Goal: Communication & Community: Answer question/provide support

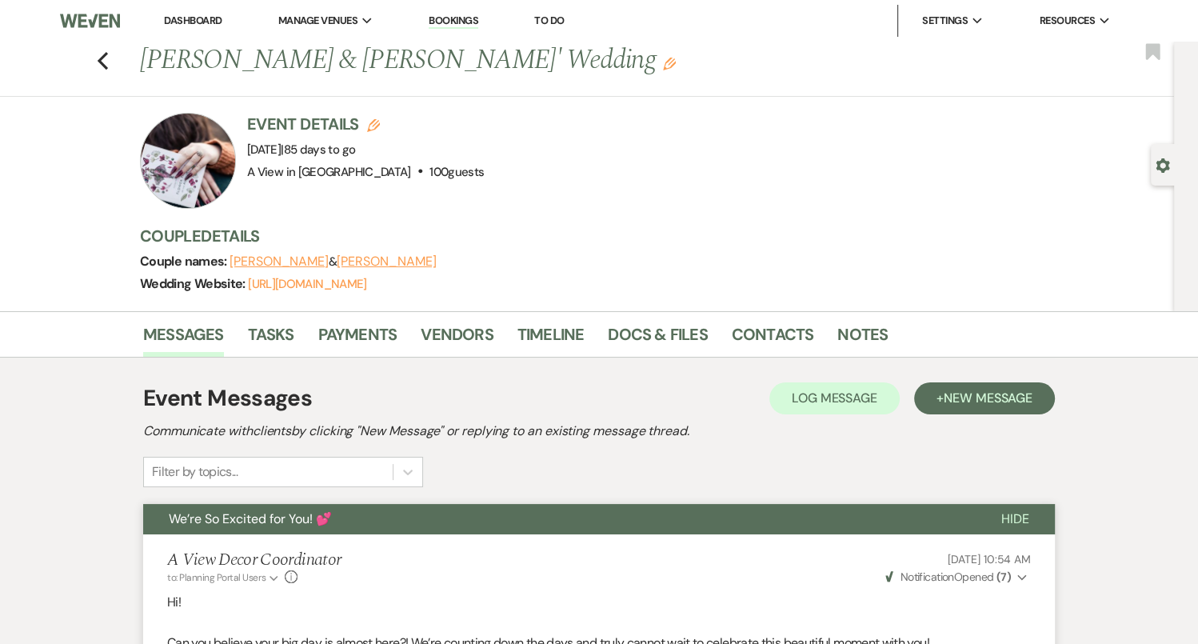
click at [102, 73] on div "Previous Kirstina Michl & Andrew Huggins' Wedding Edit Bookmark" at bounding box center [583, 69] width 1182 height 55
click at [102, 68] on icon "Previous" at bounding box center [103, 60] width 12 height 19
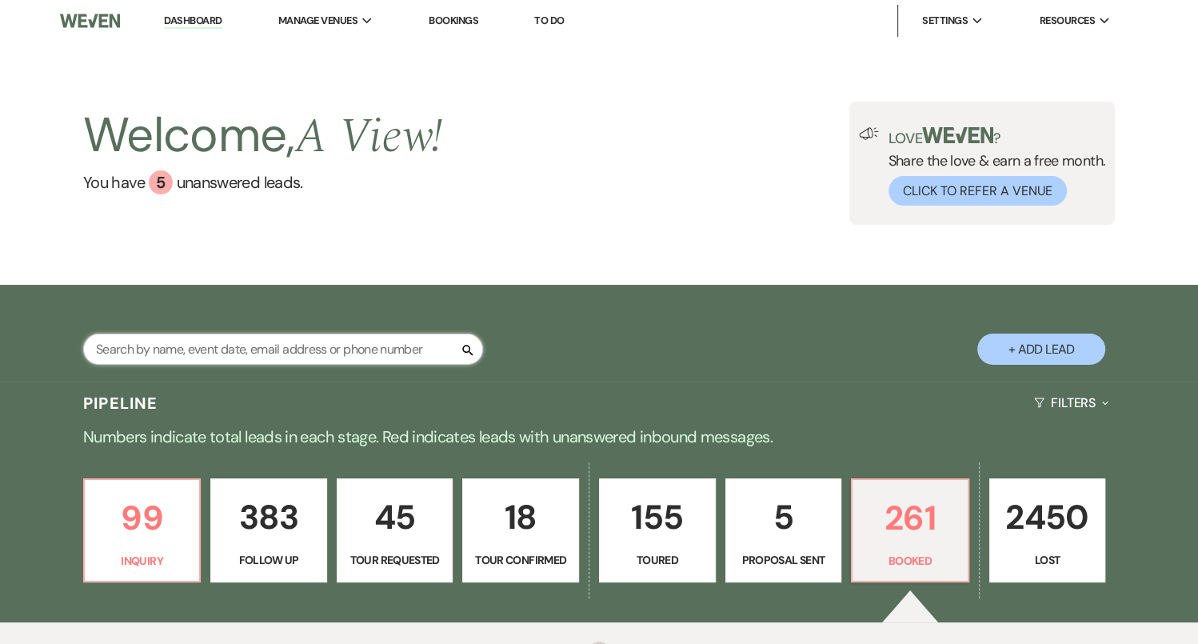
click at [230, 346] on input "text" at bounding box center [283, 349] width 400 height 31
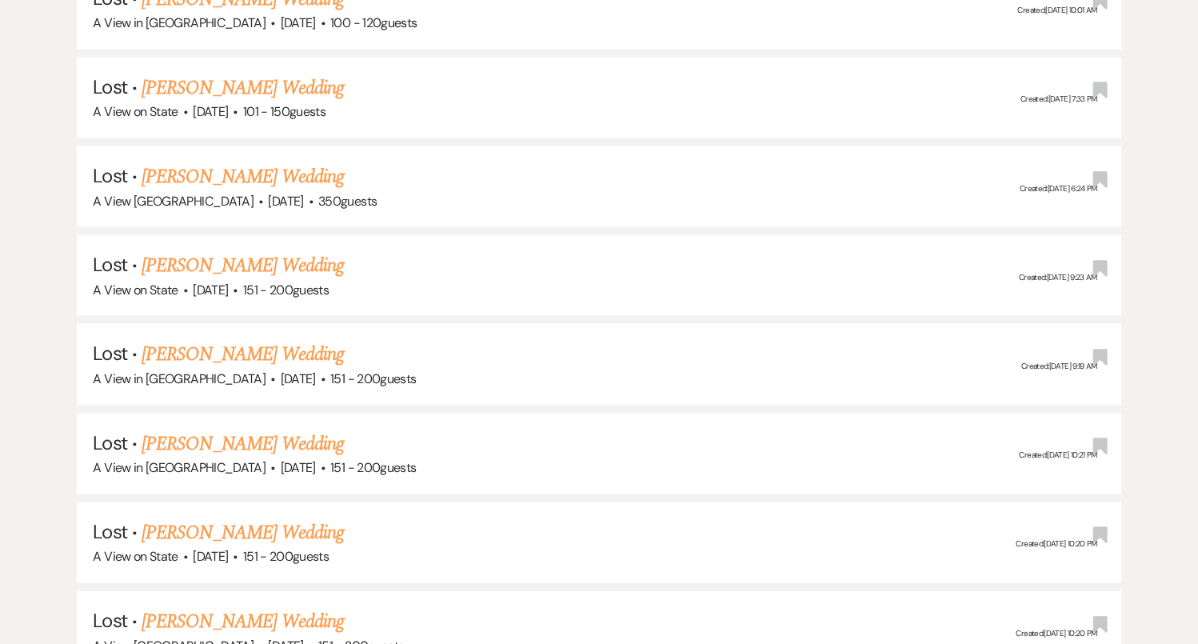
scroll to position [3360, 0]
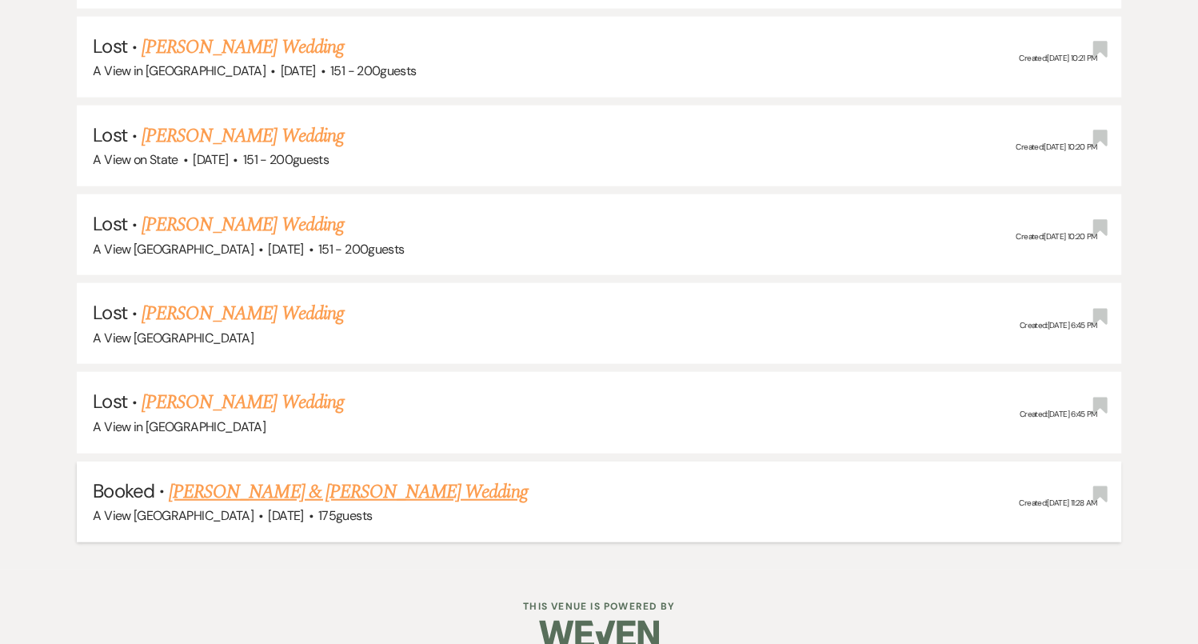
type input "kaylee harris"
click at [276, 477] on link "[PERSON_NAME] & [PERSON_NAME] Wedding" at bounding box center [348, 491] width 358 height 29
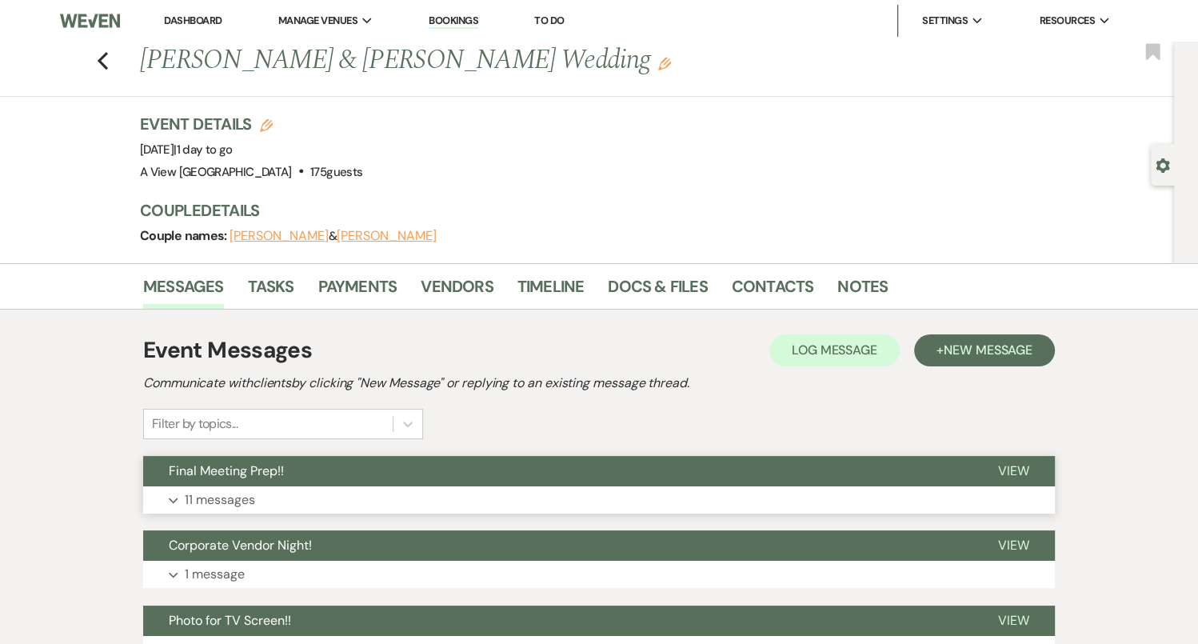
click at [417, 489] on button "Expand 11 messages" at bounding box center [599, 499] width 912 height 27
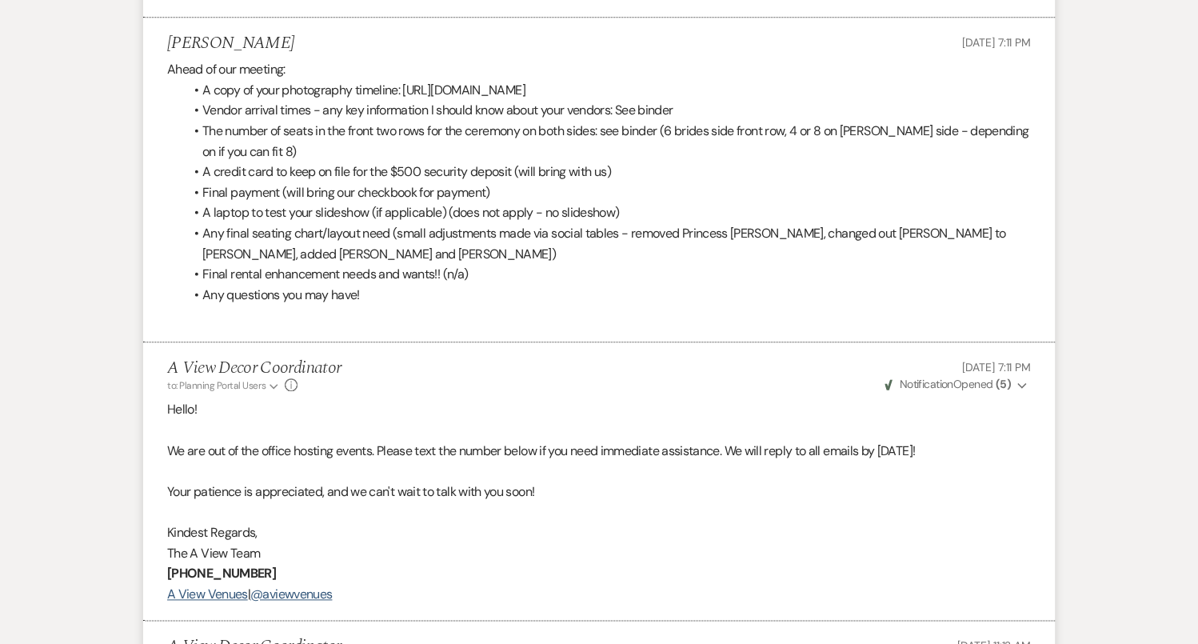
scroll to position [1554, 0]
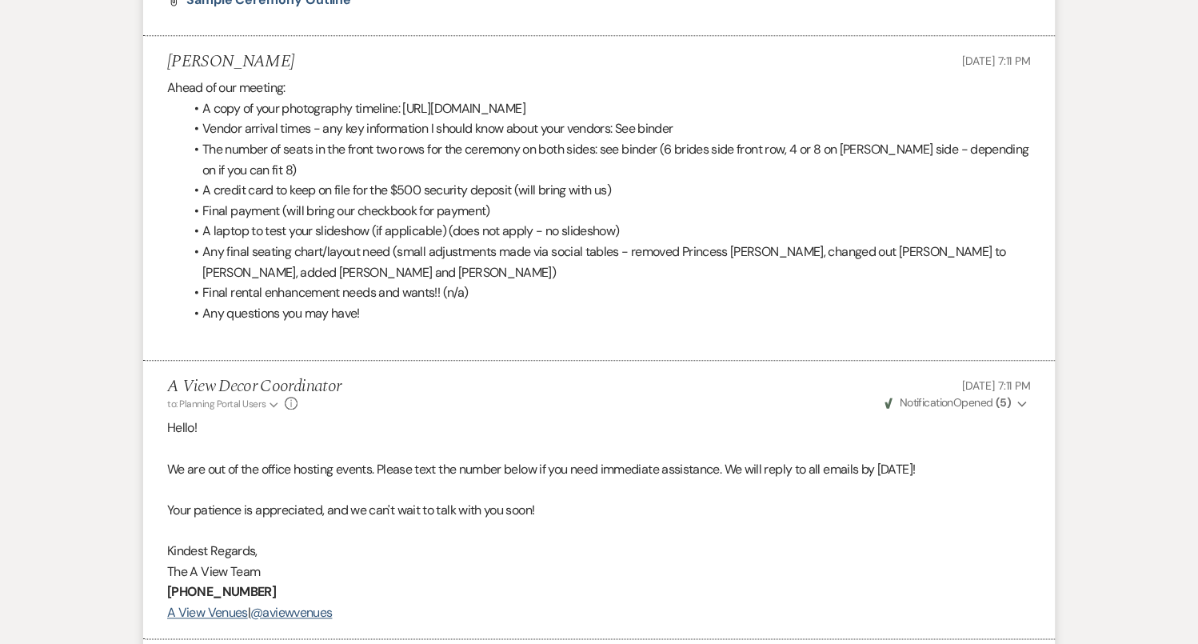
drag, startPoint x: 401, startPoint y: 102, endPoint x: 813, endPoint y: 129, distance: 411.9
click at [813, 119] on li "A copy of your photography timeline: https://www.canva.com/design/DAGqi3mi0ig/x…" at bounding box center [607, 108] width 848 height 21
drag, startPoint x: 799, startPoint y: 122, endPoint x: 405, endPoint y: 98, distance: 394.3
click at [405, 98] on li "A copy of your photography timeline: https://www.canva.com/design/DAGqi3mi0ig/x…" at bounding box center [607, 108] width 848 height 21
copy li "https://www.canva.com/design/DAGqi3mi0ig/xhmCCsAJgMekJ1ScjLl9vw/edit?utm_conten…"
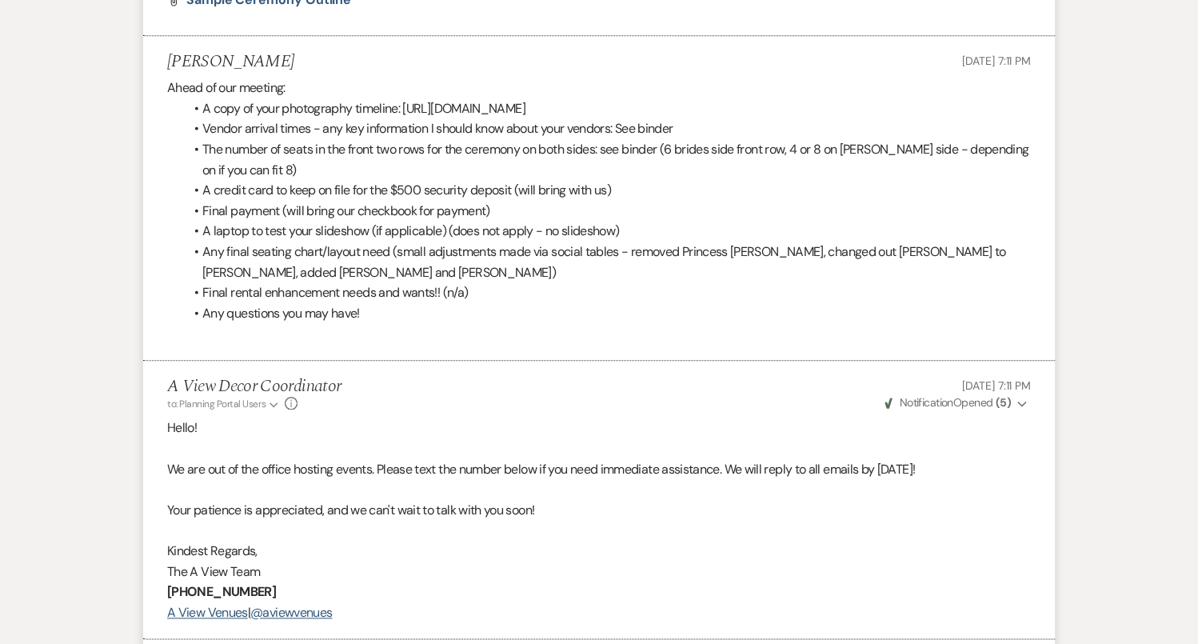
click at [385, 180] on li "The number of seats in the front two rows for the ceremony on both sides: see b…" at bounding box center [607, 159] width 848 height 41
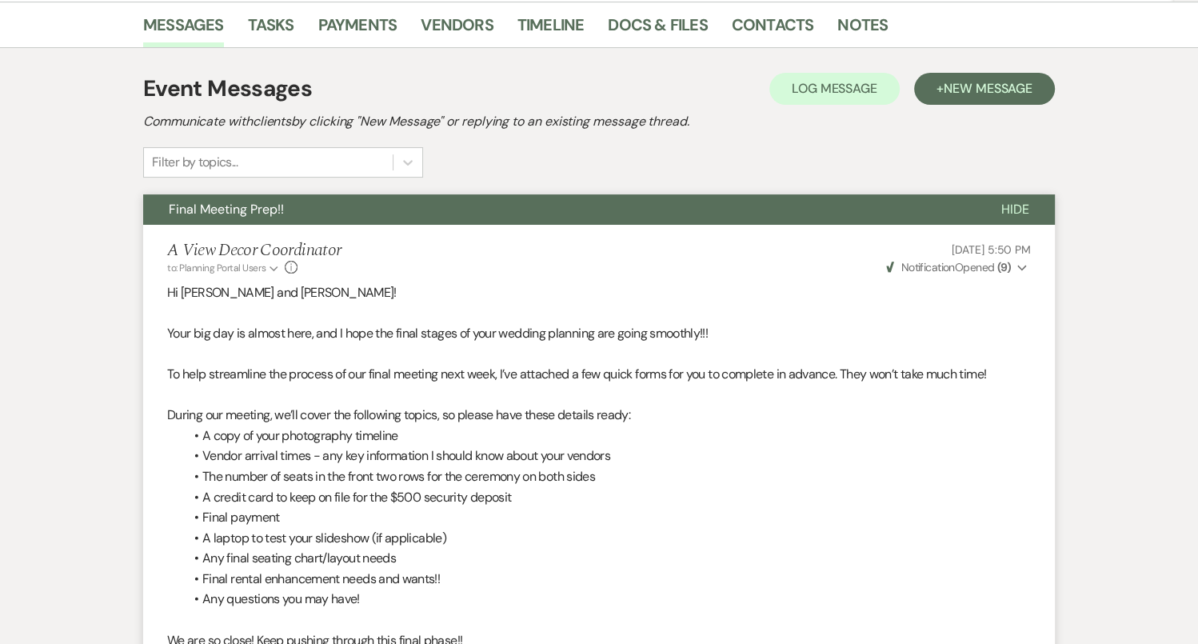
scroll to position [261, 0]
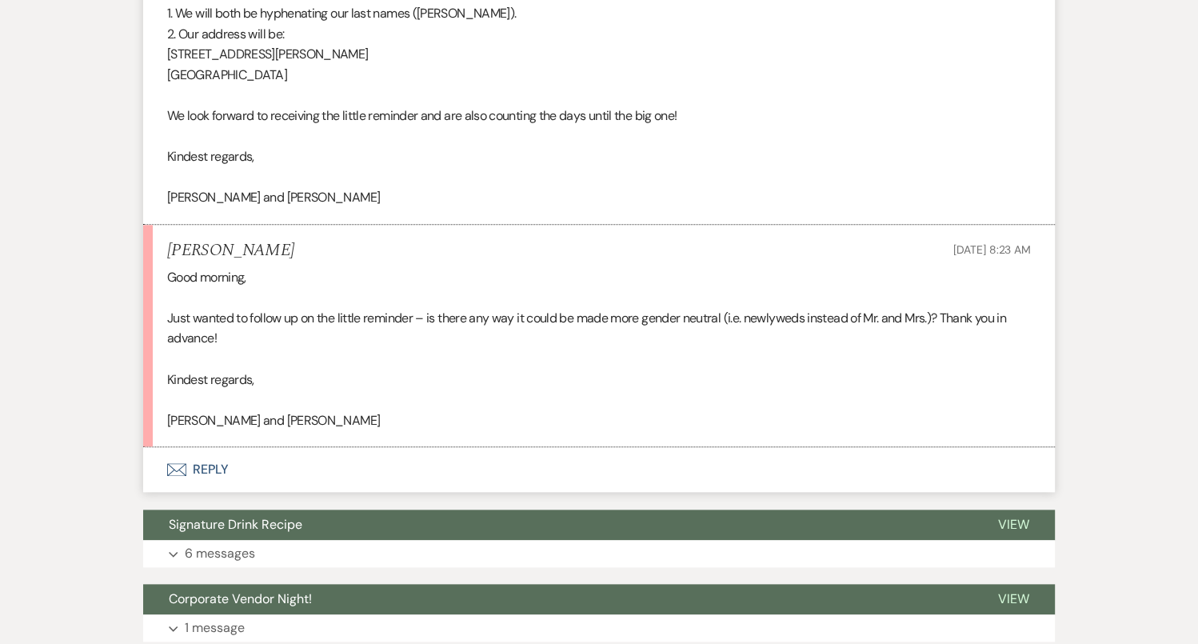
click at [671, 470] on button "Envelope Reply" at bounding box center [599, 469] width 912 height 45
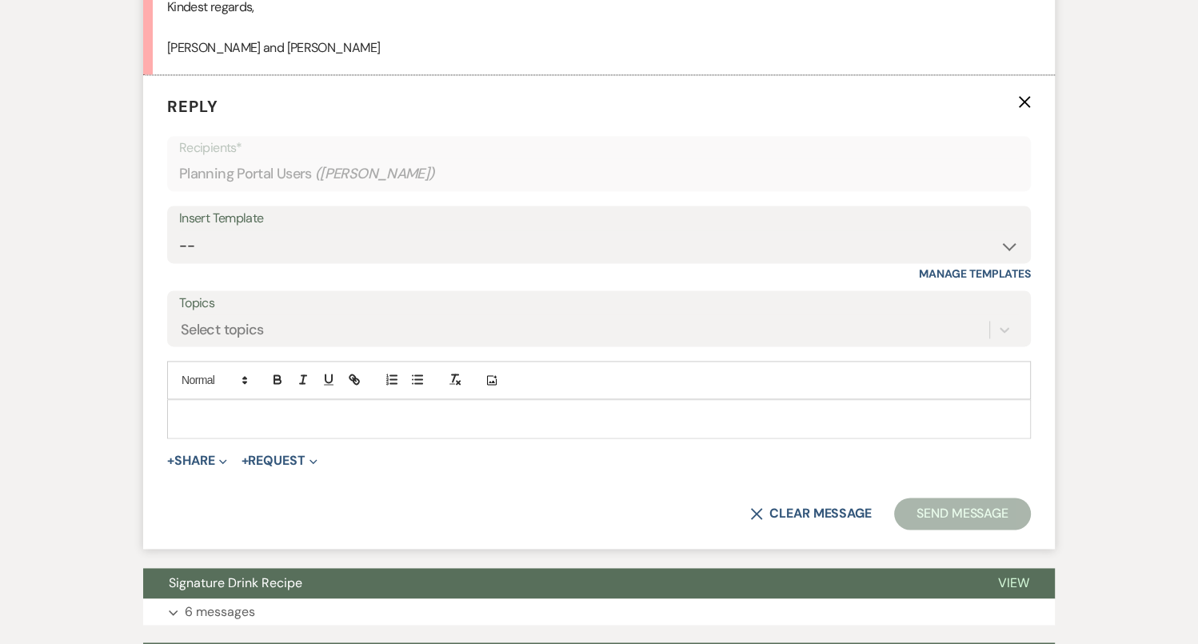
scroll to position [1844, 0]
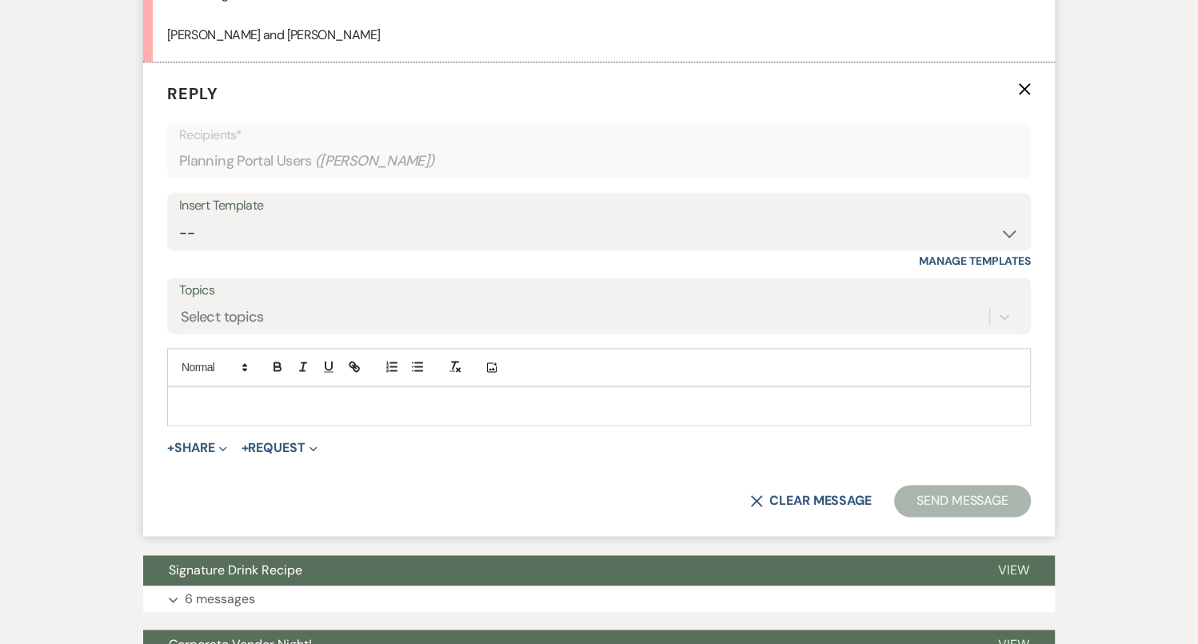
click at [658, 421] on div at bounding box center [599, 405] width 864 height 38
click at [656, 407] on p at bounding box center [599, 406] width 838 height 18
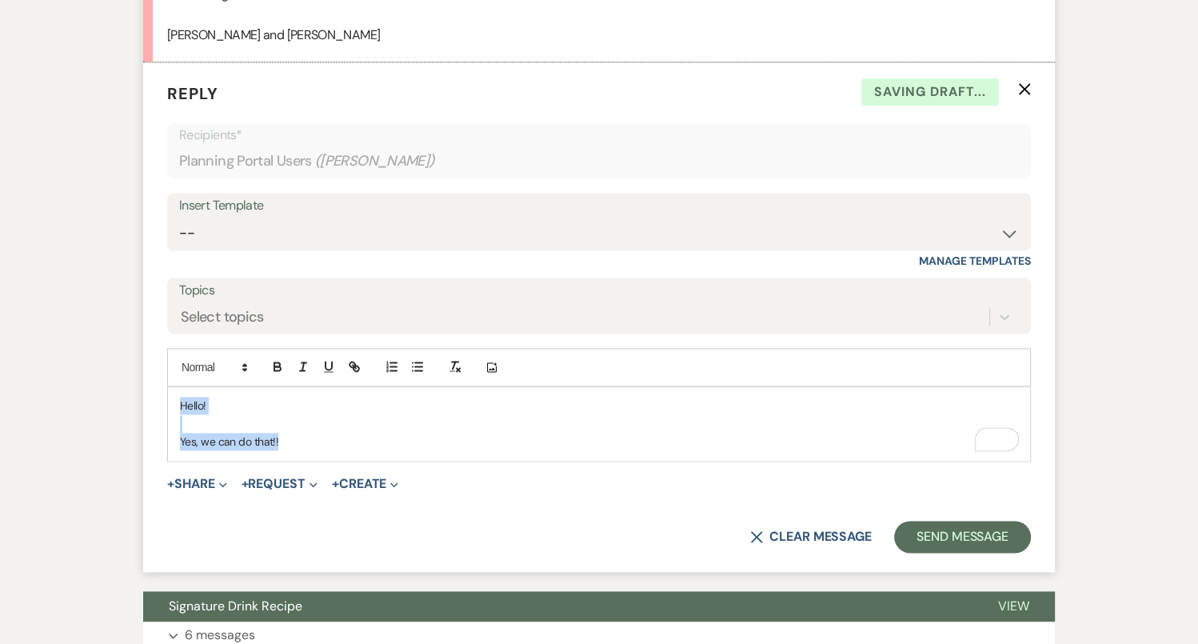
drag, startPoint x: 282, startPoint y: 431, endPoint x: 139, endPoint y: 390, distance: 148.3
click at [139, 390] on div "Messages Tasks Payments Vendors Timeline Docs & Files Contacts Notes Event Mess…" at bounding box center [599, 204] width 1198 height 3472
copy div "Hello! Yes, we can do that!!"
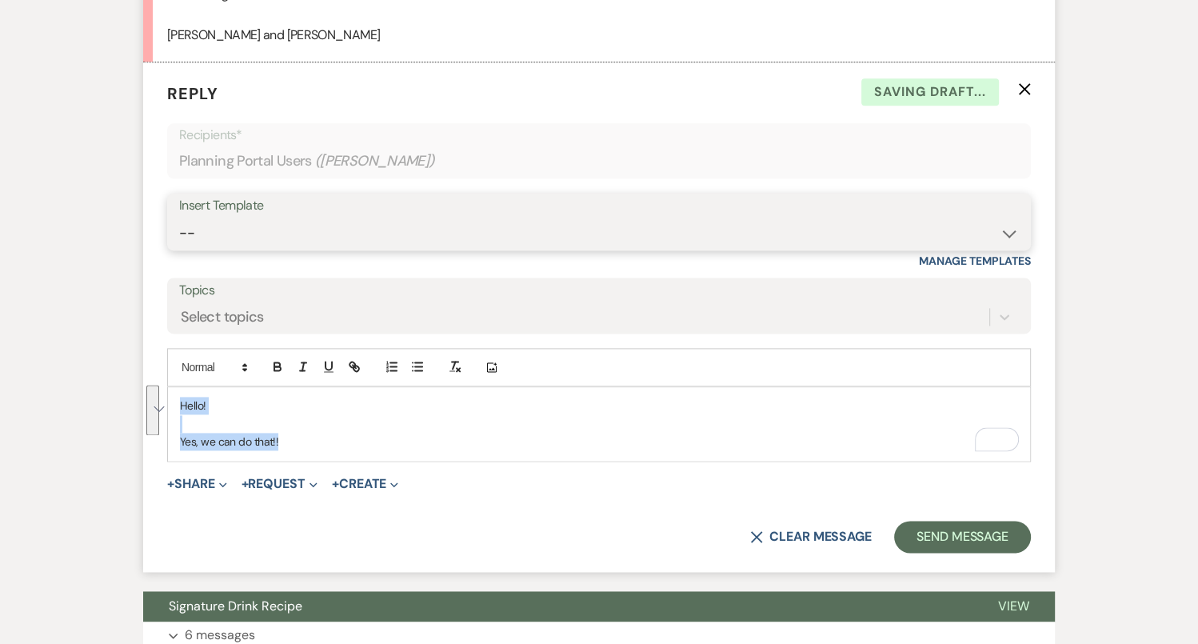
click at [390, 234] on select "-- Tour Confirmation Contract (Pre-Booked Leads) Out of office Inquiry Email Al…" at bounding box center [599, 233] width 840 height 31
select select "4142"
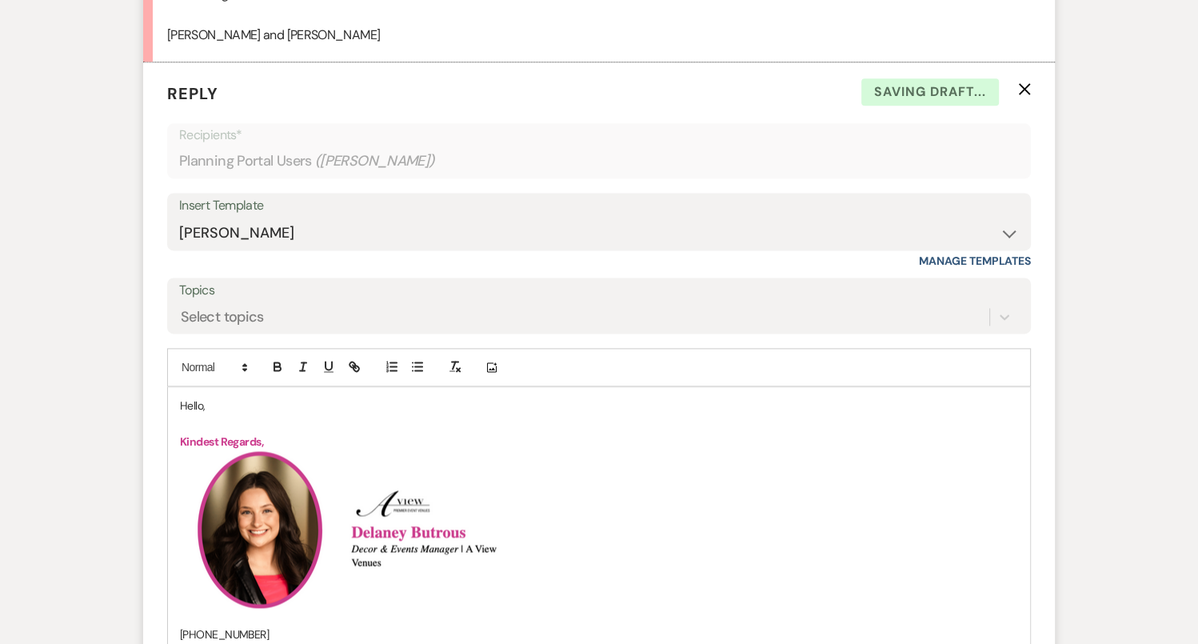
click at [192, 404] on p "Hello," at bounding box center [599, 406] width 838 height 18
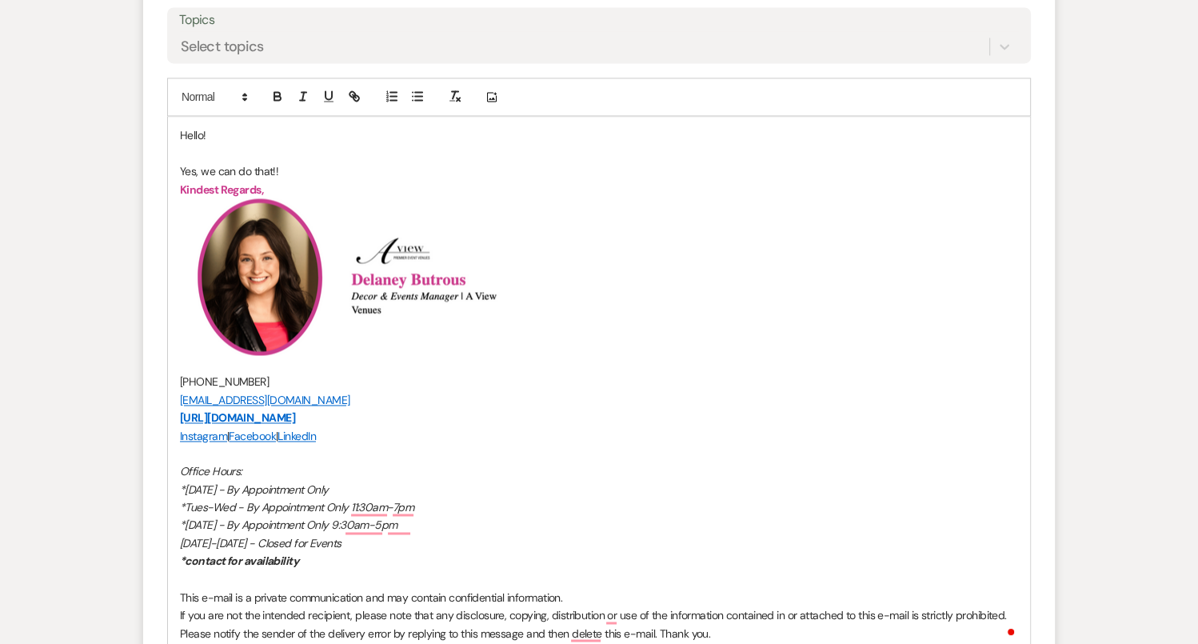
scroll to position [2454, 0]
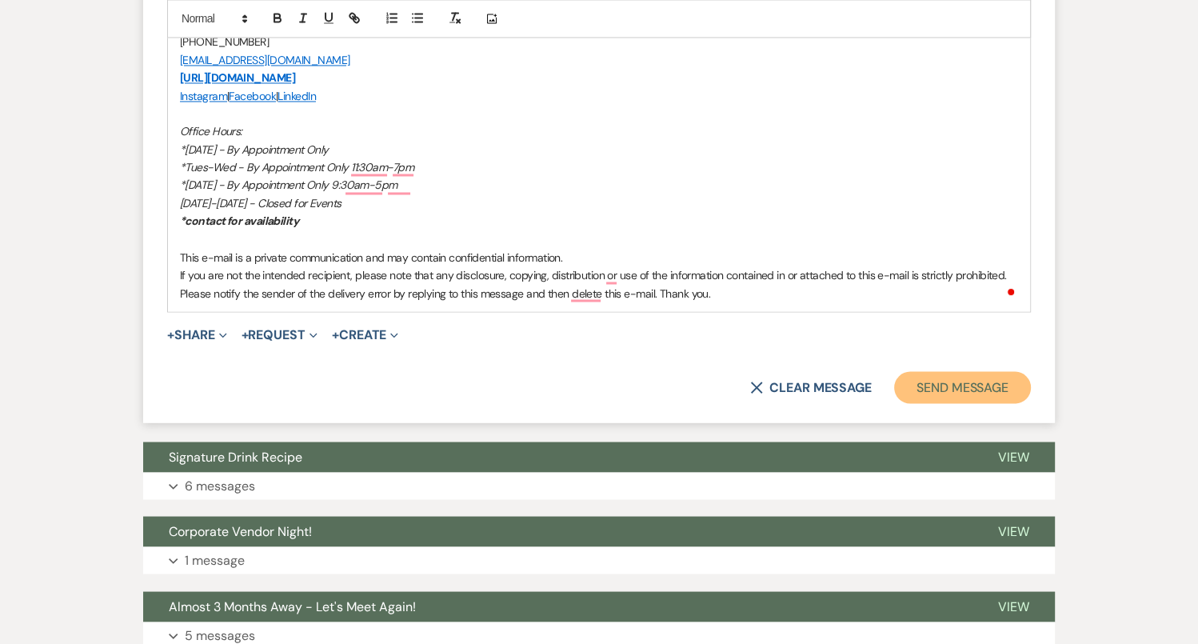
click at [973, 381] on button "Send Message" at bounding box center [962, 387] width 137 height 32
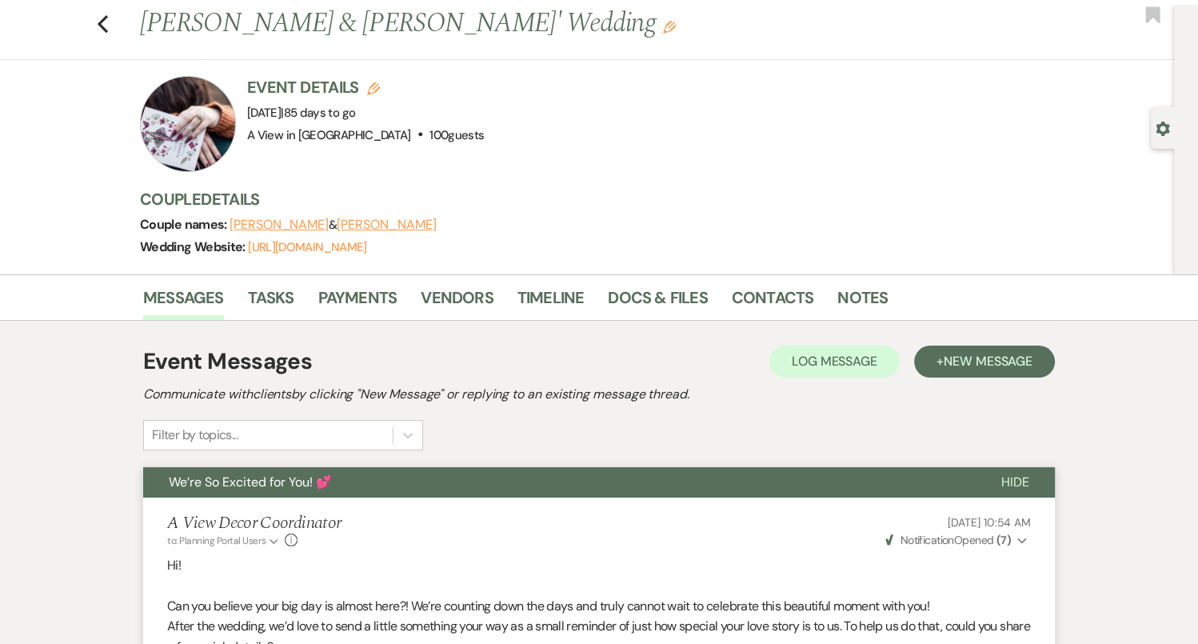
scroll to position [0, 0]
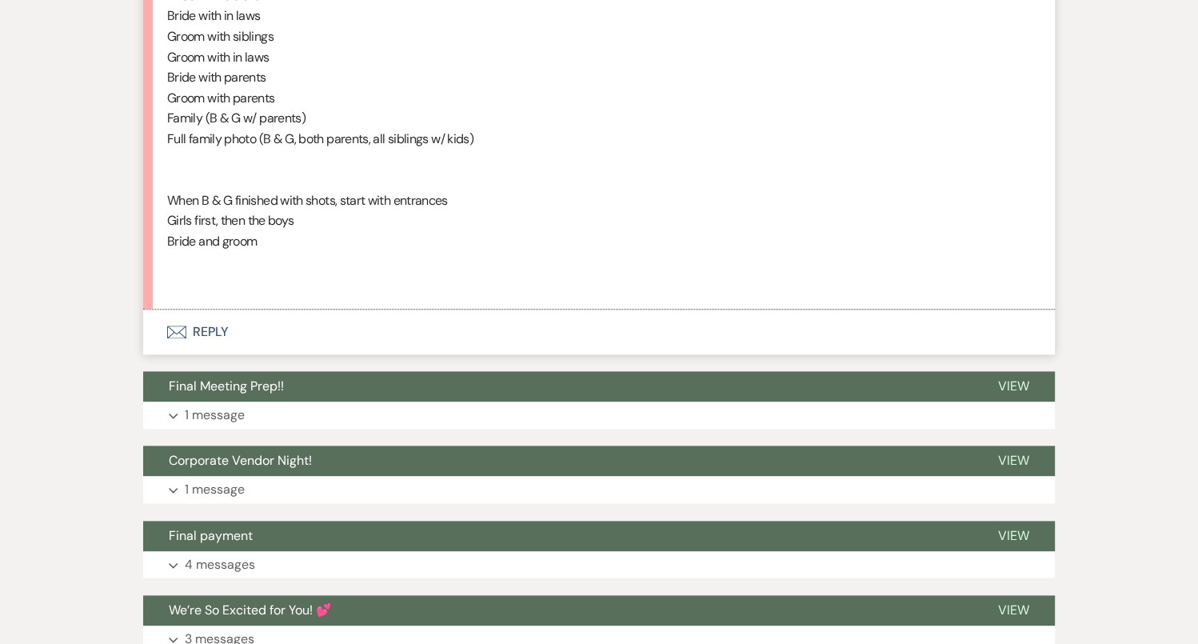
scroll to position [1820, 0]
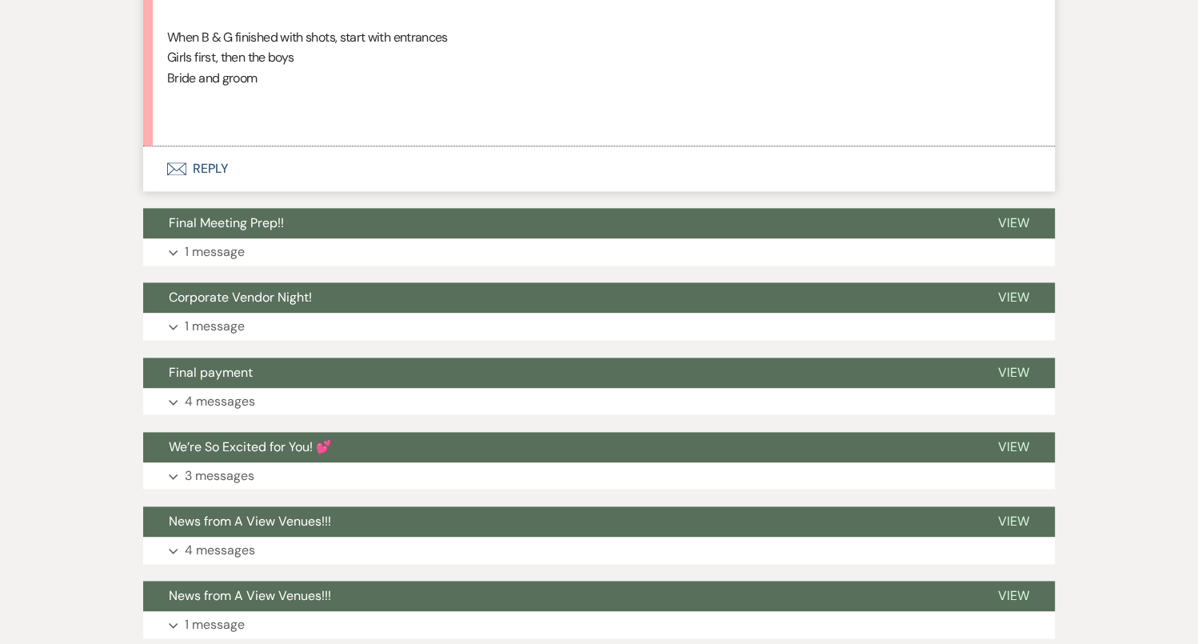
click at [258, 167] on button "Envelope Reply" at bounding box center [599, 168] width 912 height 45
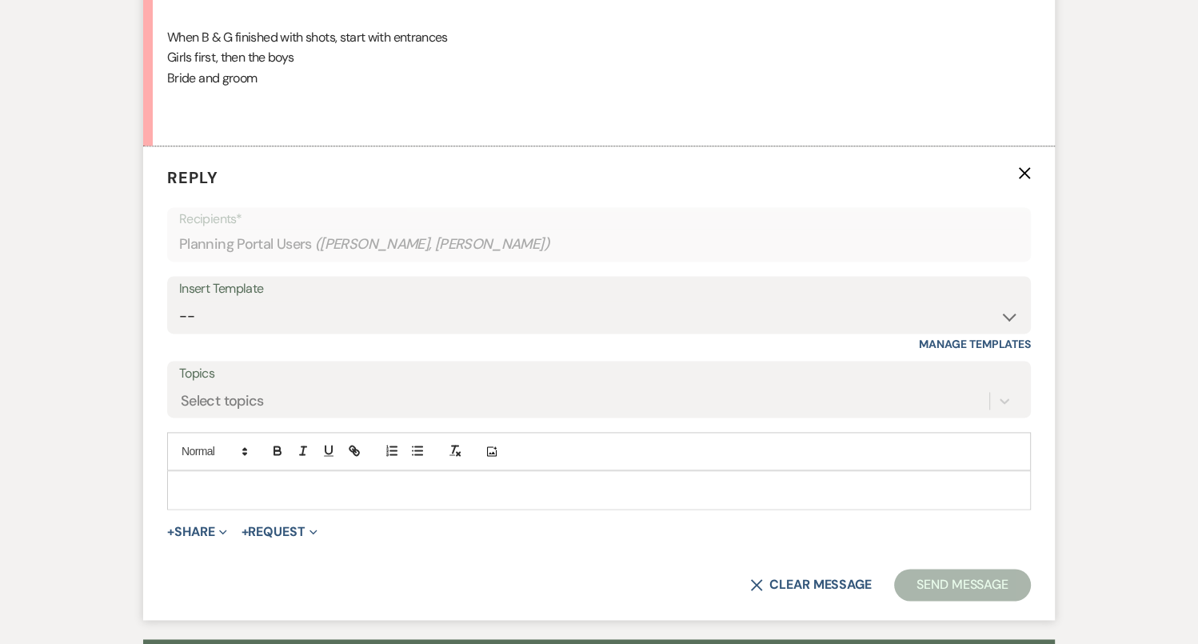
click at [275, 491] on p at bounding box center [599, 490] width 838 height 18
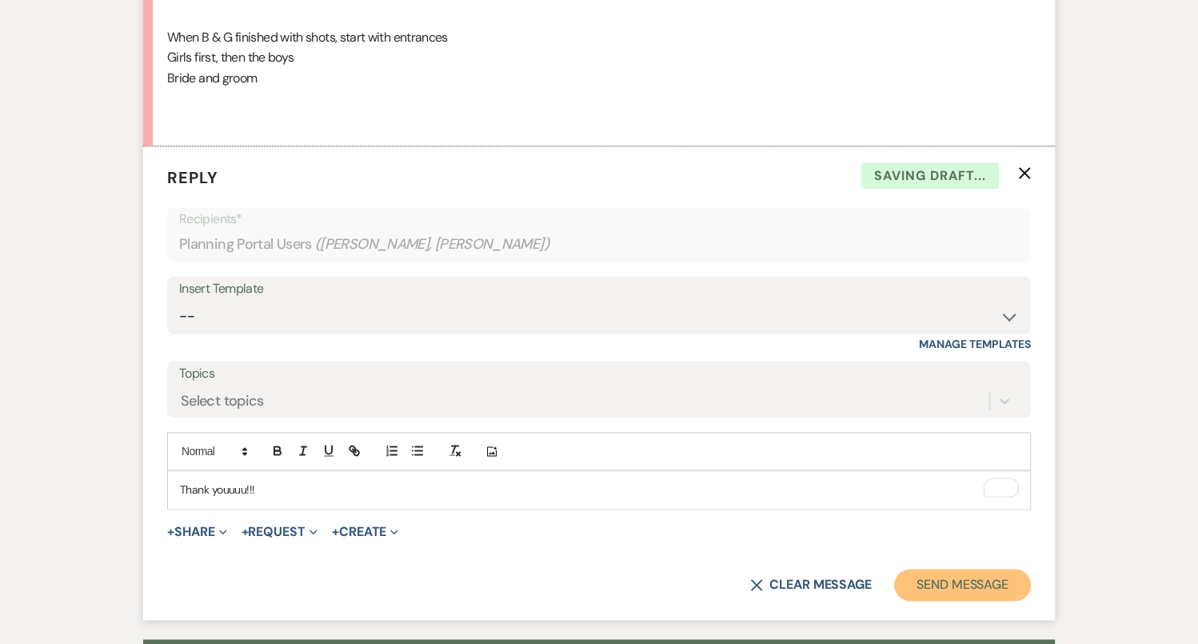
click at [964, 587] on button "Send Message" at bounding box center [962, 585] width 137 height 32
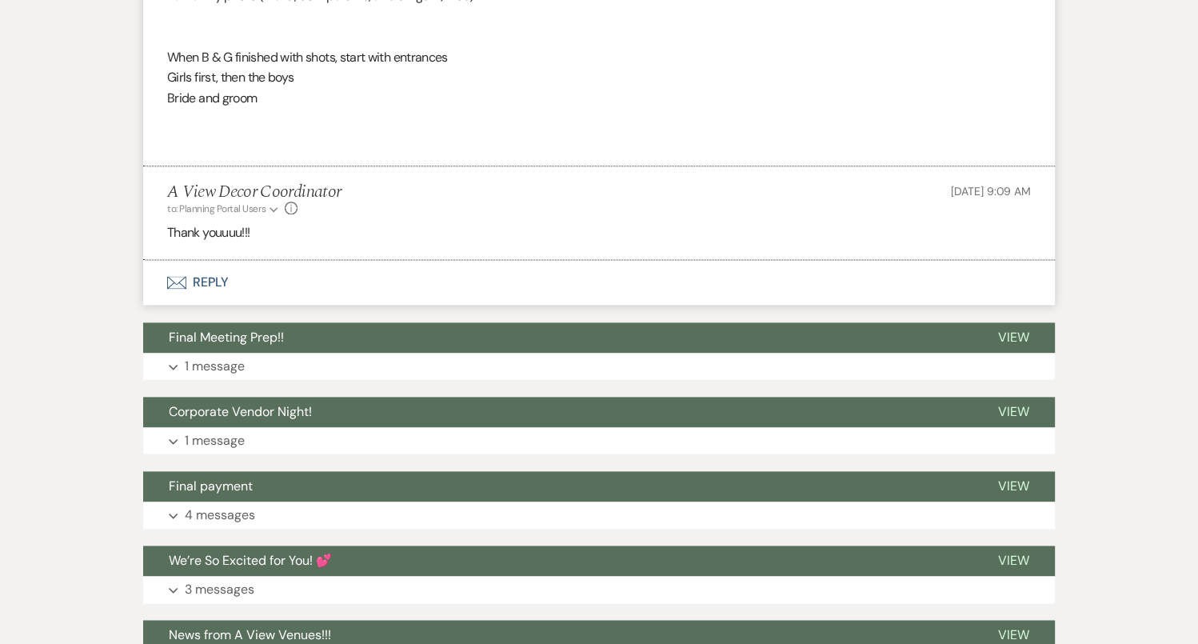
scroll to position [0, 0]
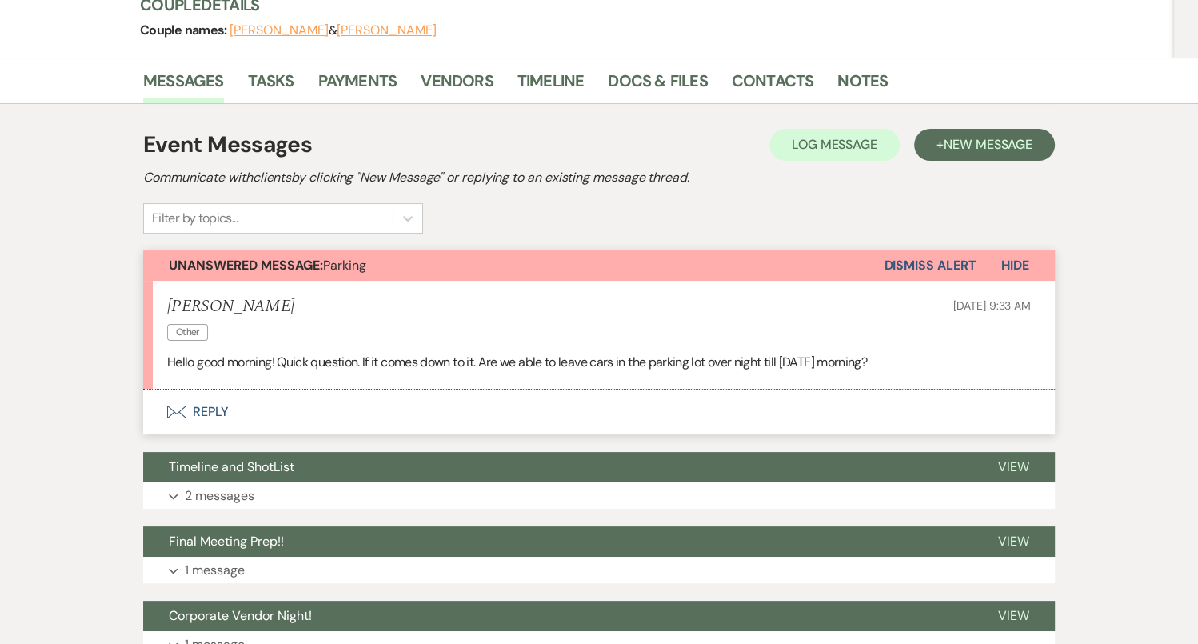
click at [630, 396] on button "Envelope Reply" at bounding box center [599, 412] width 912 height 45
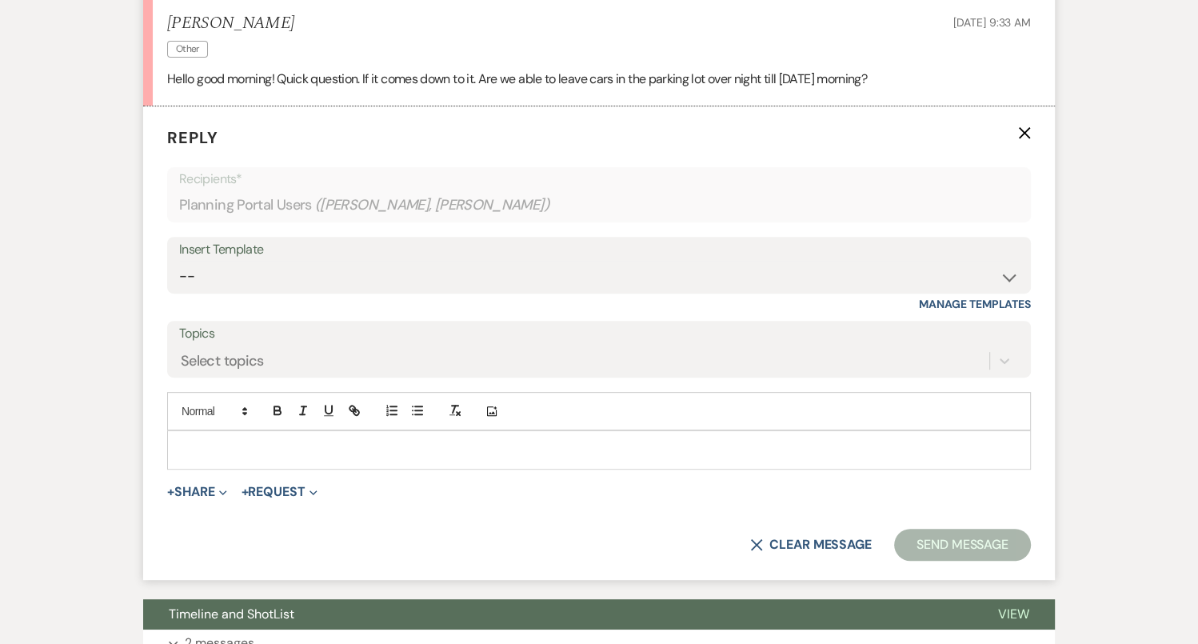
scroll to position [493, 0]
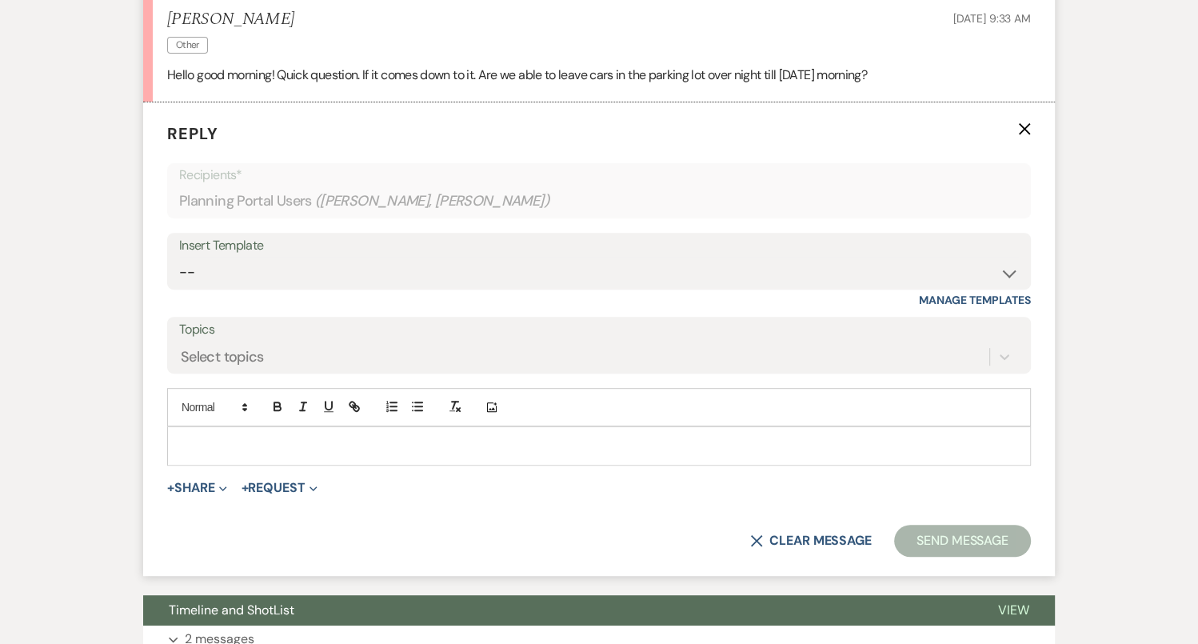
click at [622, 437] on p at bounding box center [599, 446] width 838 height 18
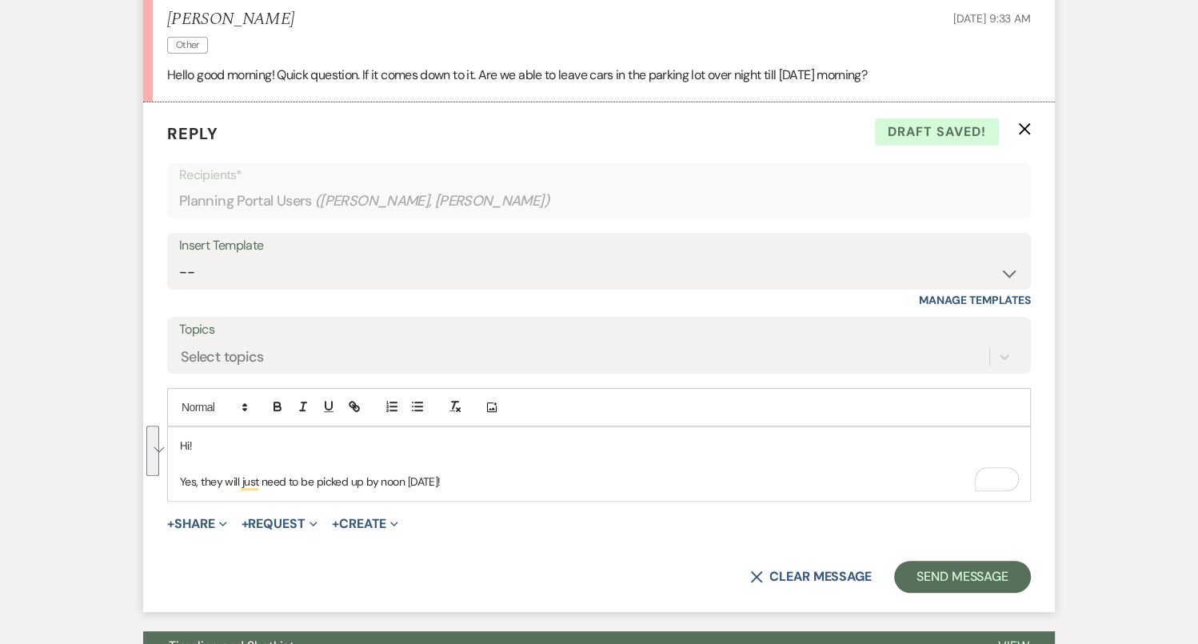
drag, startPoint x: 506, startPoint y: 481, endPoint x: 180, endPoint y: 440, distance: 329.0
click at [179, 440] on div "Hi! Yes, they will just need to be picked up by noon [DATE]!" at bounding box center [599, 463] width 862 height 73
copy div "Hi! Yes, they will just need to be picked up by noon [DATE]!"
click at [348, 268] on select "-- Tour Confirmation Contract (Pre-Booked Leads) Out of office Inquiry Email Al…" at bounding box center [599, 272] width 840 height 31
select select "4142"
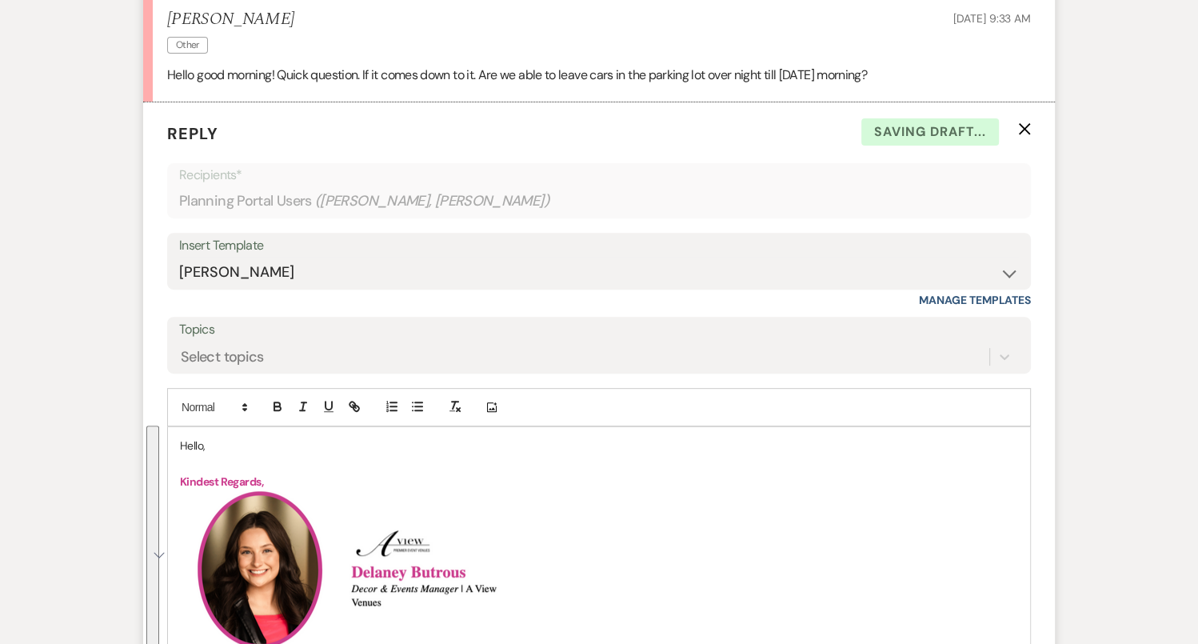
click at [190, 441] on p "Hello," at bounding box center [599, 446] width 838 height 18
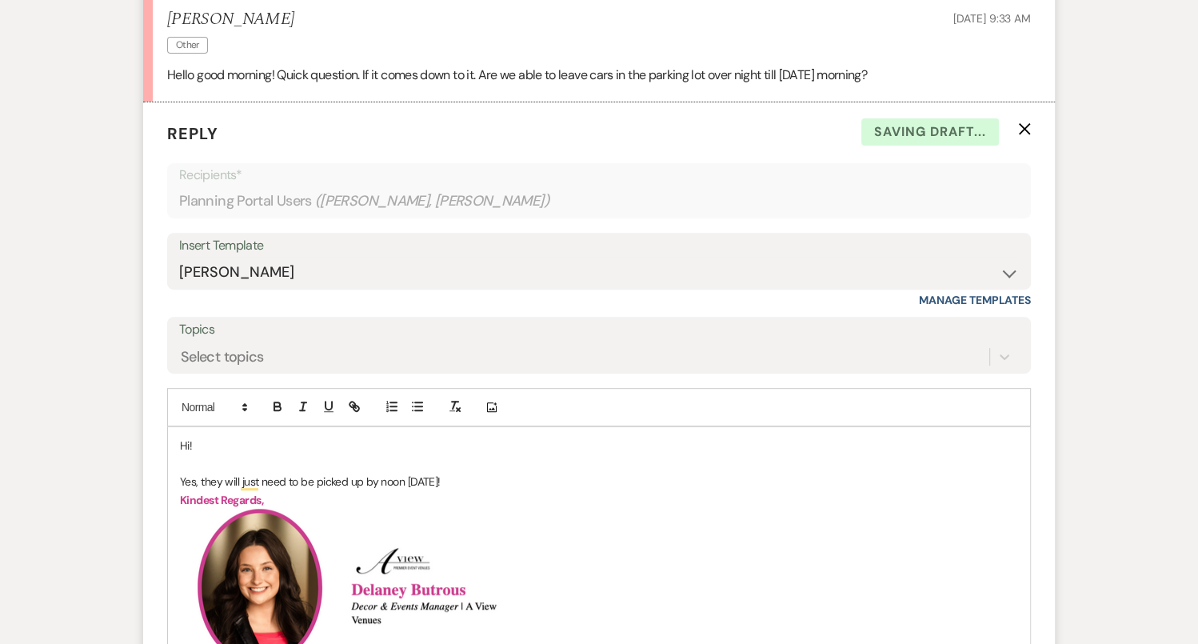
scroll to position [1207, 0]
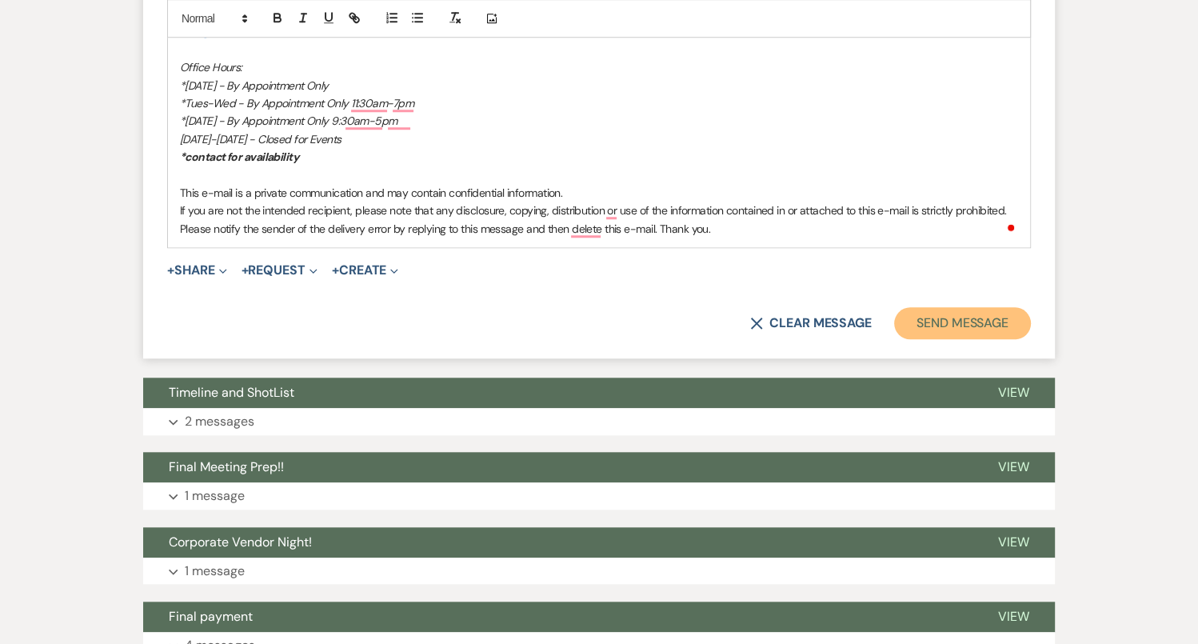
click at [941, 310] on button "Send Message" at bounding box center [962, 323] width 137 height 32
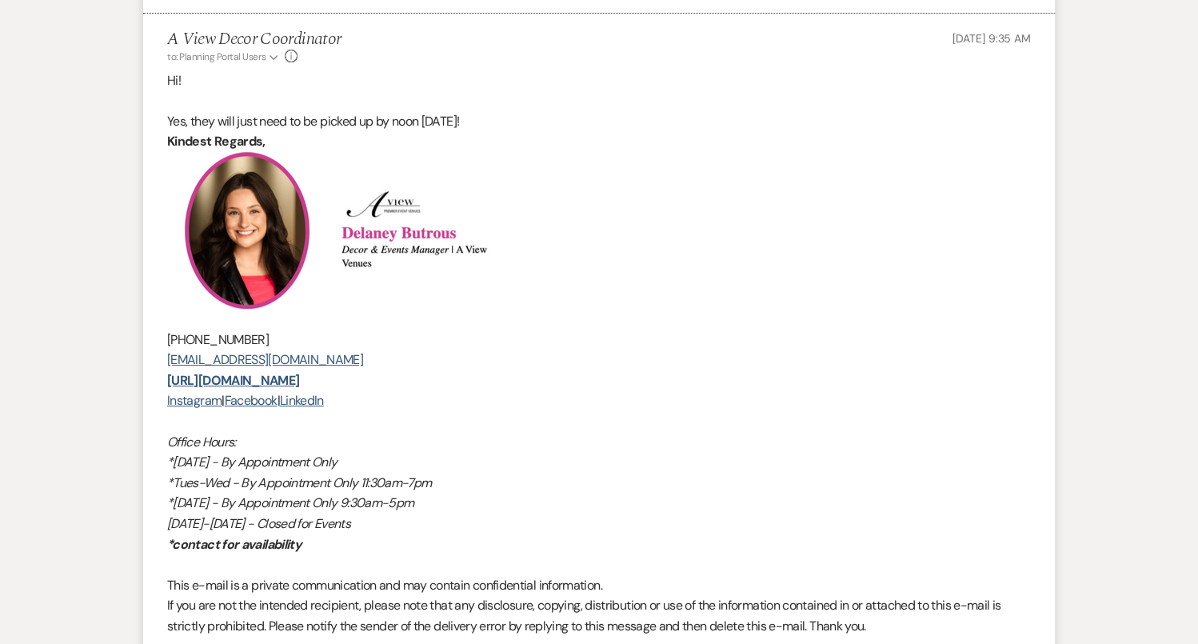
scroll to position [570, 0]
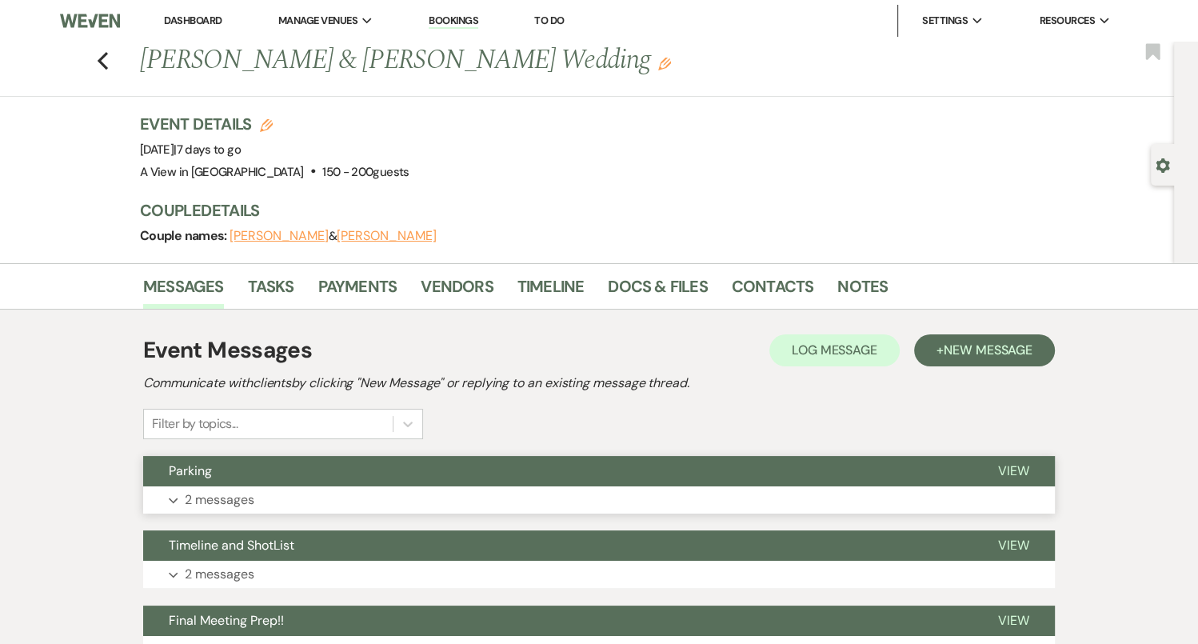
click at [492, 468] on button "Parking" at bounding box center [557, 471] width 829 height 30
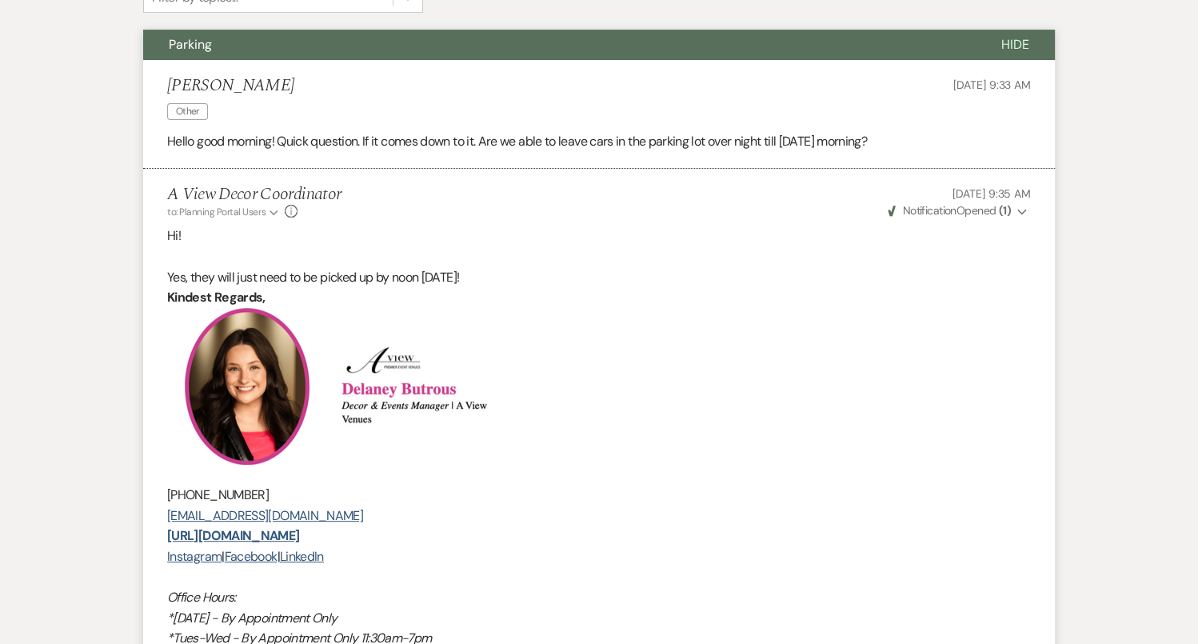
scroll to position [425, 0]
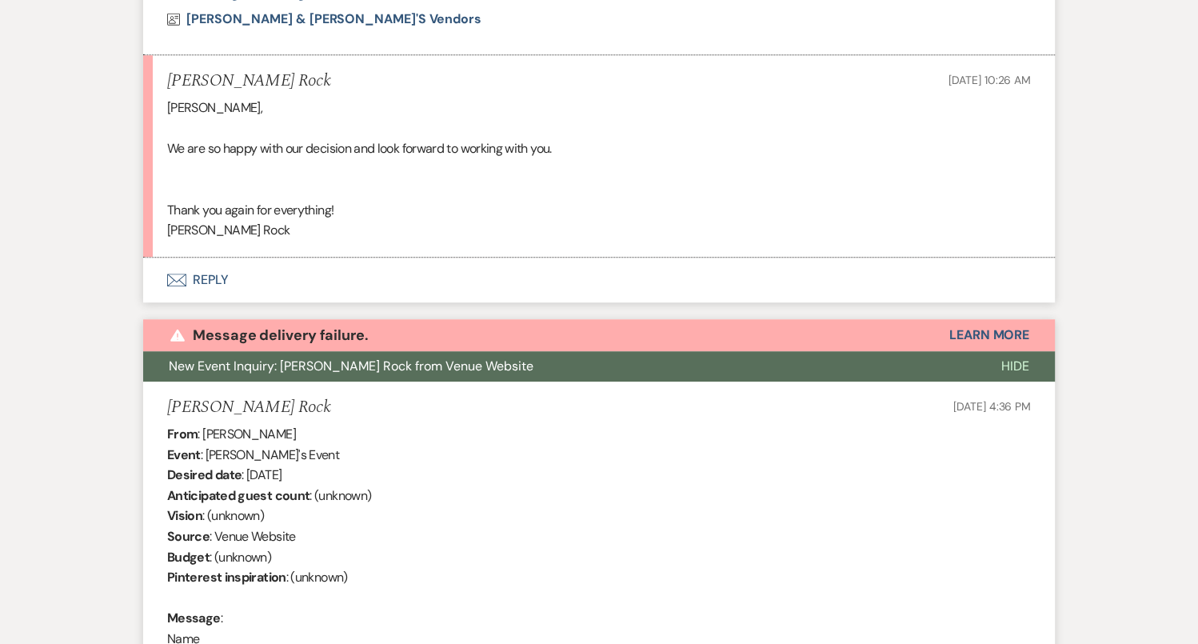
scroll to position [1013, 0]
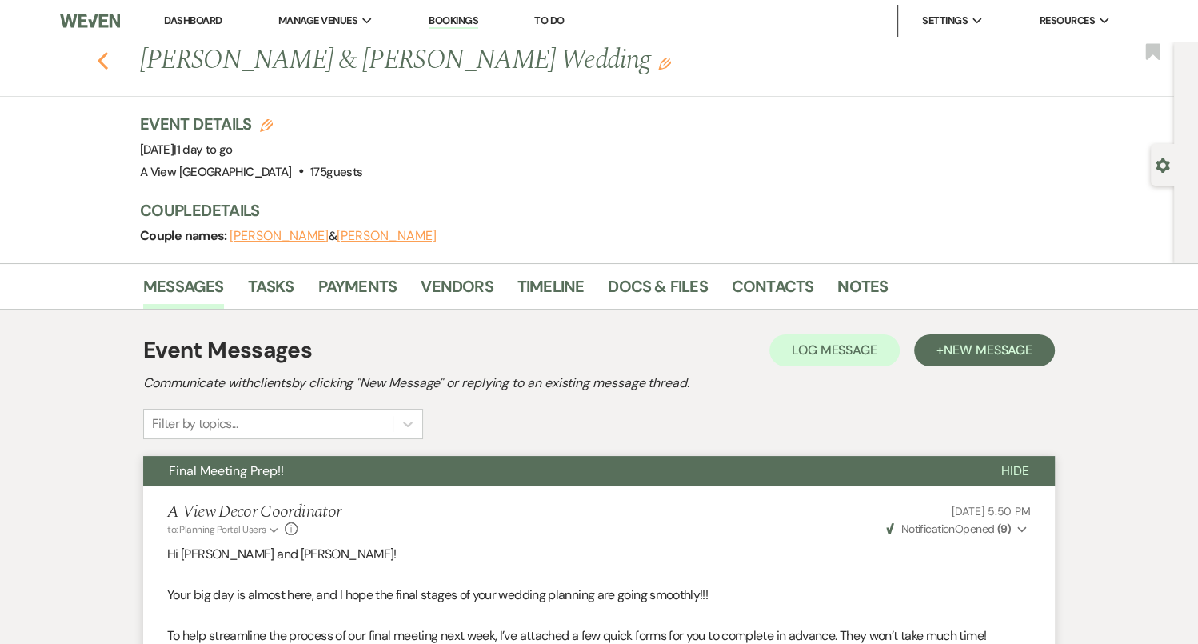
click at [102, 59] on icon "Previous" at bounding box center [103, 60] width 12 height 19
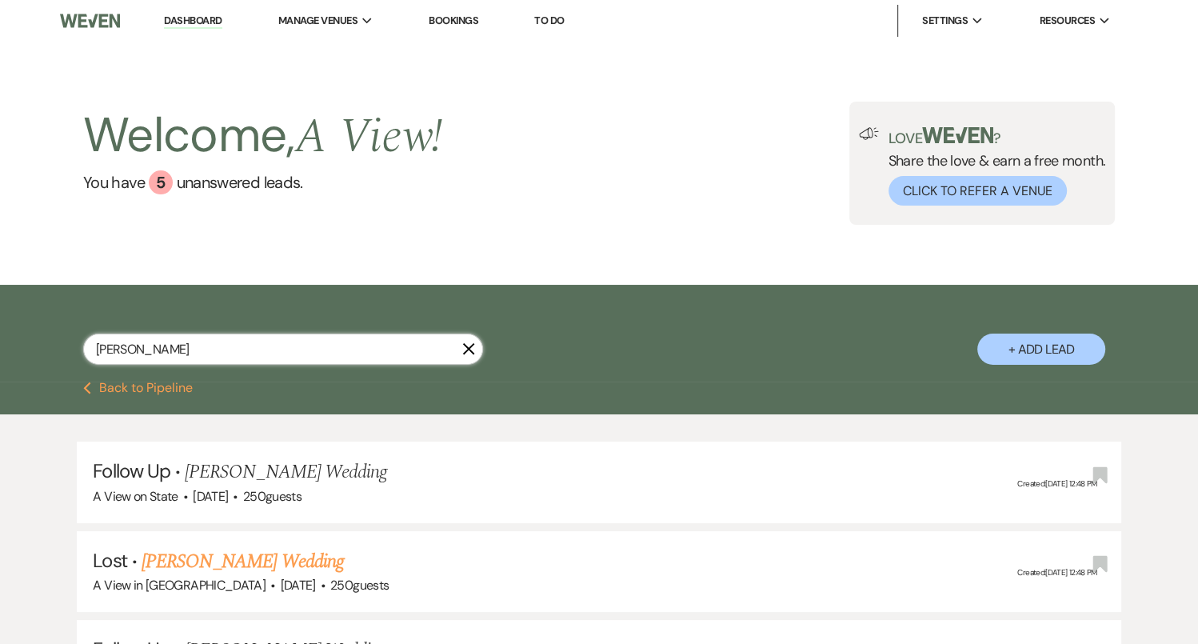
click at [184, 354] on input "[PERSON_NAME]" at bounding box center [283, 349] width 400 height 31
click at [184, 354] on input "kaylee harris" at bounding box center [283, 349] width 400 height 31
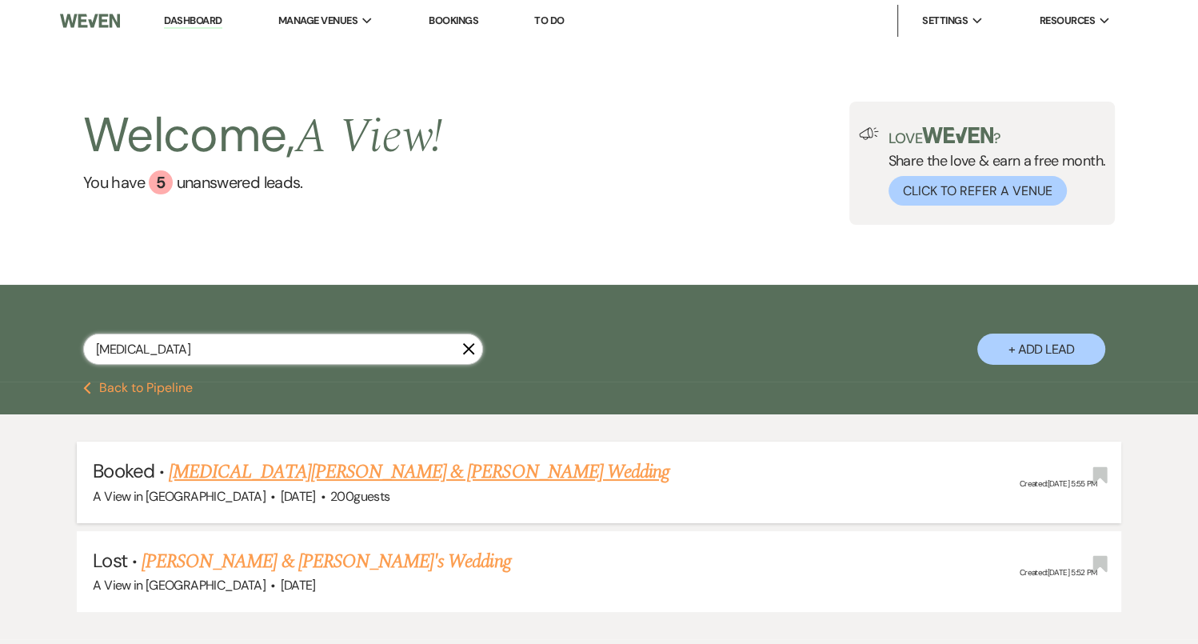
type input "[MEDICAL_DATA]"
click at [214, 469] on link "[MEDICAL_DATA][PERSON_NAME] & [PERSON_NAME] Wedding" at bounding box center [419, 471] width 501 height 29
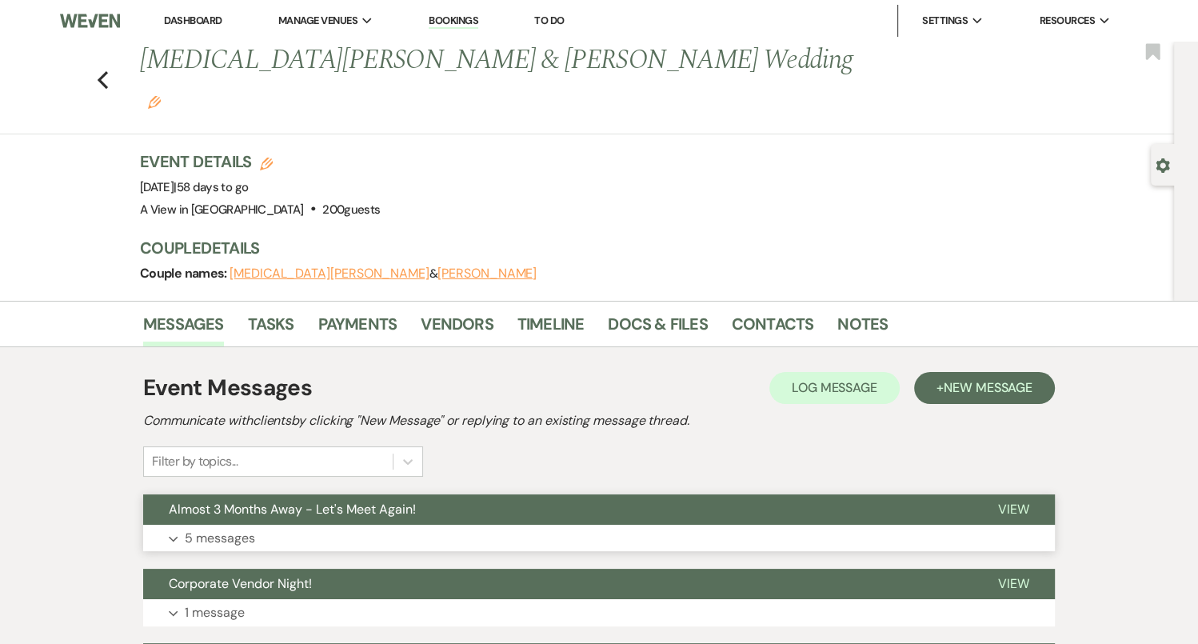
click at [387, 525] on button "Expand 5 messages" at bounding box center [599, 538] width 912 height 27
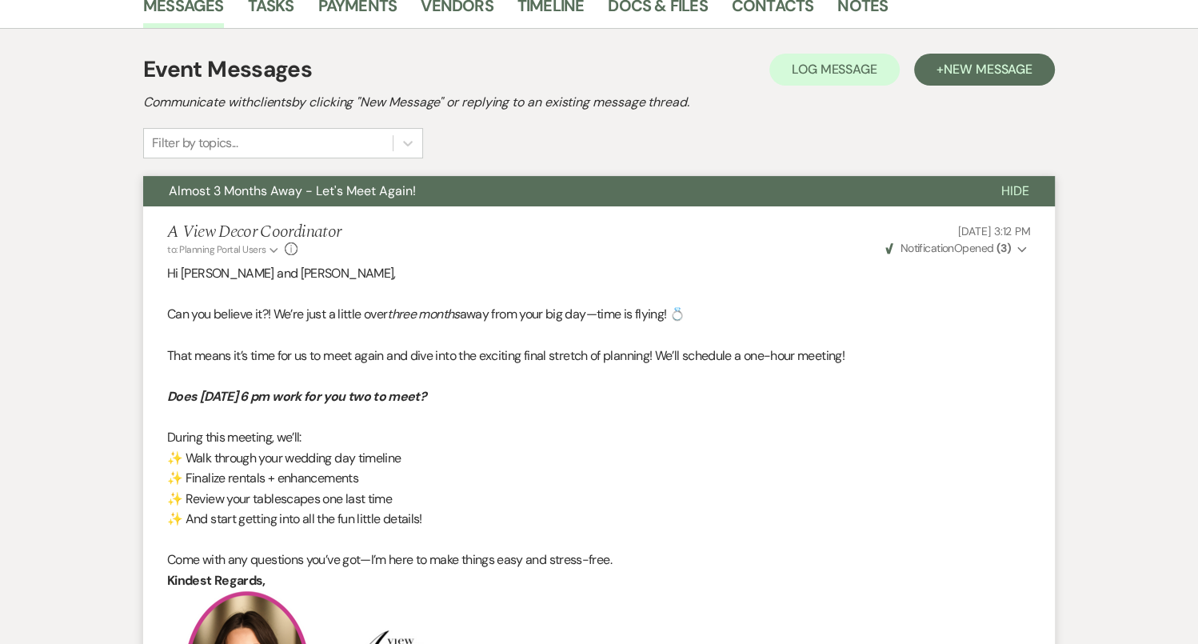
scroll to position [83, 0]
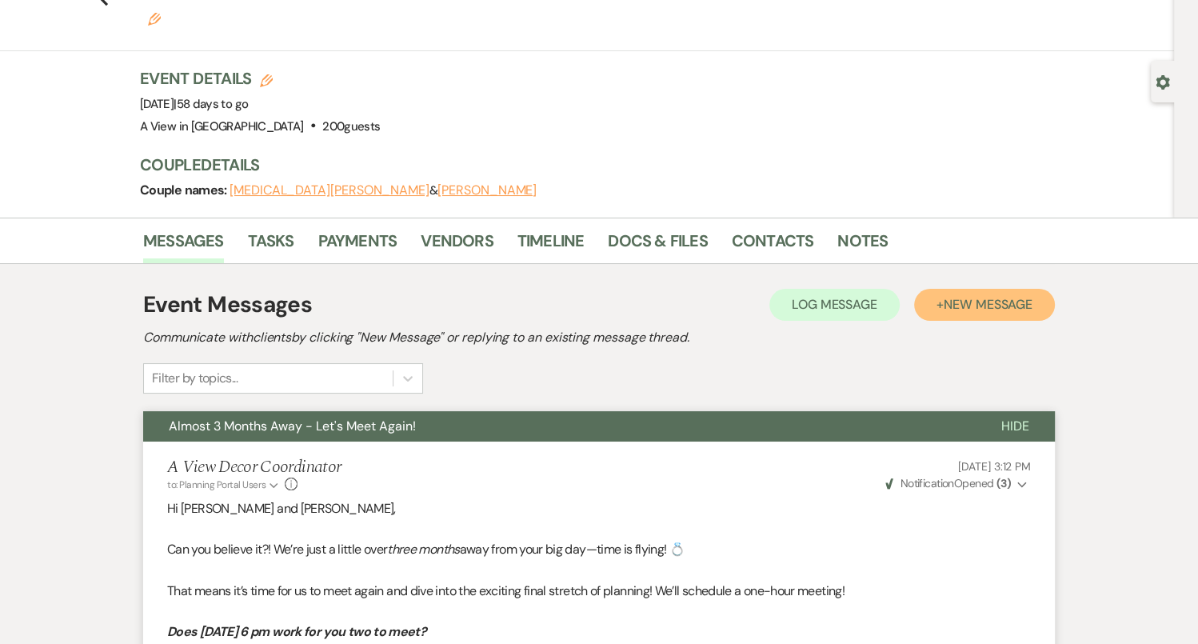
click at [981, 296] on span "New Message" at bounding box center [988, 304] width 89 height 17
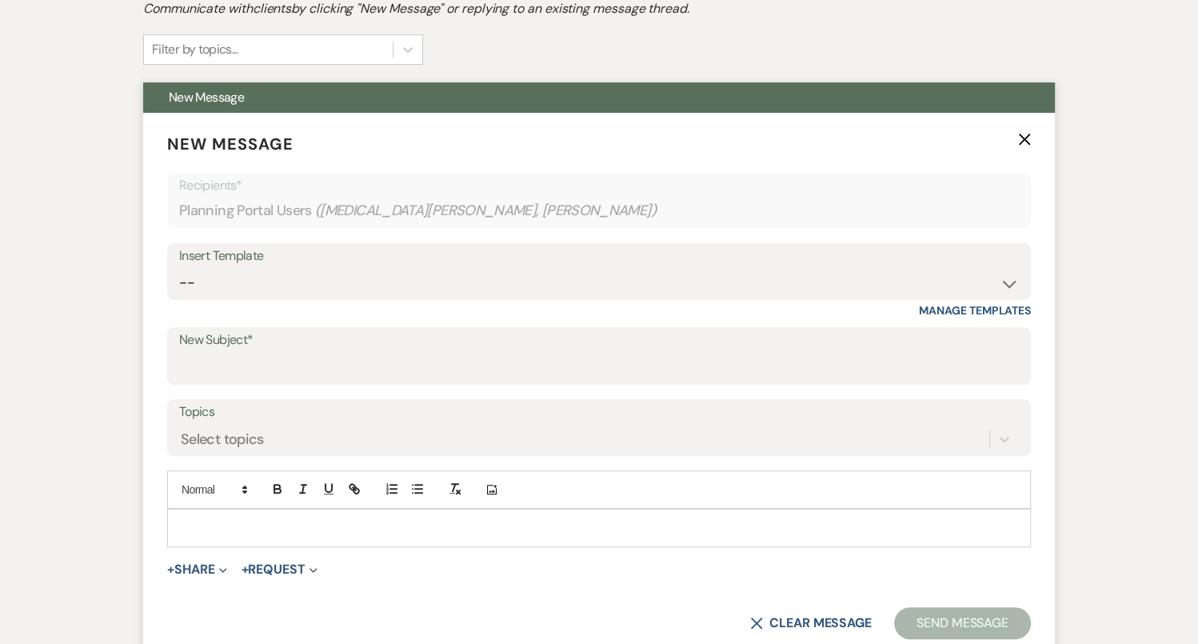
scroll to position [428, 0]
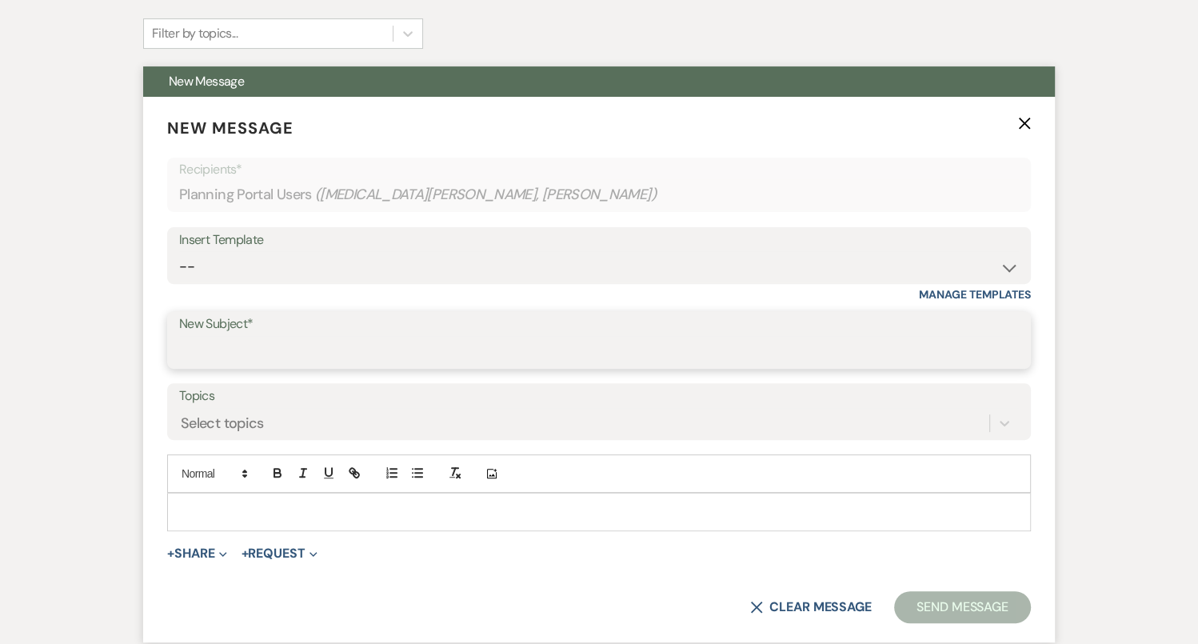
click at [331, 336] on input "New Subject*" at bounding box center [599, 351] width 840 height 31
type input "Thanks for Meeting - 3 Month Recap!!"
click at [349, 503] on p at bounding box center [599, 512] width 838 height 18
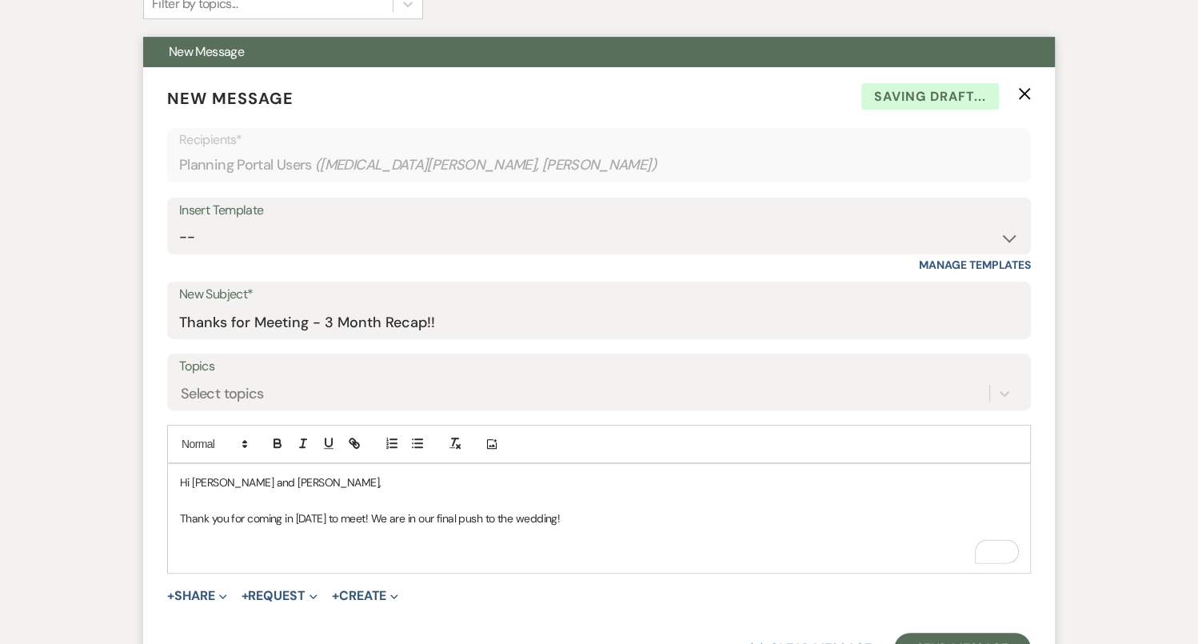
scroll to position [456, 0]
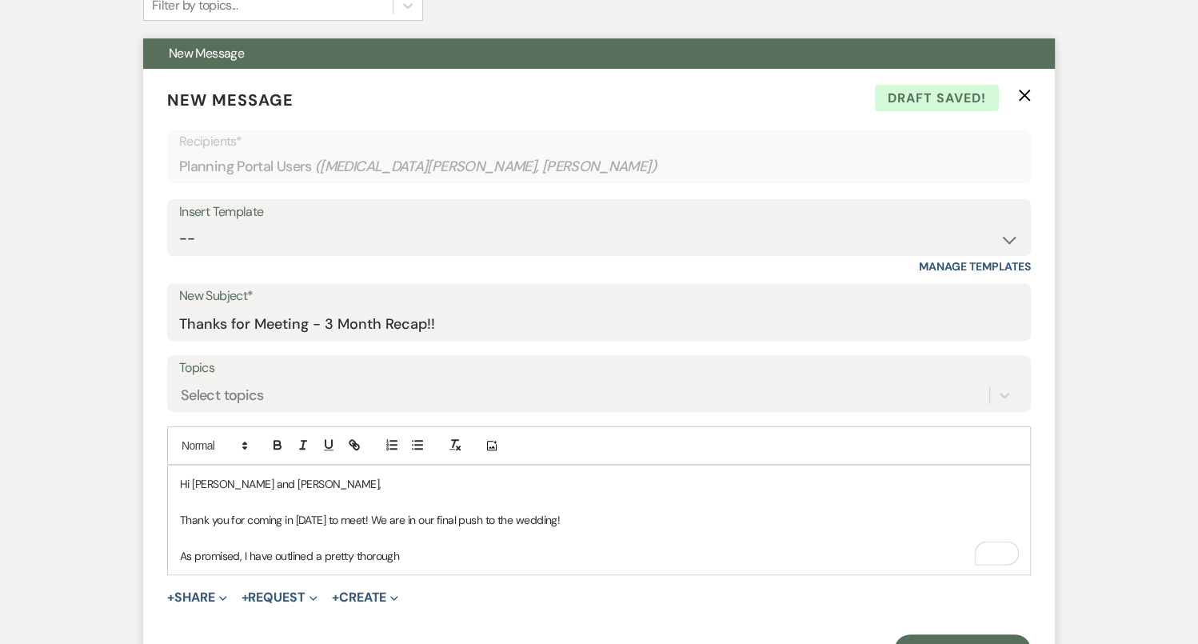
click at [323, 529] on div "Hi Tao and Alex, Thank you for coming in yesterday to meet! We are in our final…" at bounding box center [599, 519] width 862 height 109
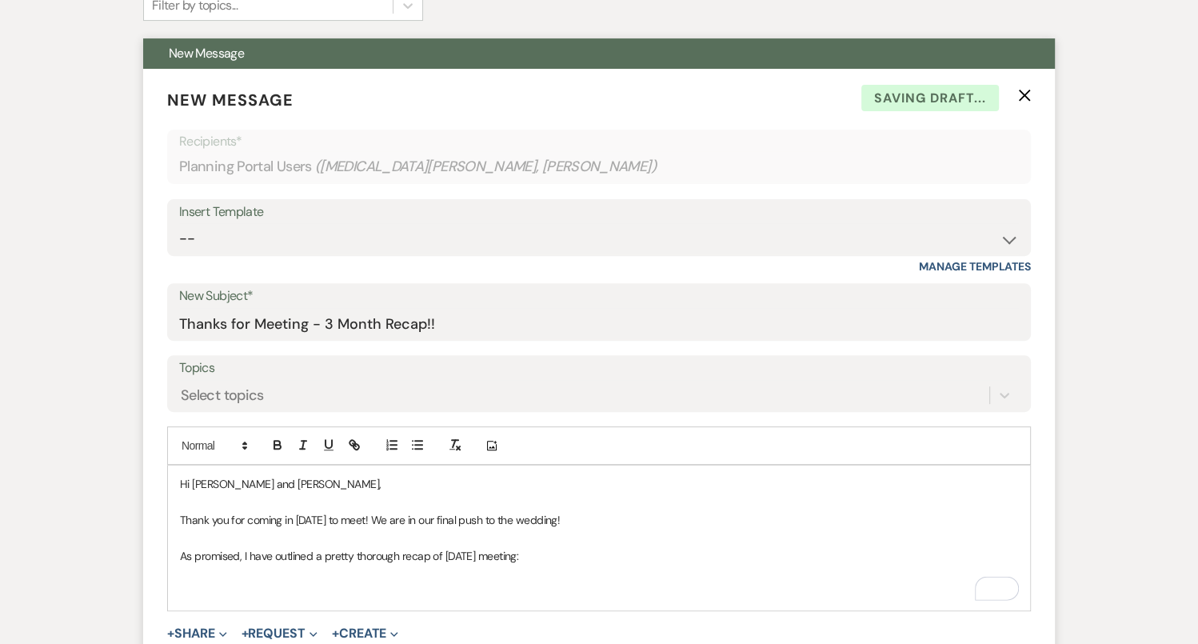
click at [346, 582] on p "To enrich screen reader interactions, please activate Accessibility in Grammarl…" at bounding box center [599, 591] width 838 height 18
click at [417, 437] on icon "button" at bounding box center [417, 444] width 14 height 14
click at [271, 601] on li "Noon - Girls arrive to venue" at bounding box center [607, 610] width 822 height 18
click at [266, 601] on li "Noon - Girls arrive to venue" at bounding box center [607, 610] width 822 height 18
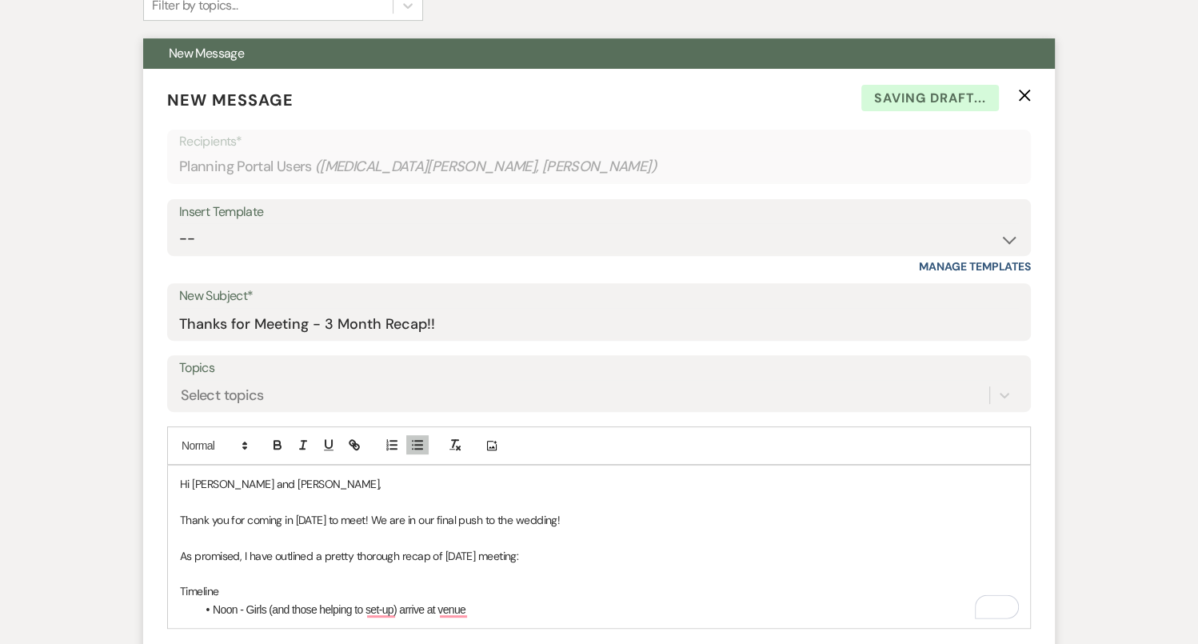
click at [466, 511] on p "Thank you for coming in [DATE] to meet! We are in our final push to the wedding!" at bounding box center [599, 520] width 838 height 18
click at [497, 601] on li "Noon - Girls (and those helping to set up) arrive at the venue" at bounding box center [607, 610] width 822 height 18
click at [321, 618] on li "1 pm - Guys arrive" at bounding box center [607, 627] width 822 height 18
click at [501, 601] on li "Noon - Girls (and those helping to set up) arrive at the venue" at bounding box center [607, 610] width 822 height 18
click at [397, 637] on li "1 pm - Guys arrive" at bounding box center [607, 646] width 822 height 18
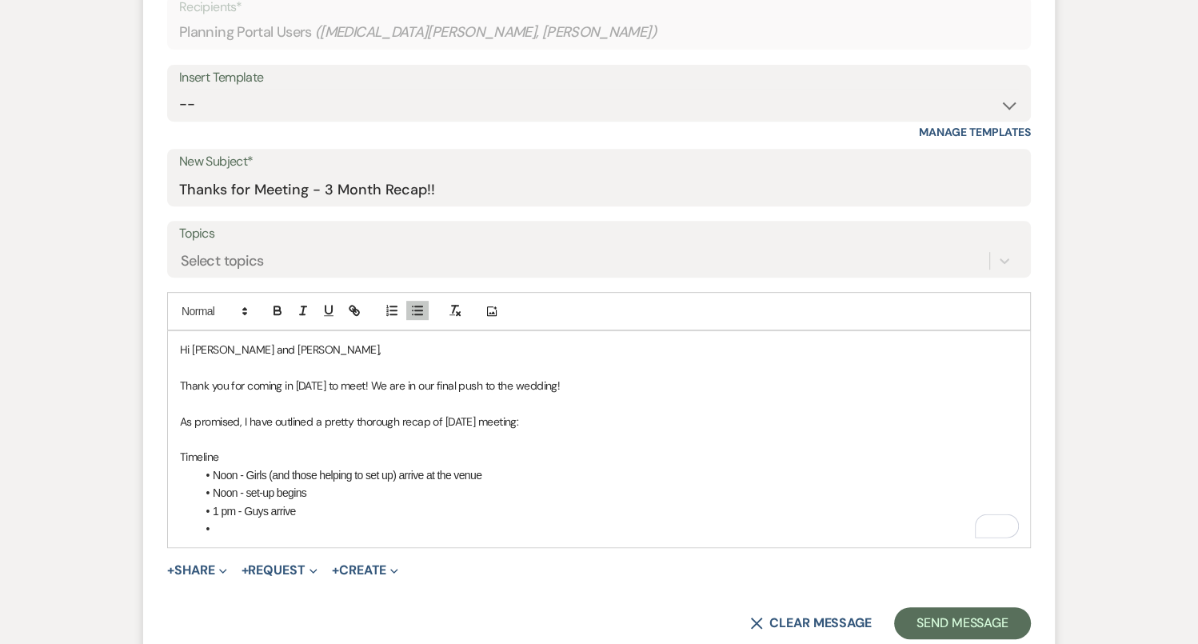
scroll to position [595, 0]
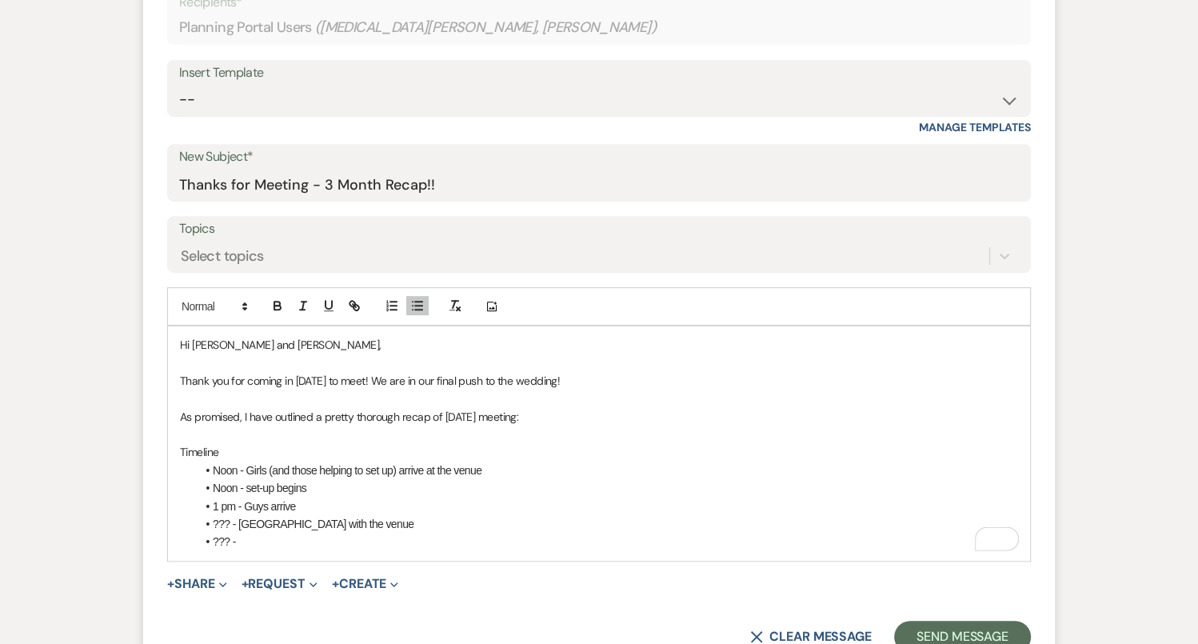
click at [296, 533] on li "??? -" at bounding box center [607, 542] width 822 height 18
click at [253, 533] on li "??? - Firat Look" at bounding box center [607, 542] width 822 height 18
click at [366, 533] on li "??? - First Look" at bounding box center [607, 542] width 822 height 18
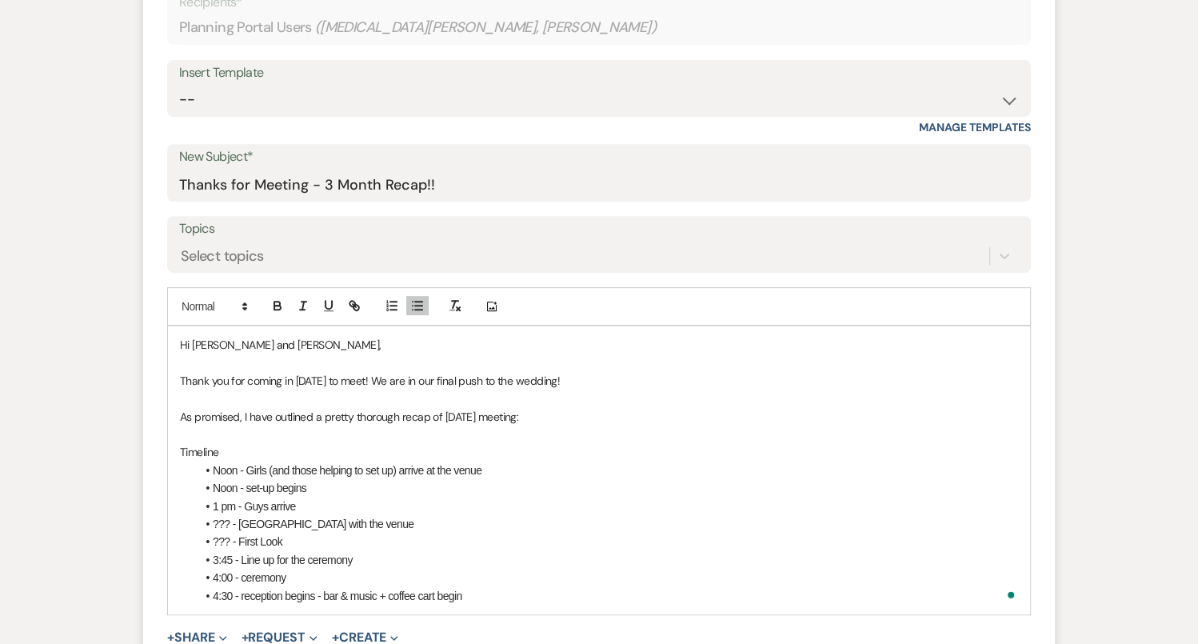
click at [321, 587] on li "4:30 - reception begins - bar & music + coffee cart begin" at bounding box center [607, 596] width 822 height 18
click at [478, 587] on li "4:30 - reception begins (bar & music + coffee cart begin" at bounding box center [607, 596] width 822 height 18
click at [245, 587] on li "4:30 - reception begins (bar & music + coffee cart begin)" at bounding box center [607, 596] width 822 height 18
click at [246, 569] on li "4:00 - ceremony" at bounding box center [607, 578] width 822 height 18
click at [504, 587] on li "4:30 - Reception begins (bar & music + coffee cart begin)" at bounding box center [607, 596] width 822 height 18
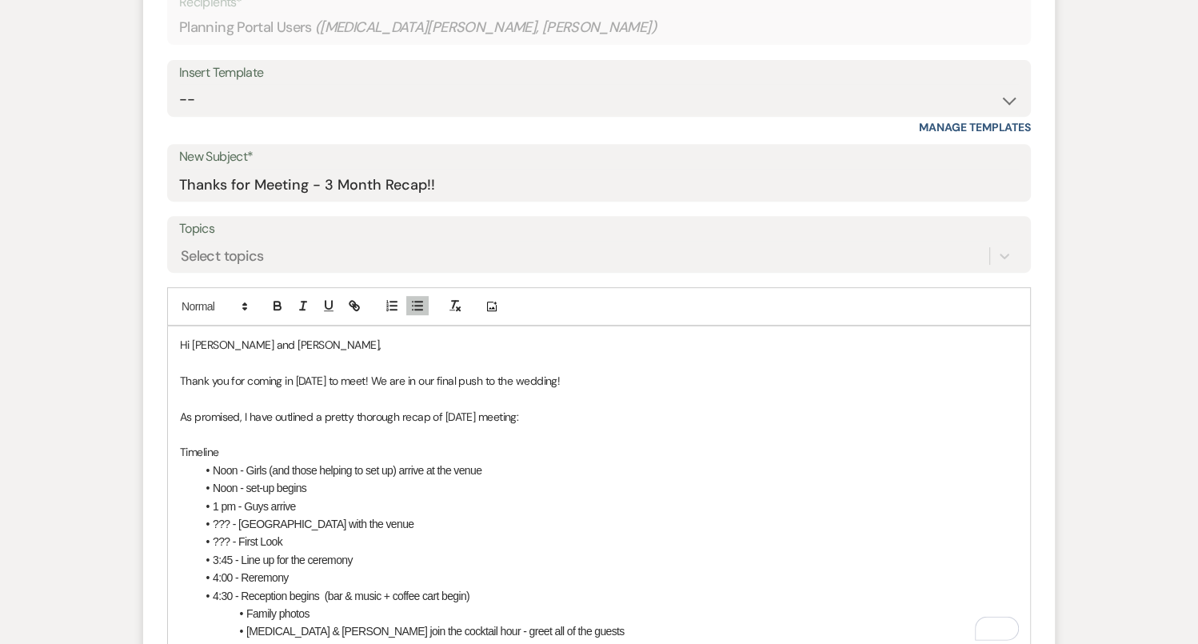
click at [246, 605] on li "Family photos" at bounding box center [607, 614] width 822 height 18
click at [529, 622] on li "[MEDICAL_DATA] & [PERSON_NAME] join the cocktail hour - greet all of the guests" at bounding box center [607, 631] width 822 height 18
click at [310, 641] on li "5:30 - gUESTS FIND THEIR SEATS" at bounding box center [607, 650] width 822 height 18
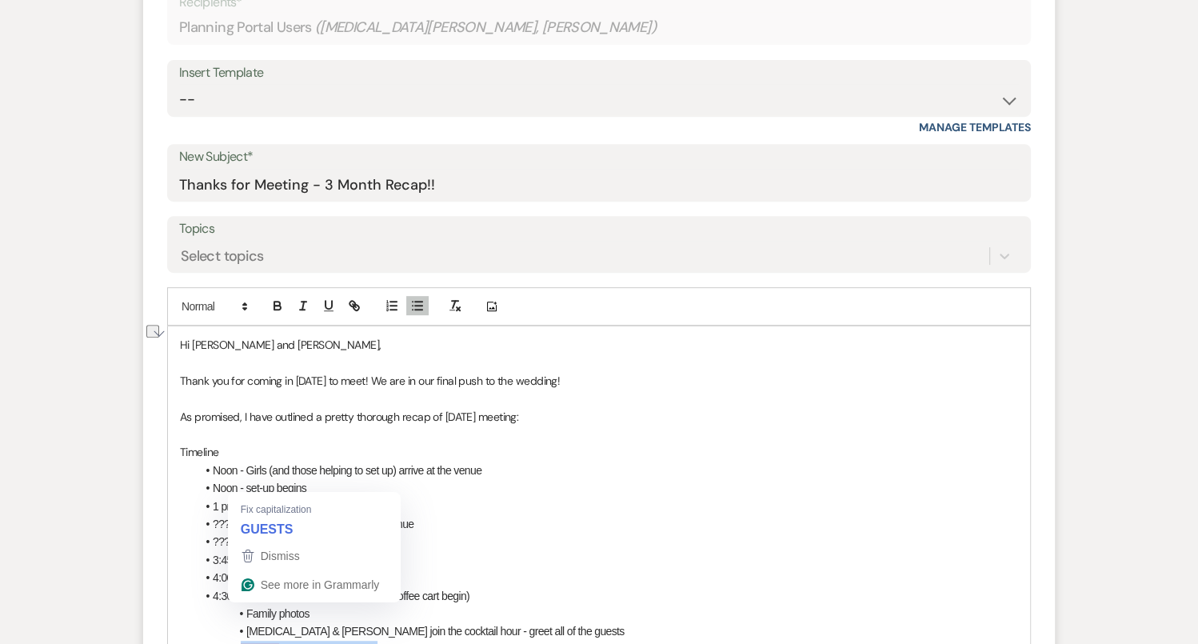
drag, startPoint x: 375, startPoint y: 609, endPoint x: 242, endPoint y: 607, distance: 132.8
click at [242, 641] on li "5:30 - gUESTS FIND THEIR SEATS" at bounding box center [607, 650] width 822 height 18
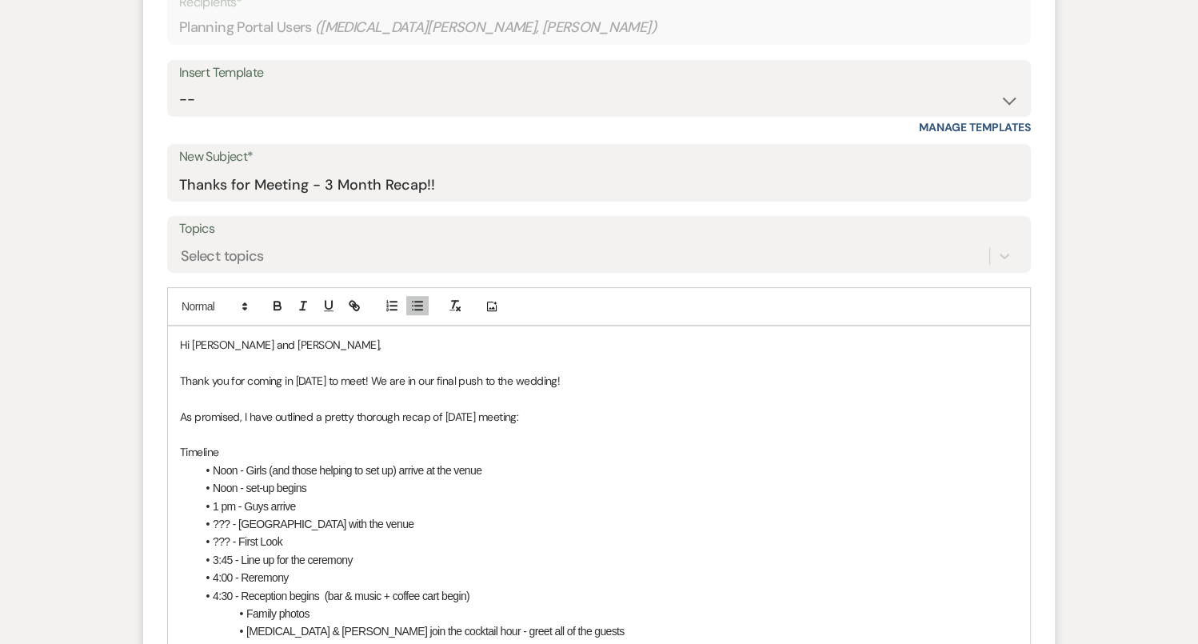
click at [336, 639] on div "Hi Tao and Alex, Thank you for coming in yesterday to meet! We are in our final…" at bounding box center [599, 505] width 862 height 359
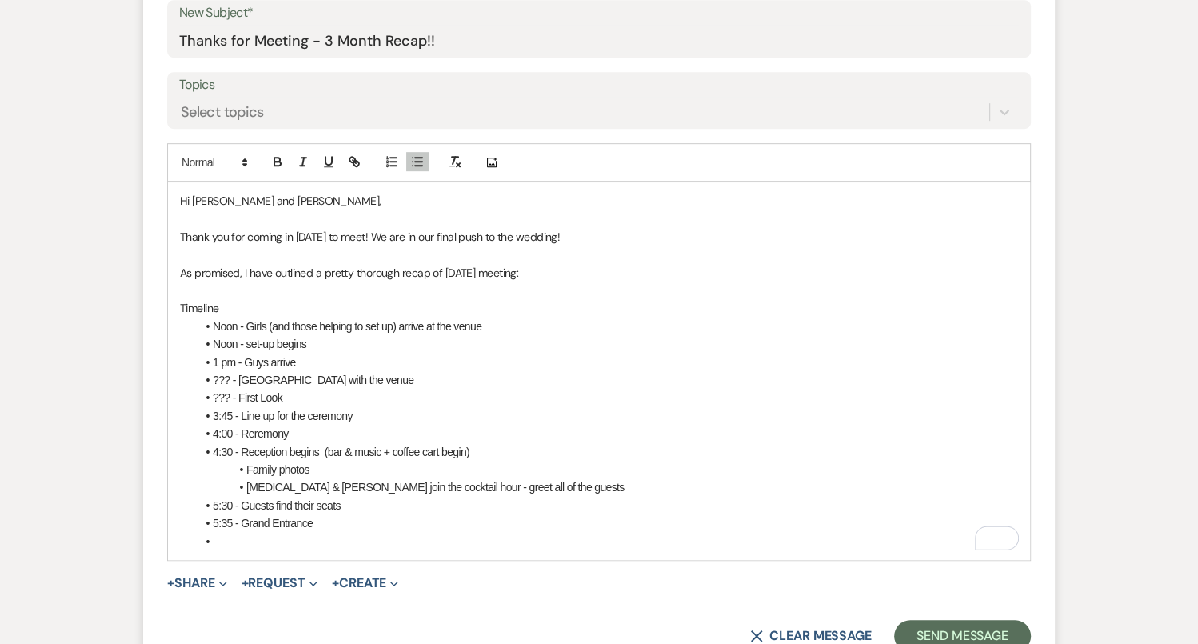
scroll to position [736, 0]
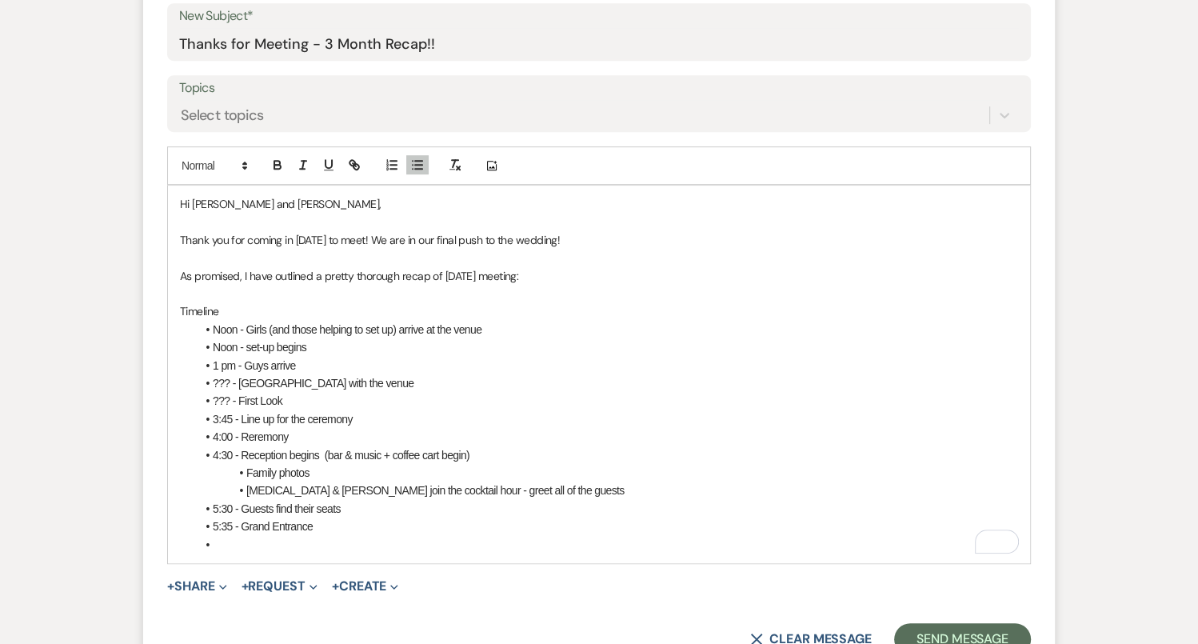
click at [233, 500] on li "5:30 - Guests find their seats" at bounding box center [607, 509] width 822 height 18
click at [230, 517] on li "5:35 - Grand Entrance" at bounding box center [607, 526] width 822 height 18
click at [218, 536] on li "To enrich screen reader interactions, please activate Accessibility in Grammarl…" at bounding box center [607, 545] width 822 height 18
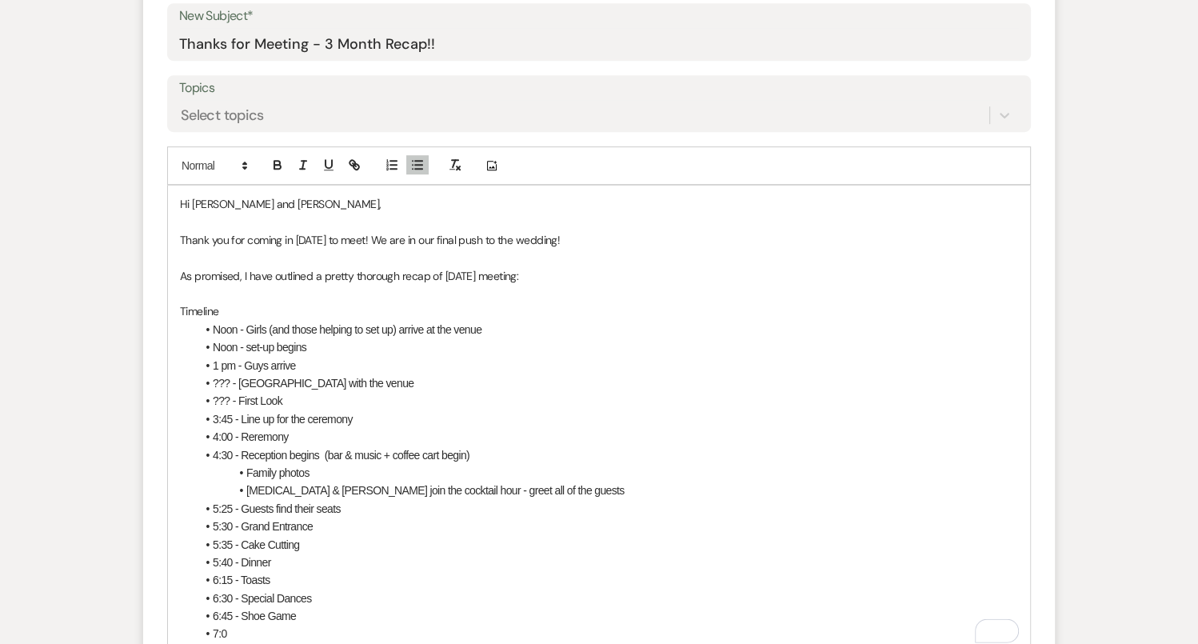
click at [234, 607] on li "6:45 - Shoe Game" at bounding box center [607, 616] width 822 height 18
click at [250, 625] on li "7:0" at bounding box center [607, 634] width 822 height 18
click at [232, 607] on li "6:40- Shoe Game" at bounding box center [607, 616] width 822 height 18
click at [227, 625] on li "7:0" at bounding box center [607, 634] width 822 height 18
click at [337, 571] on li "6:15 - Toasts" at bounding box center [607, 580] width 822 height 18
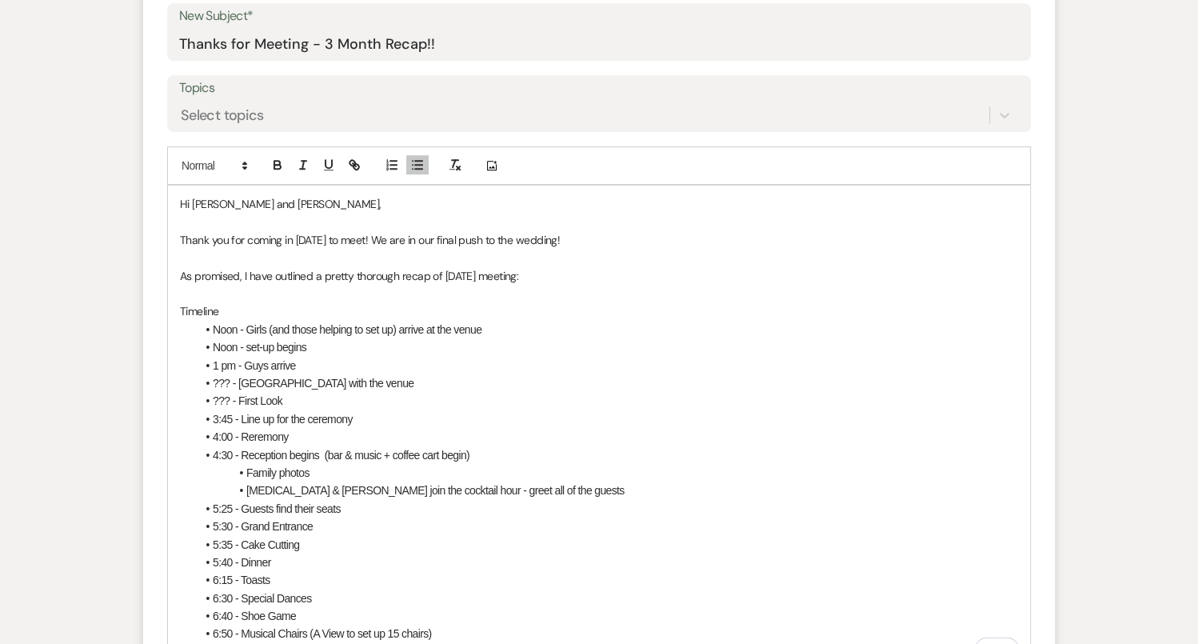
click at [350, 517] on li "5:30 - Grand Entrance" at bounding box center [607, 526] width 822 height 18
click at [326, 536] on li "5:35 - Cake Cutting" at bounding box center [607, 545] width 822 height 18
click at [283, 553] on li "5:40 - Dinner" at bounding box center [607, 562] width 822 height 18
click at [285, 571] on li "6:15 - Toasts" at bounding box center [607, 580] width 822 height 18
click at [284, 553] on li "5:40 - Dinner" at bounding box center [607, 562] width 822 height 18
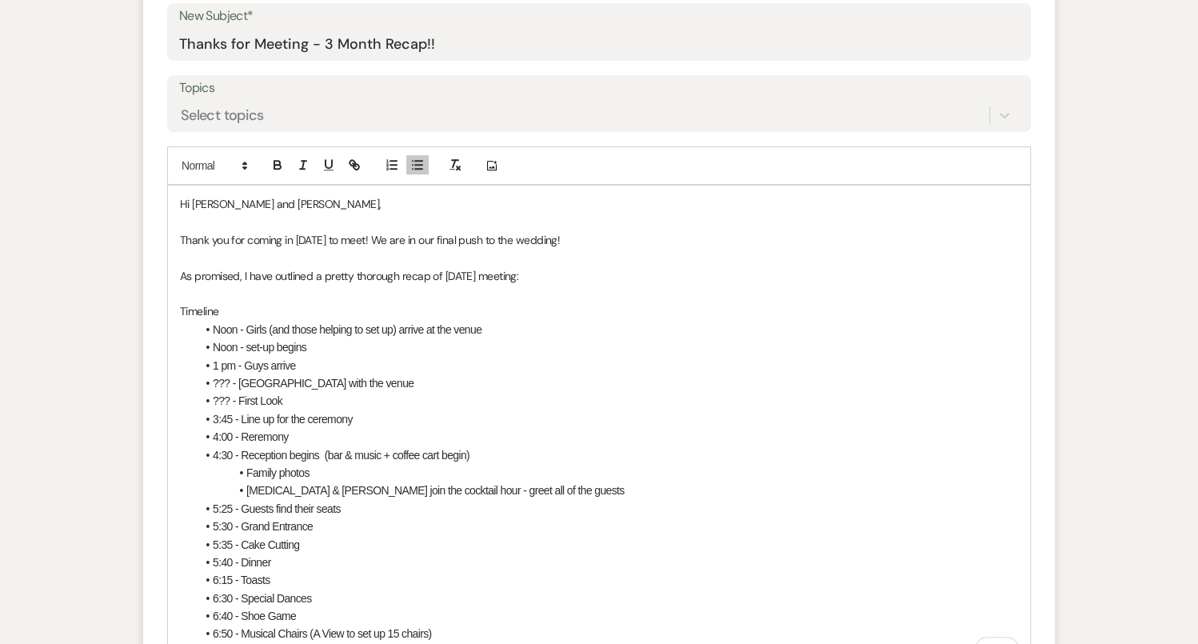
click at [284, 571] on li "6:15 - Toasts" at bounding box center [607, 580] width 822 height 18
click at [285, 553] on li "5:40 - Dinner" at bounding box center [607, 562] width 822 height 18
click at [370, 536] on li "5:35 - Cake Cutting" at bounding box center [607, 545] width 822 height 18
click at [370, 553] on li "5:40 - Dinner" at bounding box center [607, 562] width 822 height 18
click at [214, 571] on li "Tear Down Buffet and Head Table" at bounding box center [607, 580] width 822 height 18
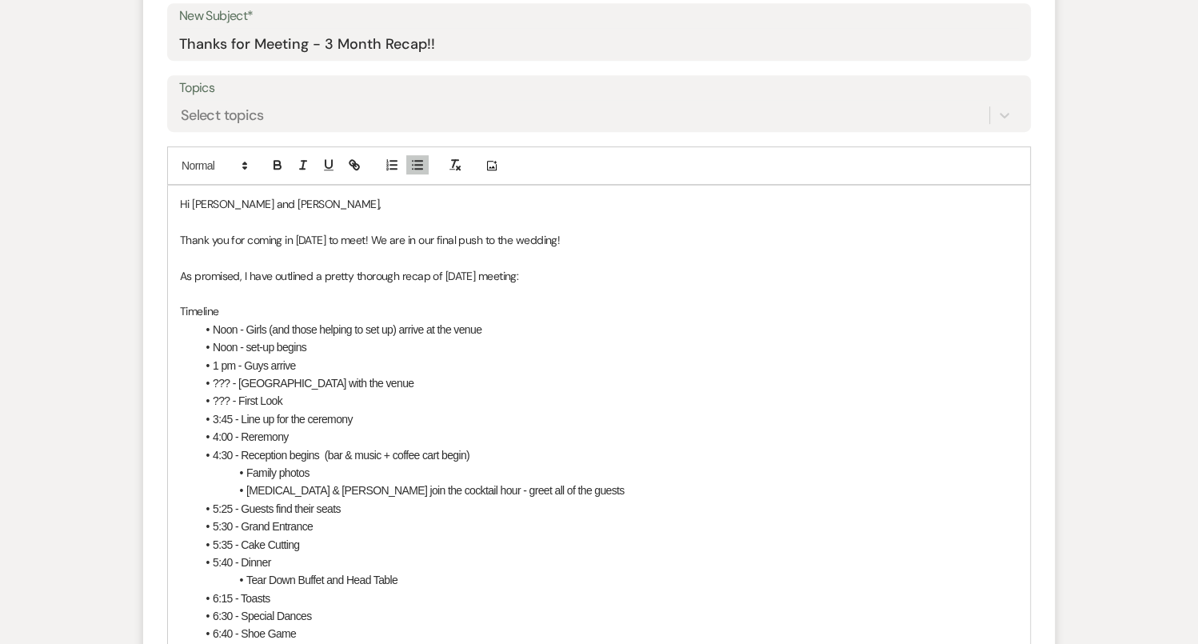
click at [377, 607] on li "6:30 - Special Dances" at bounding box center [607, 616] width 822 height 18
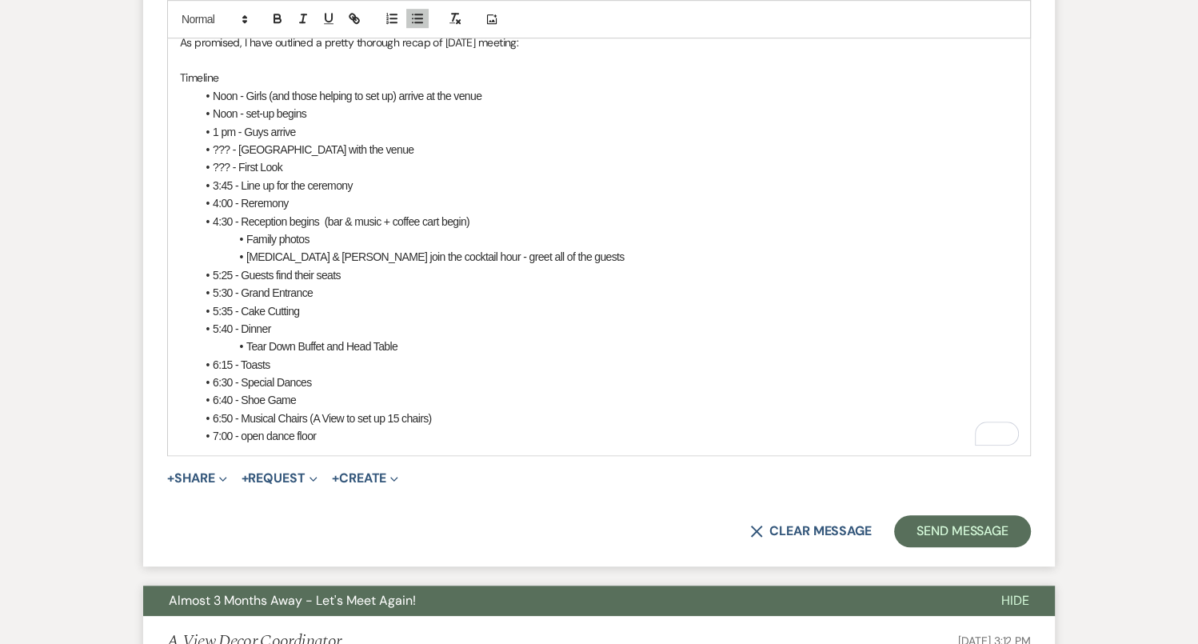
scroll to position [969, 0]
click at [248, 338] on li "Tear Down Buffet and Head Table" at bounding box center [607, 347] width 822 height 18
click at [230, 357] on li "6:15 - Toasts" at bounding box center [607, 366] width 822 height 18
click at [321, 357] on li "6:15 - Toasts" at bounding box center [607, 366] width 822 height 18
click at [247, 428] on li "7:00 - open dance floor" at bounding box center [607, 437] width 822 height 18
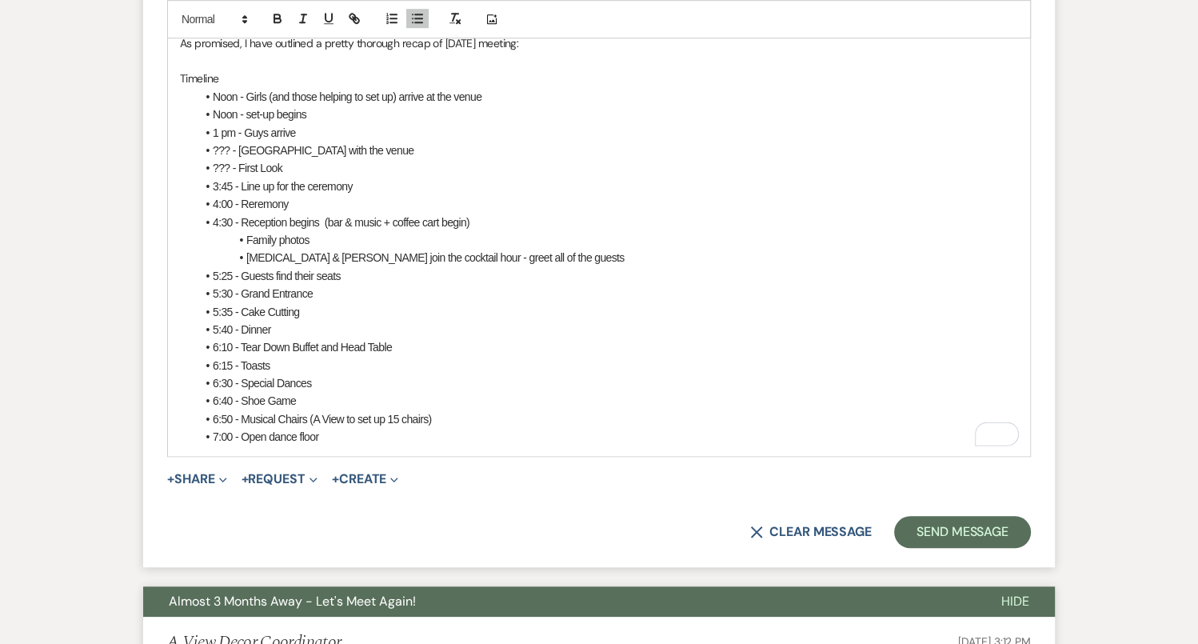
click at [345, 428] on li "7:00 - Open dance floor" at bounding box center [607, 437] width 822 height 18
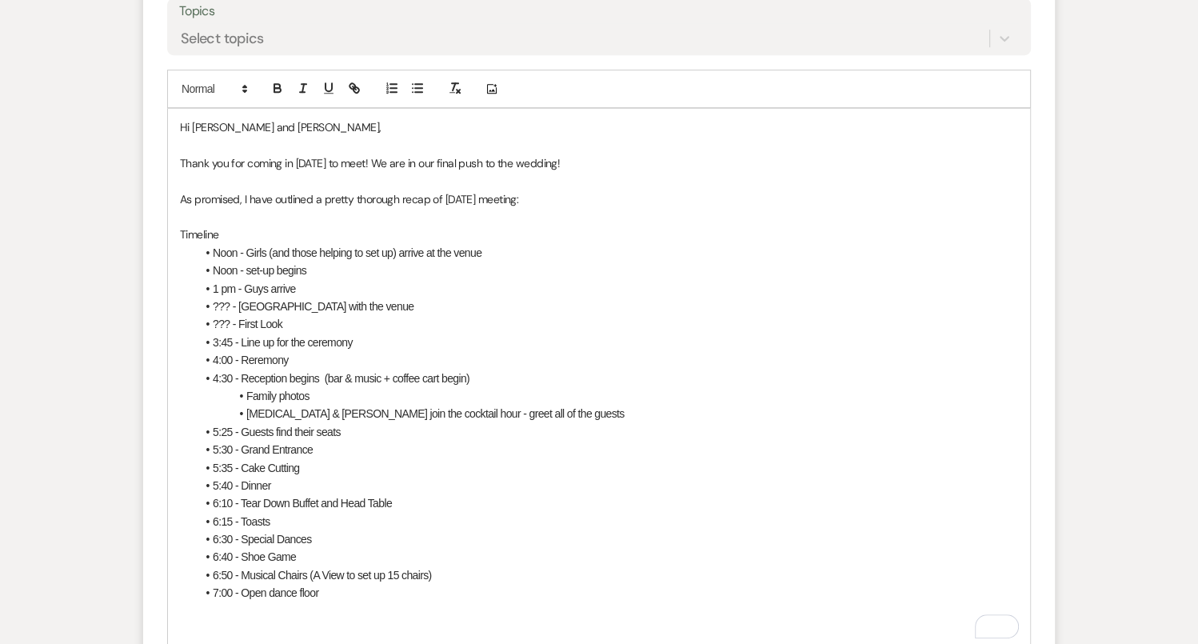
scroll to position [814, 0]
drag, startPoint x: 284, startPoint y: 286, endPoint x: 210, endPoint y: 266, distance: 77.0
click at [210, 266] on ul "Noon - Girls (and those helping to set up) arrive at the venue Noon - set-up be…" at bounding box center [607, 421] width 822 height 358
click at [274, 82] on icon "button" at bounding box center [277, 84] width 6 height 4
click at [307, 582] on li "7:00 - Open dance floor" at bounding box center [607, 591] width 822 height 18
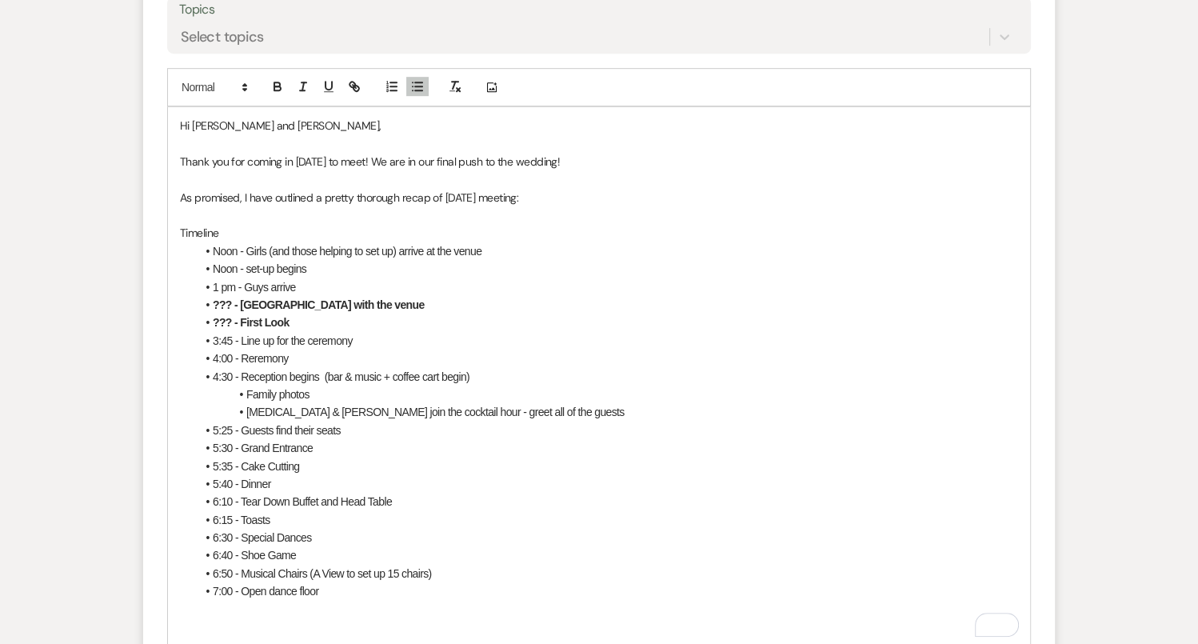
click at [303, 601] on p "To enrich screen reader interactions, please activate Accessibility in Grammarl…" at bounding box center [599, 610] width 838 height 18
click at [424, 77] on button "button" at bounding box center [417, 86] width 22 height 19
click at [329, 633] on div "Hi Tao and Alex, Thank you for coming in yesterday to meet! We are in our final…" at bounding box center [599, 394] width 862 height 574
click at [514, 636] on li "Officiant - Lauren Vargas - confirm what time she will be arriving" at bounding box center [607, 645] width 822 height 18
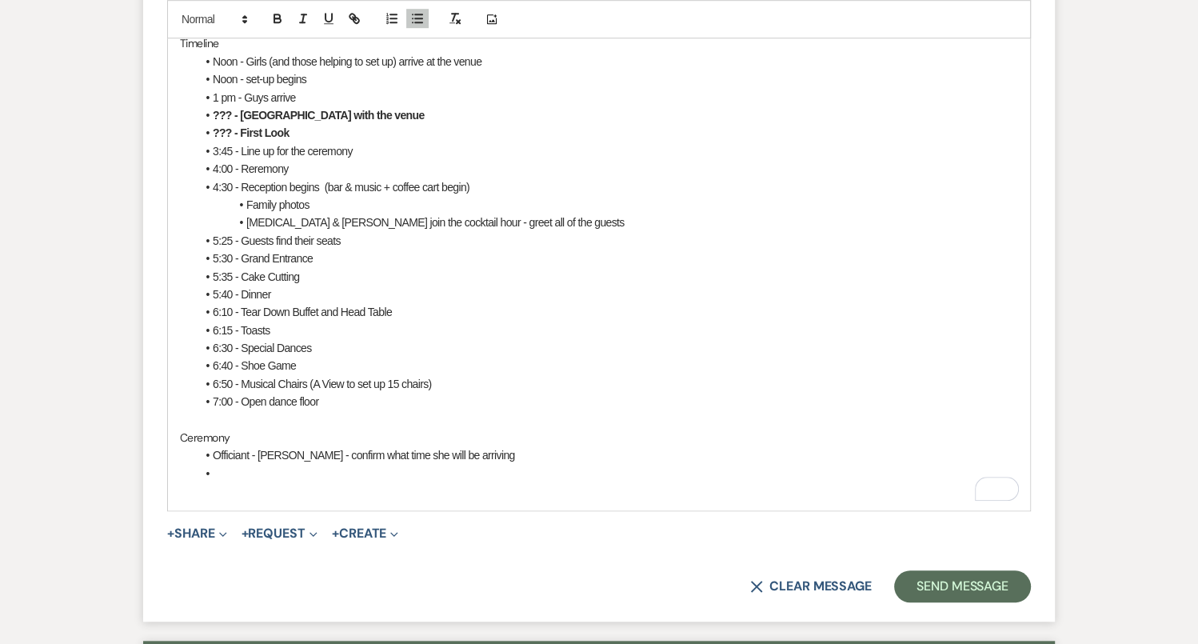
scroll to position [1003, 0]
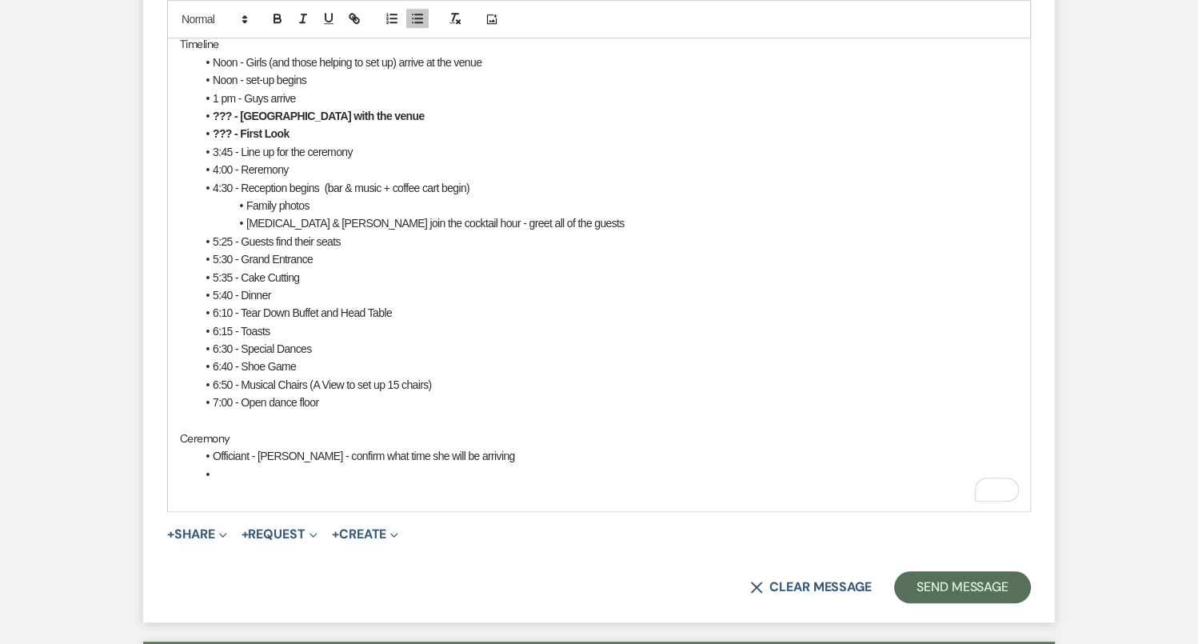
drag, startPoint x: 509, startPoint y: 412, endPoint x: 333, endPoint y: 411, distance: 176.0
click at [333, 447] on li "Officiant - Lauren Vargas - confirm what time she will be arriving" at bounding box center [607, 456] width 822 height 18
click at [274, 19] on icon "button" at bounding box center [277, 20] width 6 height 4
click at [257, 465] on li "To enrich screen reader interactions, please activate Accessibility in Grammarl…" at bounding box center [607, 474] width 822 height 18
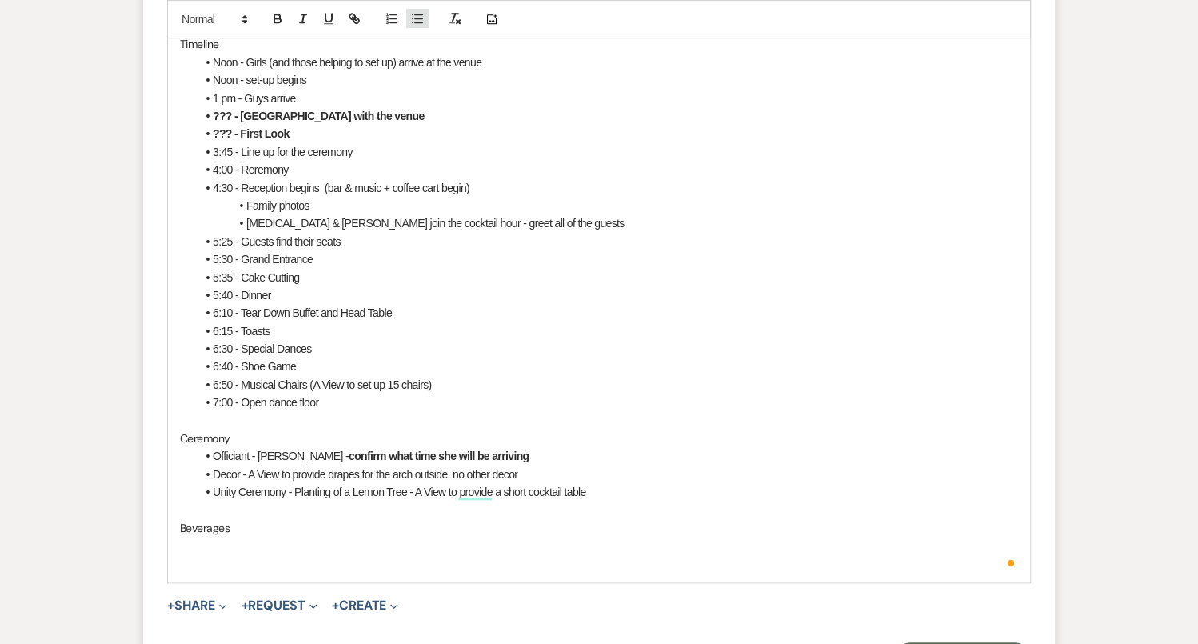
click at [418, 15] on icon "button" at bounding box center [417, 18] width 14 height 14
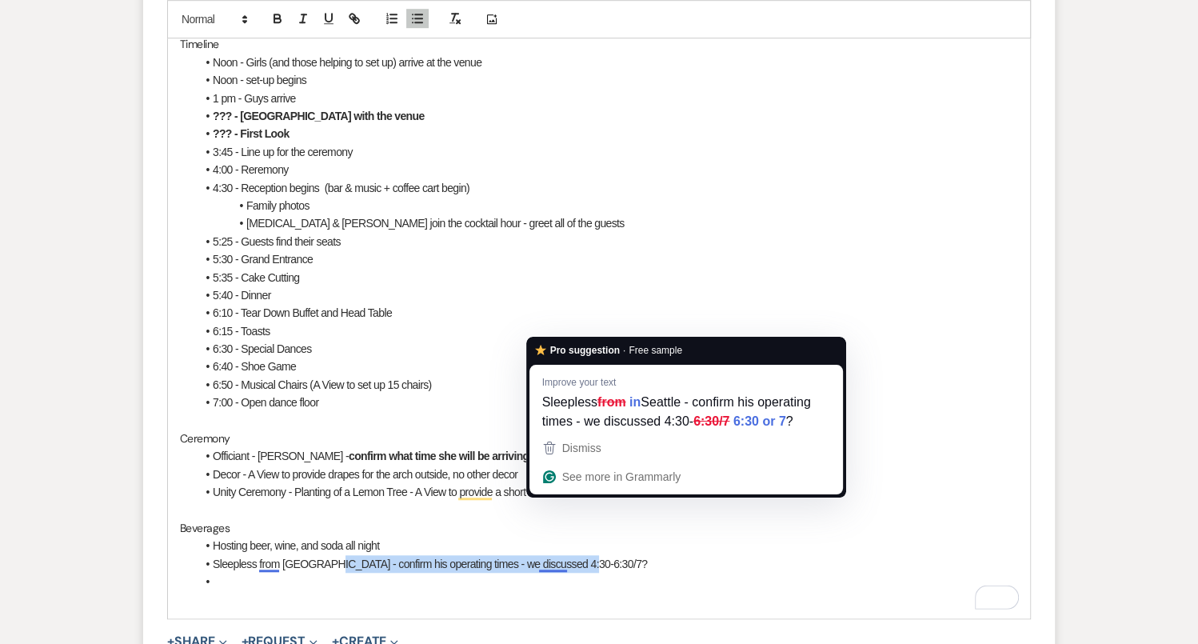
drag, startPoint x: 589, startPoint y: 523, endPoint x: 319, endPoint y: 524, distance: 270.3
click at [318, 555] on li "Sleepless from Seattle - confirm his operating times - we discussed 4:30-6:30/7?" at bounding box center [607, 564] width 822 height 18
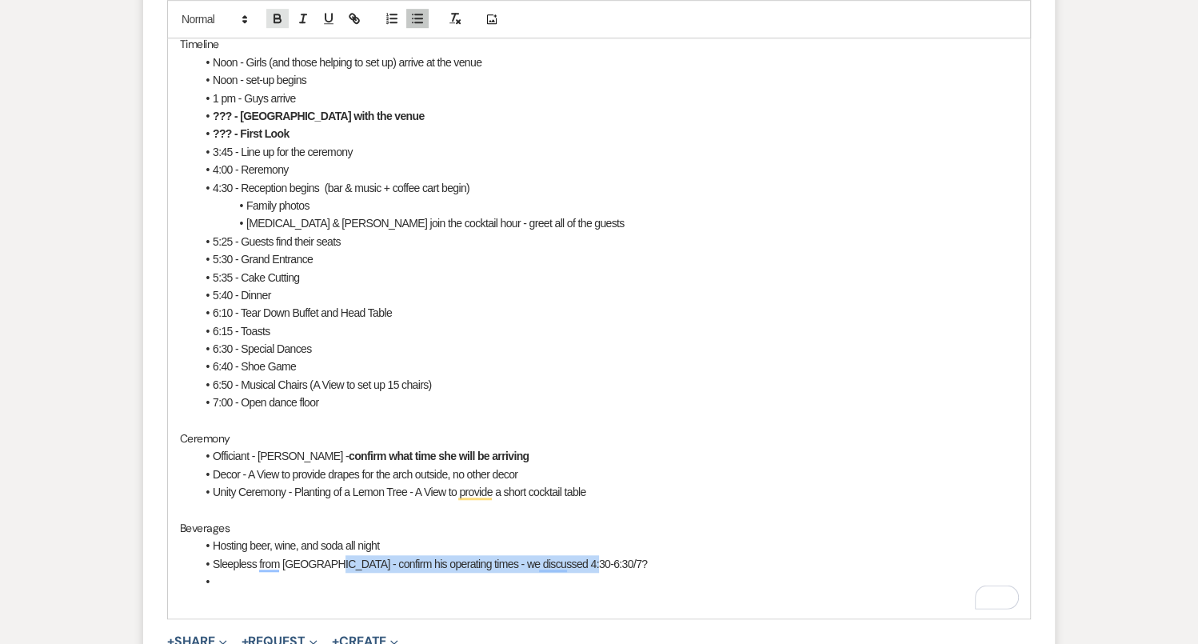
click at [277, 17] on icon "button" at bounding box center [277, 18] width 14 height 14
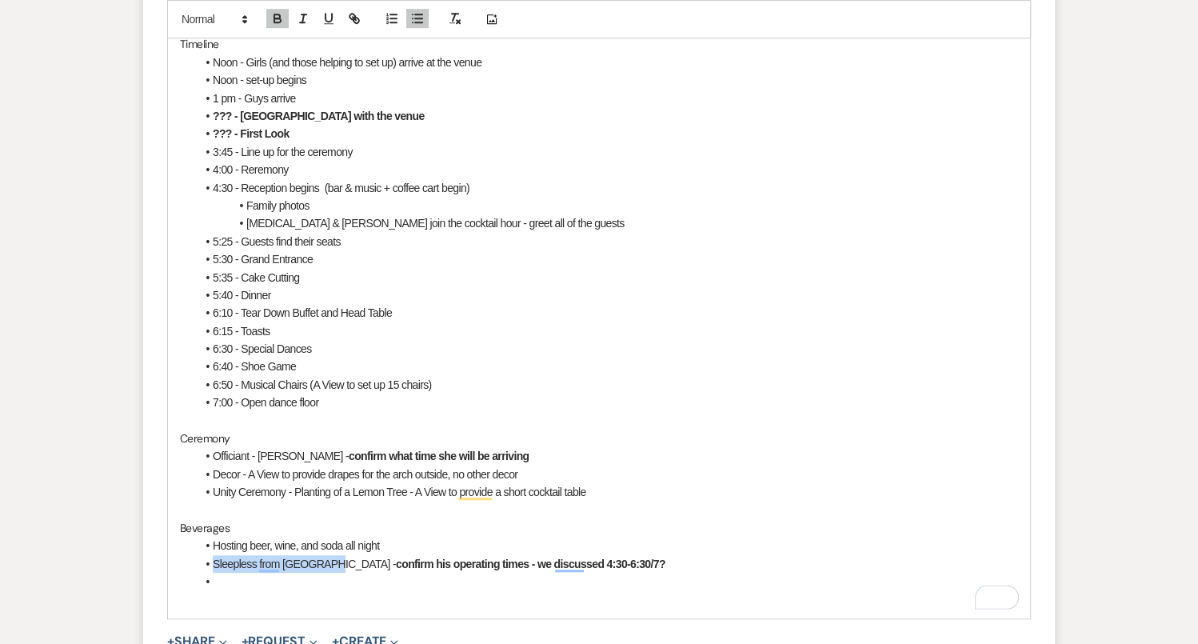
click at [604, 555] on li "Sleepless from Seattle - confirm his operating times - we discussed 4:30-6:30/7?" at bounding box center [607, 564] width 822 height 18
click at [278, 555] on li "Sleepless from Seattle - confirm his operating times - we discussed 4:30-6:30/7" at bounding box center [607, 564] width 822 height 18
click at [239, 573] on li "To enrich screen reader interactions, please activate Accessibility in Grammarl…" at bounding box center [607, 582] width 822 height 18
click at [421, 18] on icon "button" at bounding box center [417, 18] width 14 height 14
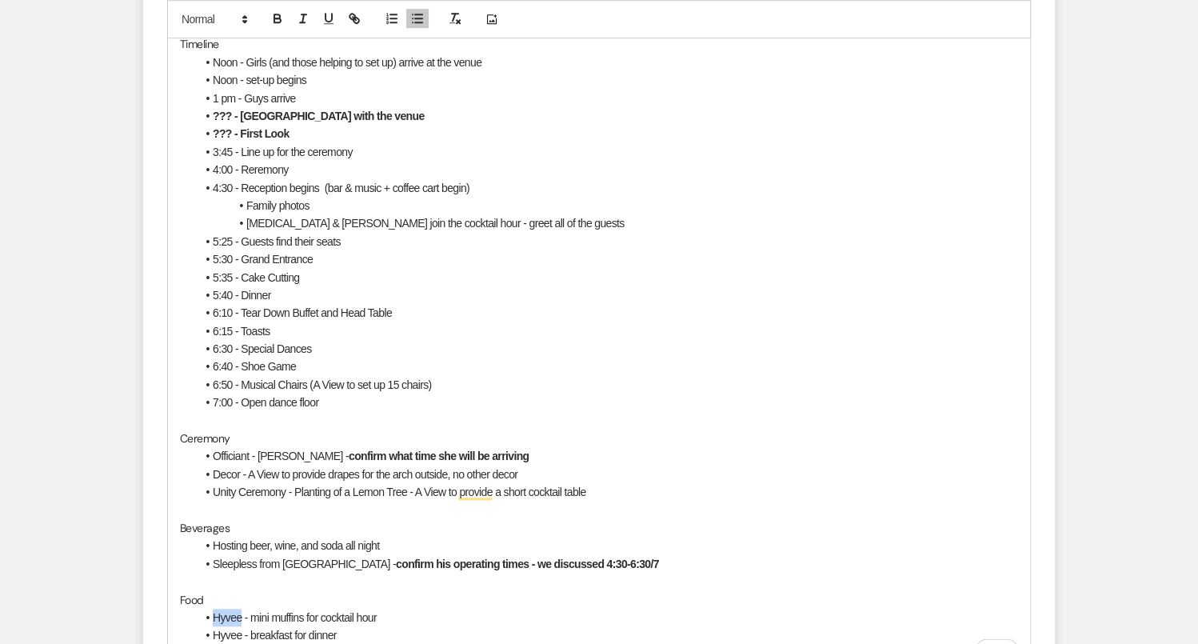
drag, startPoint x: 242, startPoint y: 581, endPoint x: 212, endPoint y: 581, distance: 29.6
click at [212, 609] on li "Hyvee - mini muffins for cocktail hour" at bounding box center [607, 618] width 822 height 18
click at [243, 609] on li "Apps - mini muffins for cocktail hour" at bounding box center [607, 618] width 822 height 18
click at [401, 609] on li "Apps - mini muffins for cocktail hour" at bounding box center [607, 618] width 822 height 18
click at [212, 626] on li "Hyvee - breakfast for dinner" at bounding box center [607, 635] width 822 height 18
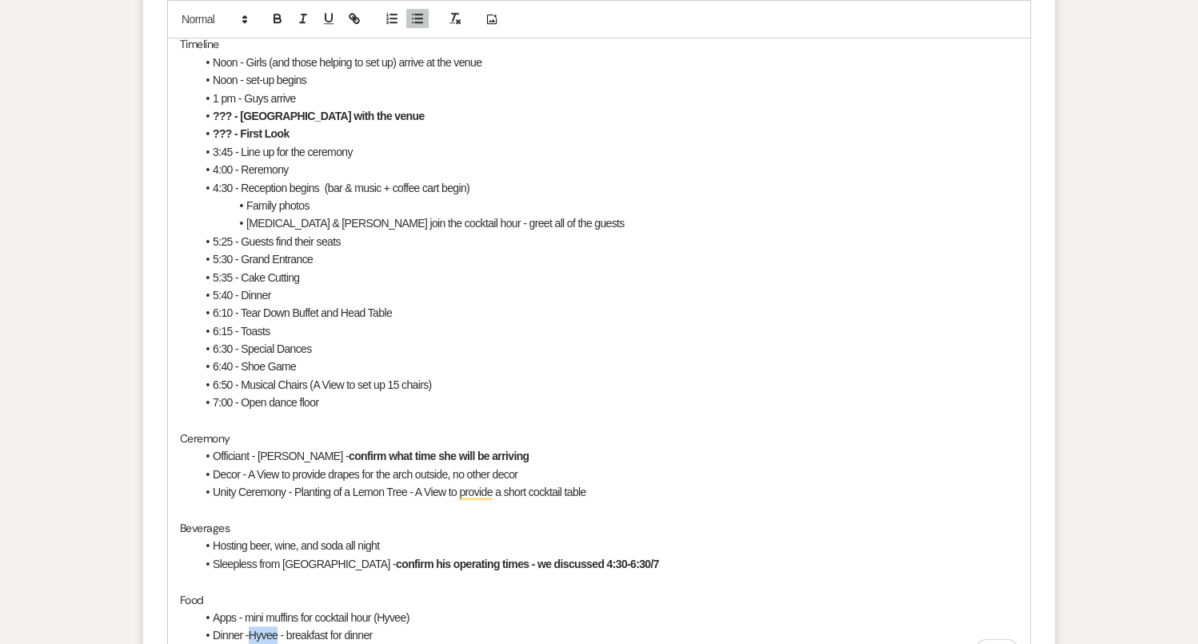
drag, startPoint x: 276, startPoint y: 593, endPoint x: 246, endPoint y: 594, distance: 29.6
click at [246, 626] on li "Dinner -Hyvee - breakfast for dinner" at bounding box center [607, 635] width 822 height 18
click at [347, 626] on li "Dinner - breakfast for dinner" at bounding box center [607, 635] width 822 height 18
click at [288, 643] on li "Dessert - donuts (Hyvee)" at bounding box center [607, 654] width 822 height 18
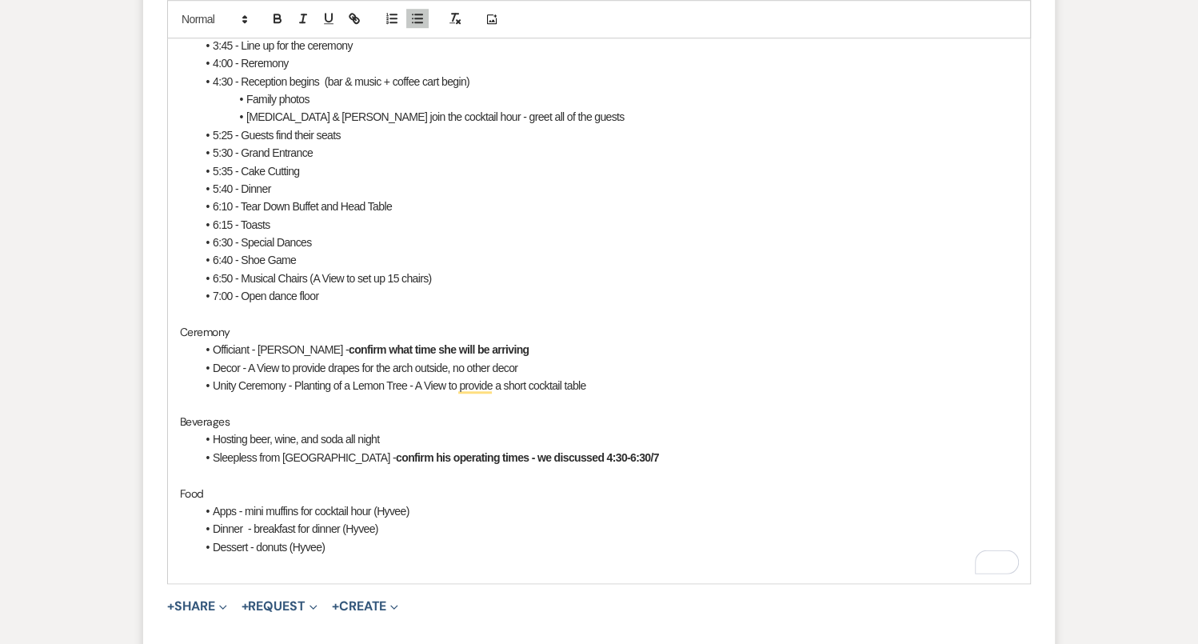
click at [263, 538] on li "Dessert - donuts (Hyvee)" at bounding box center [607, 547] width 822 height 18
click at [287, 538] on li "Dessert - Donuts (Hyvee)" at bounding box center [607, 547] width 822 height 18
click at [340, 538] on li "Dessert - Donut Wall (Hyvee)" at bounding box center [607, 547] width 822 height 18
click at [451, 538] on li "Dessert - Donut Wall (Hyvee providing donuts)" at bounding box center [607, 547] width 822 height 18
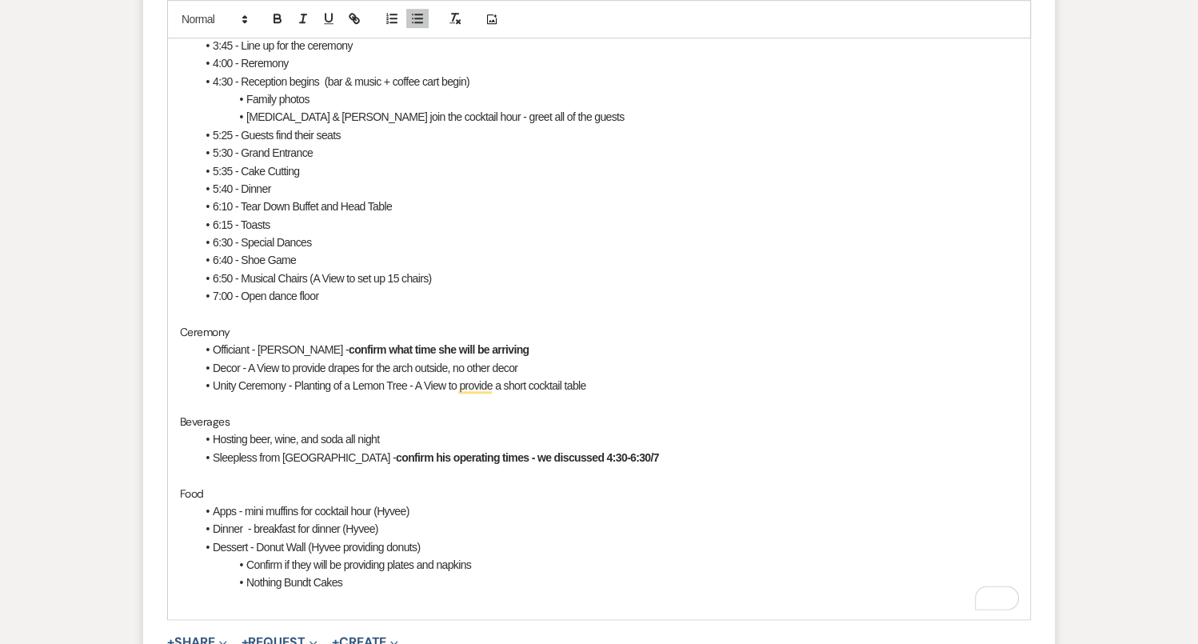
click at [366, 573] on li "Nothing Bundt Cakes" at bounding box center [607, 582] width 822 height 18
click at [480, 573] on li "Nothing Bundt Cakes - gluten-free cake + your personal cut cake" at bounding box center [607, 582] width 822 height 18
click at [518, 573] on li "Nothing Bundt Cakes - gluten-free cake + your cut cake" at bounding box center [607, 582] width 822 height 18
click at [446, 592] on li "Will they be delivering?" at bounding box center [607, 601] width 822 height 18
drag, startPoint x: 395, startPoint y: 558, endPoint x: 278, endPoint y: 558, distance: 116.8
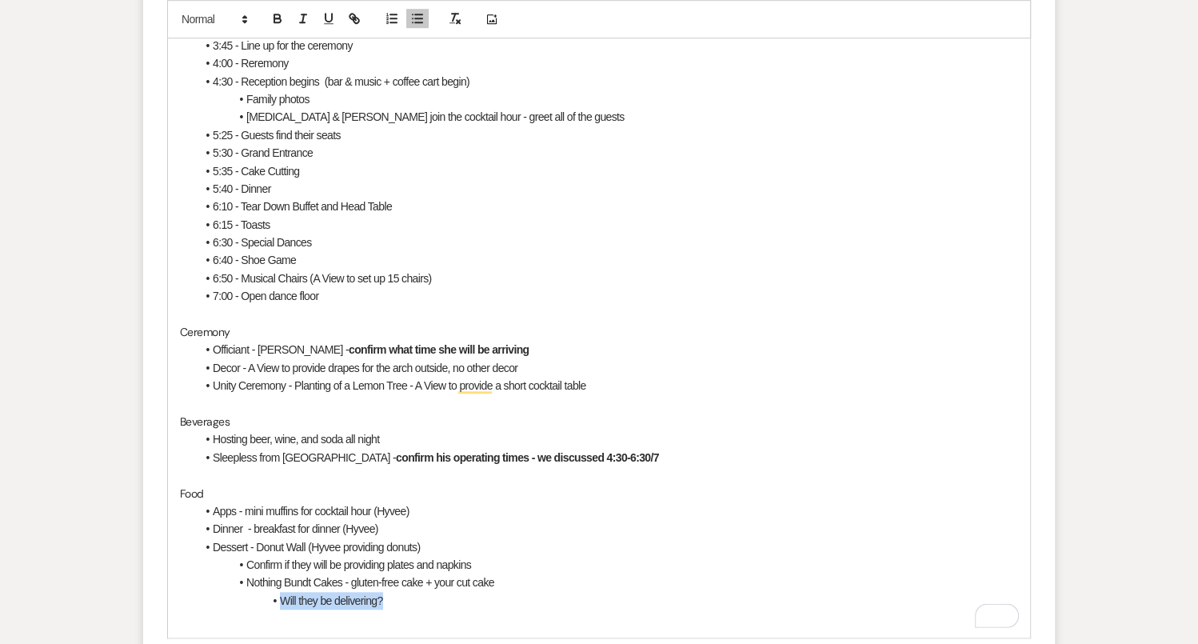
click at [278, 592] on li "Will they be delivering?" at bounding box center [607, 601] width 822 height 18
click at [275, 25] on button "button" at bounding box center [277, 18] width 22 height 19
click at [489, 556] on li "Confirm if they will be providing plates and napkins" at bounding box center [607, 565] width 822 height 18
drag, startPoint x: 486, startPoint y: 523, endPoint x: 242, endPoint y: 521, distance: 244.8
click at [242, 556] on li "Confirm if they will be providing plates and napkins" at bounding box center [607, 565] width 822 height 18
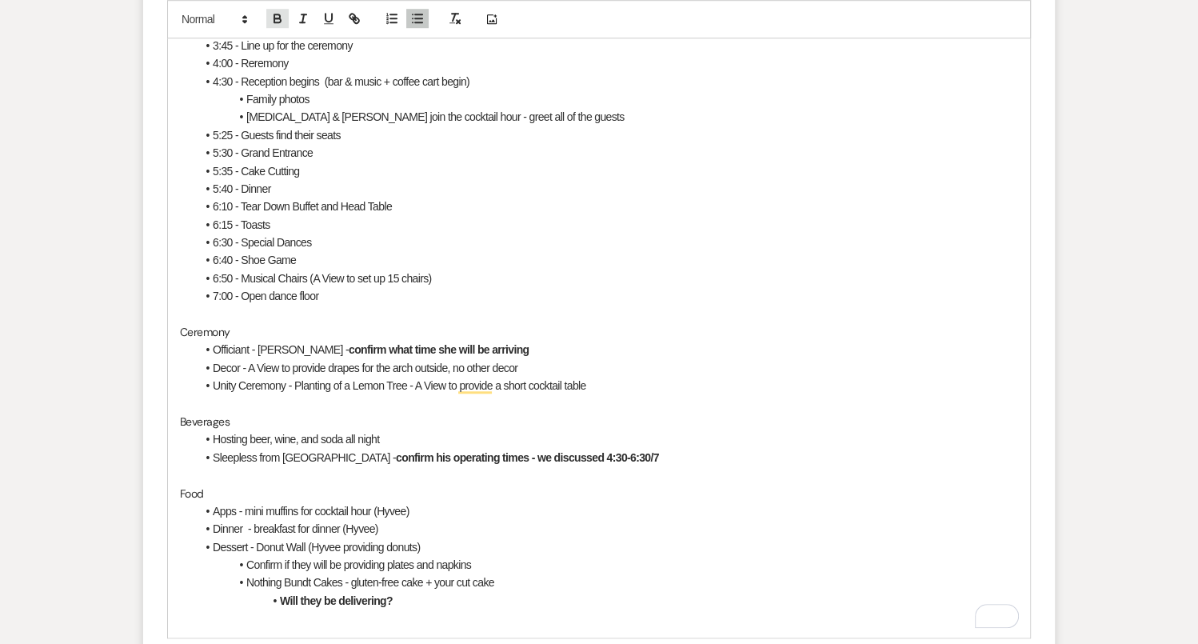
click at [270, 17] on icon "button" at bounding box center [277, 18] width 14 height 14
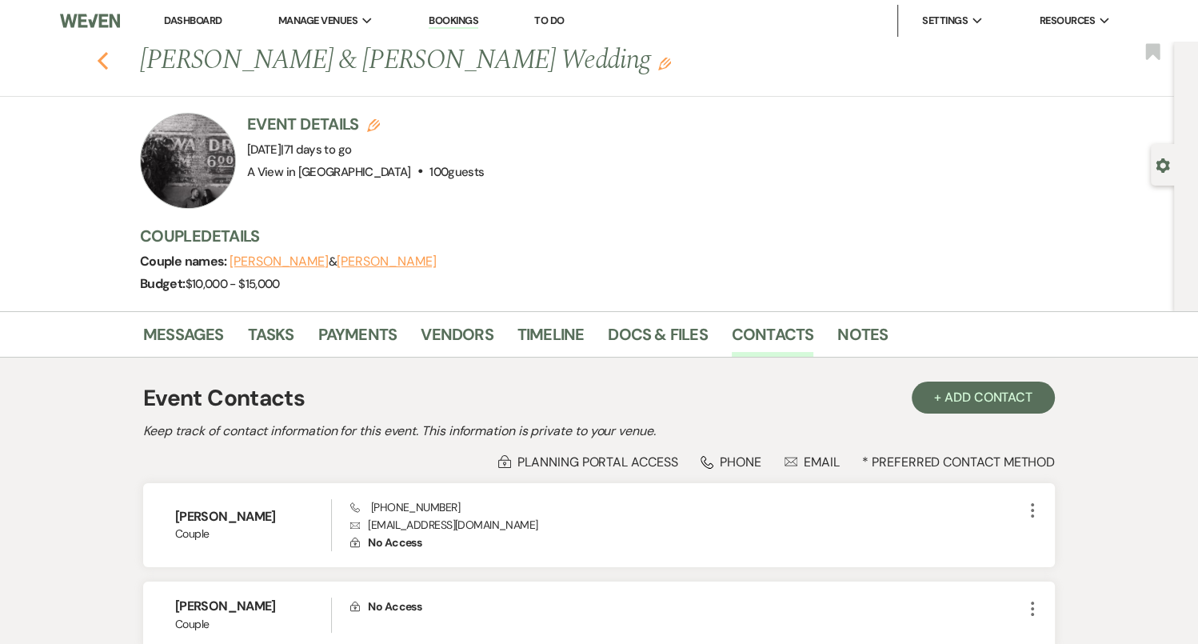
click at [101, 58] on use "button" at bounding box center [103, 61] width 10 height 18
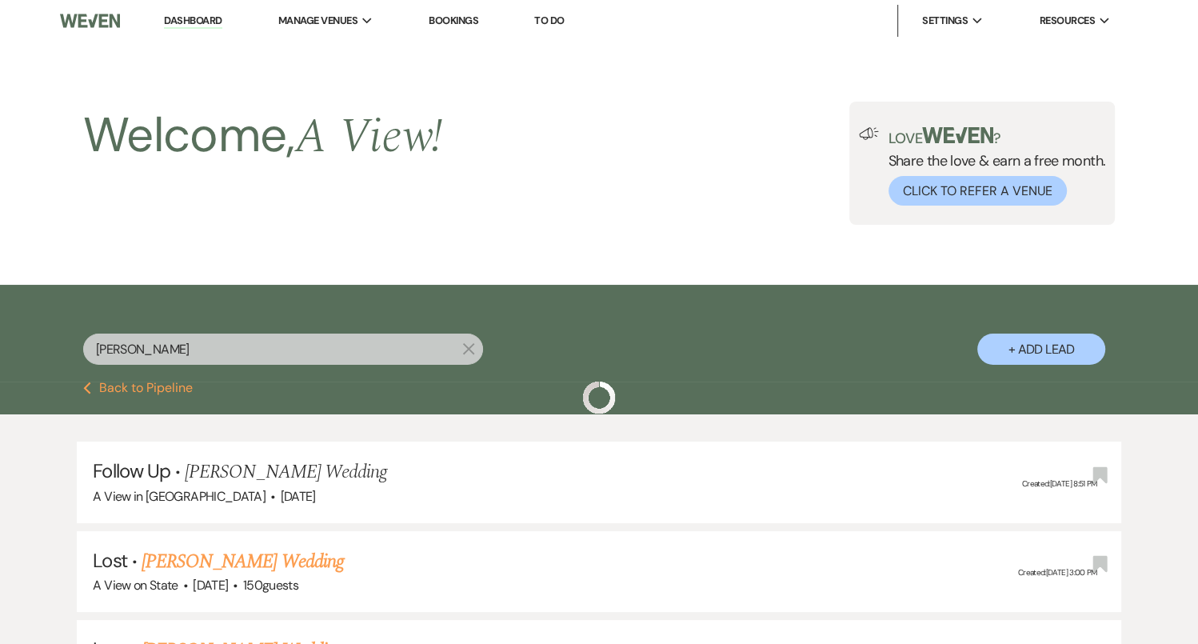
scroll to position [3272, 0]
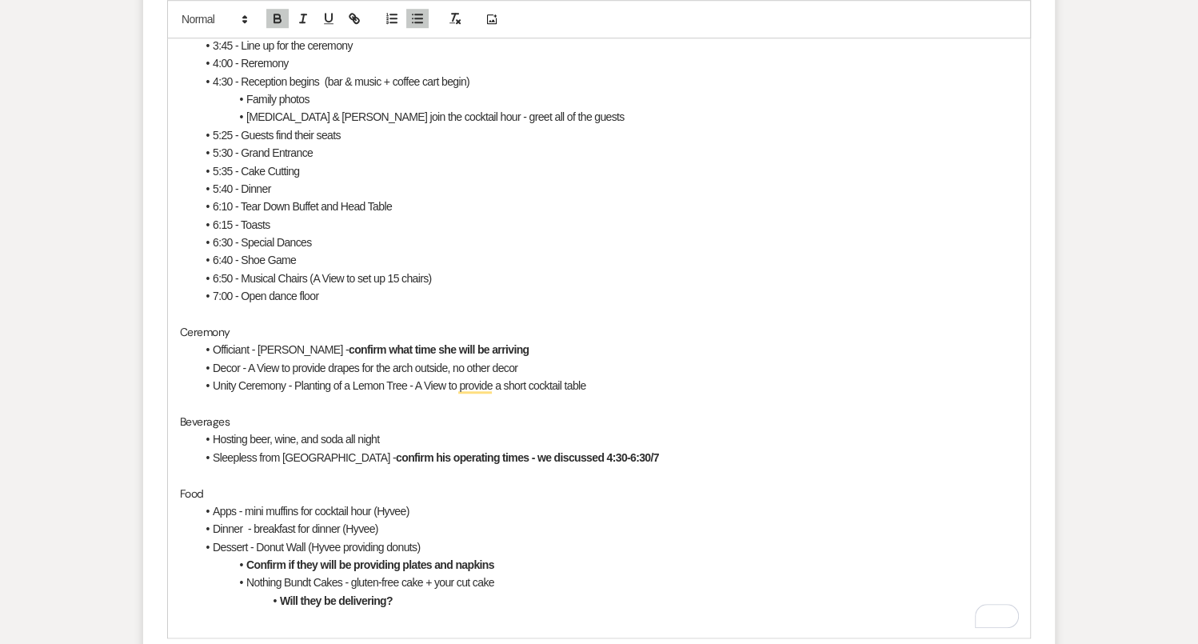
click at [463, 592] on li "Will they be delivering?" at bounding box center [607, 601] width 822 height 18
click at [225, 611] on strong "Seating chart" at bounding box center [214, 618] width 68 height 14
click at [281, 609] on p "Seating Chart" at bounding box center [599, 618] width 838 height 18
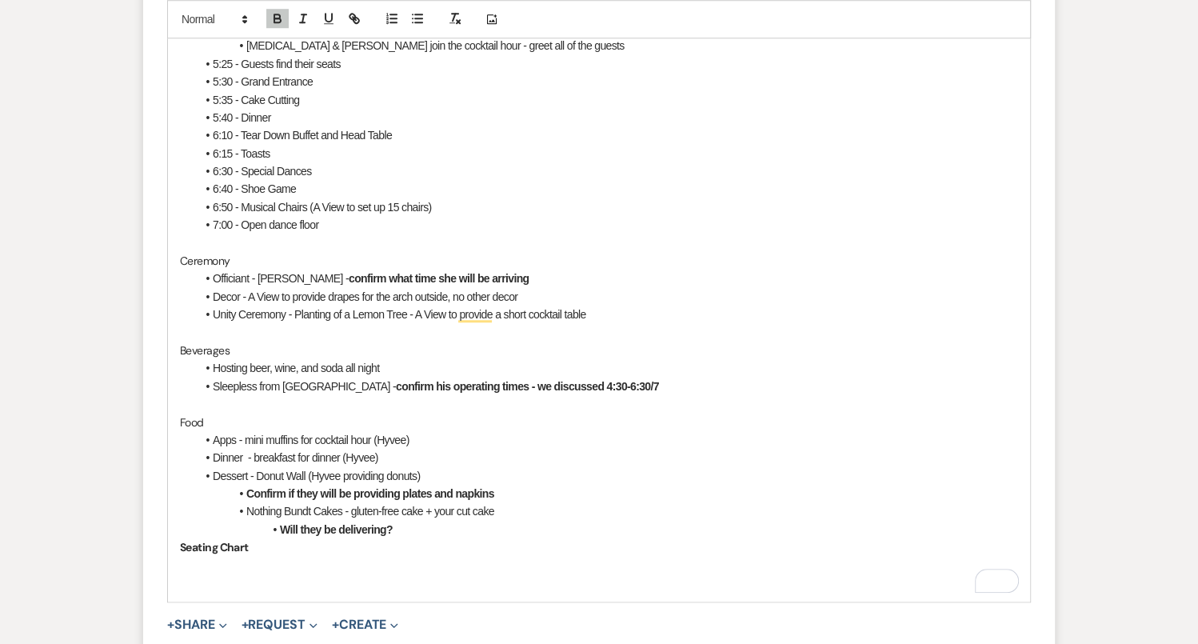
scroll to position [1182, 0]
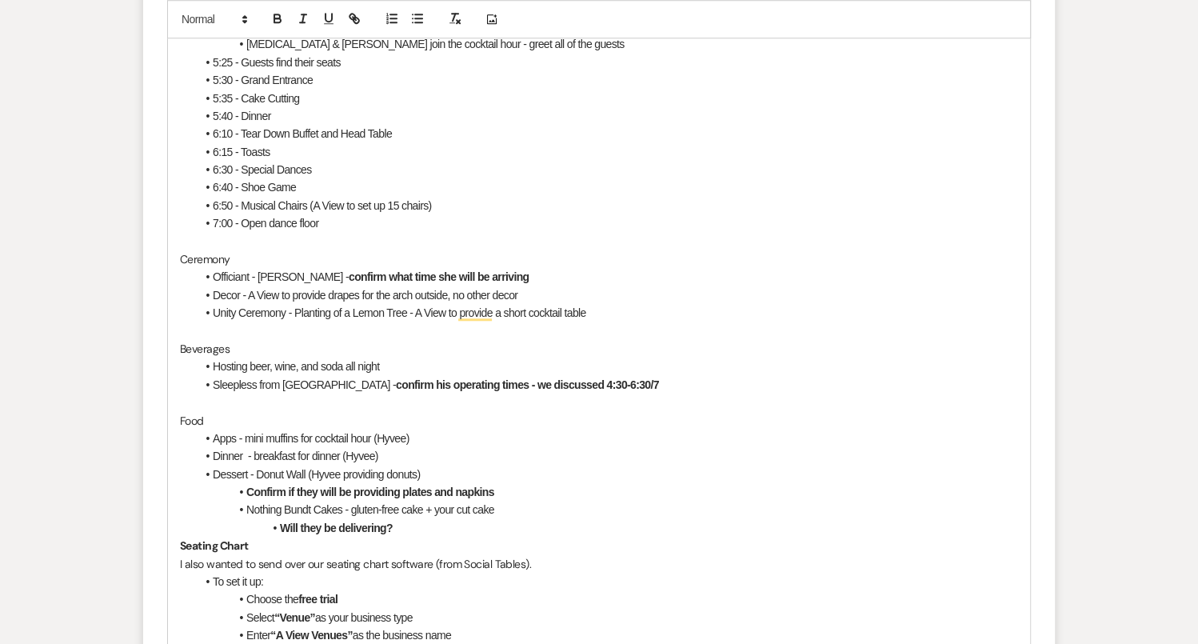
click at [206, 557] on span "I also wanted to send over our seating chart software (from Social Tables)." at bounding box center [355, 564] width 351 height 14
click at [344, 573] on li "To set it up:" at bounding box center [607, 582] width 822 height 18
drag, startPoint x: 179, startPoint y: 500, endPoint x: 287, endPoint y: 509, distance: 108.4
click at [287, 537] on p "Seating Chart" at bounding box center [599, 546] width 838 height 18
click at [278, 18] on icon "button" at bounding box center [277, 20] width 6 height 4
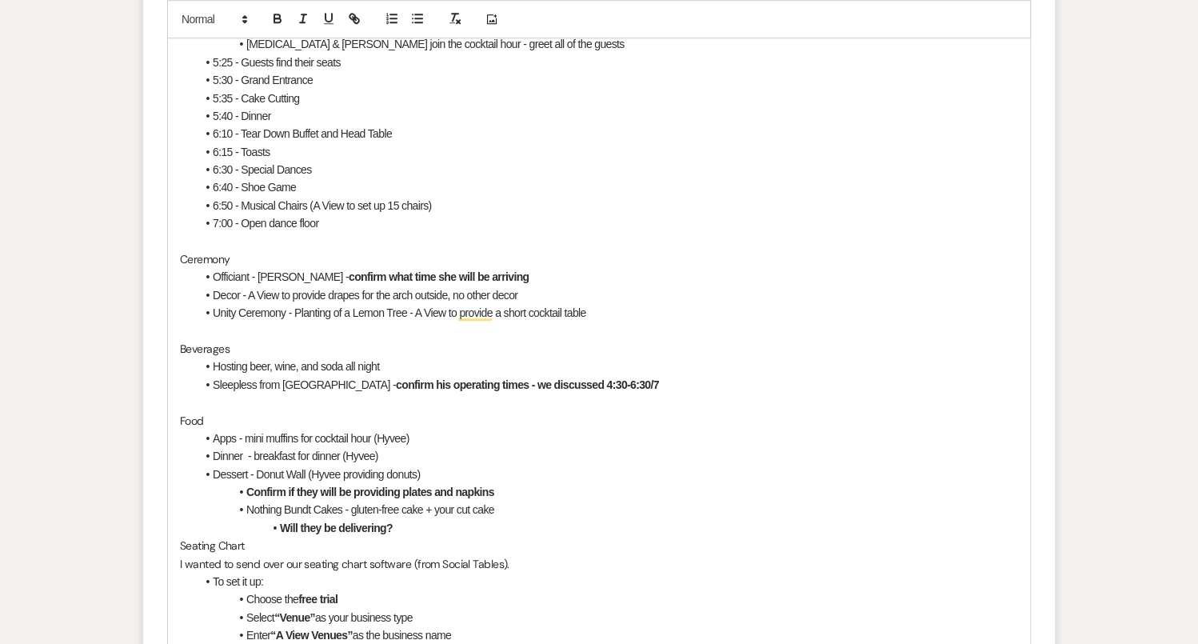
click at [209, 557] on span "I wanted to send over our seating chart software (from Social Tables)." at bounding box center [345, 564] width 330 height 14
click at [180, 537] on p "Seating Chart" at bounding box center [599, 546] width 838 height 18
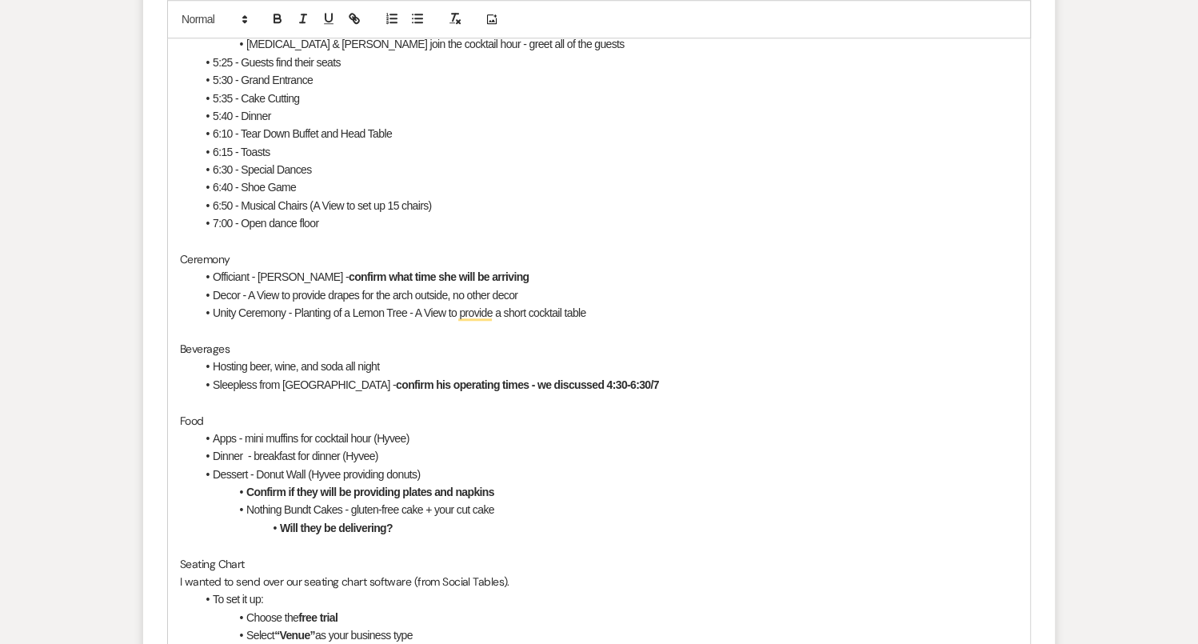
click at [247, 555] on p "Seating Chart" at bounding box center [599, 564] width 838 height 18
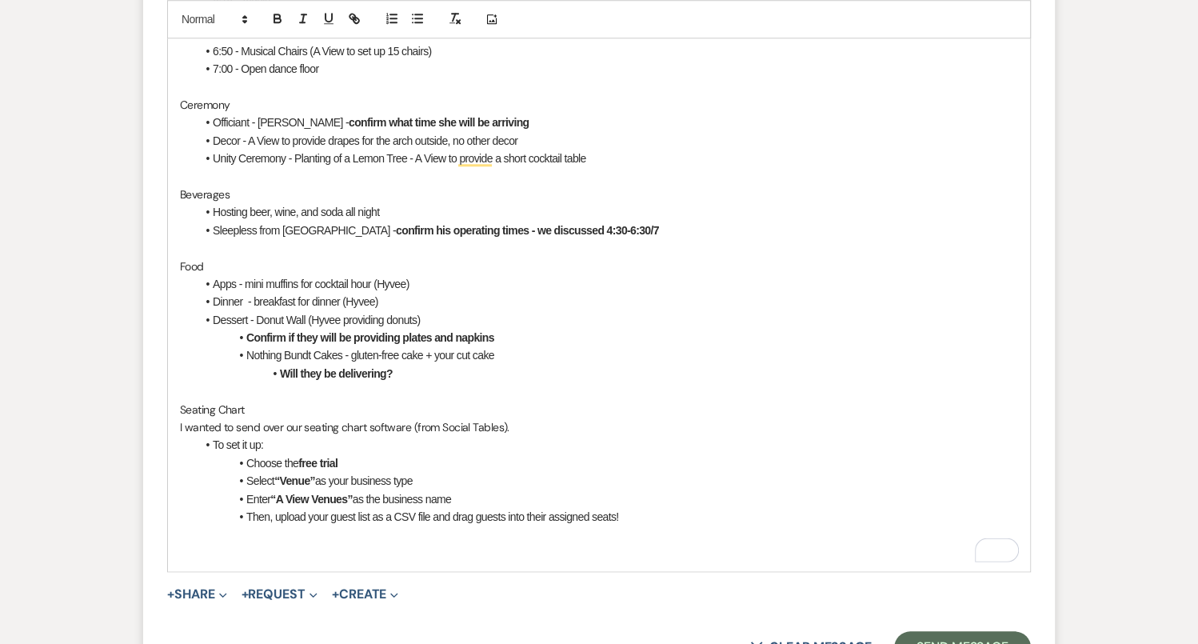
scroll to position [1472, 0]
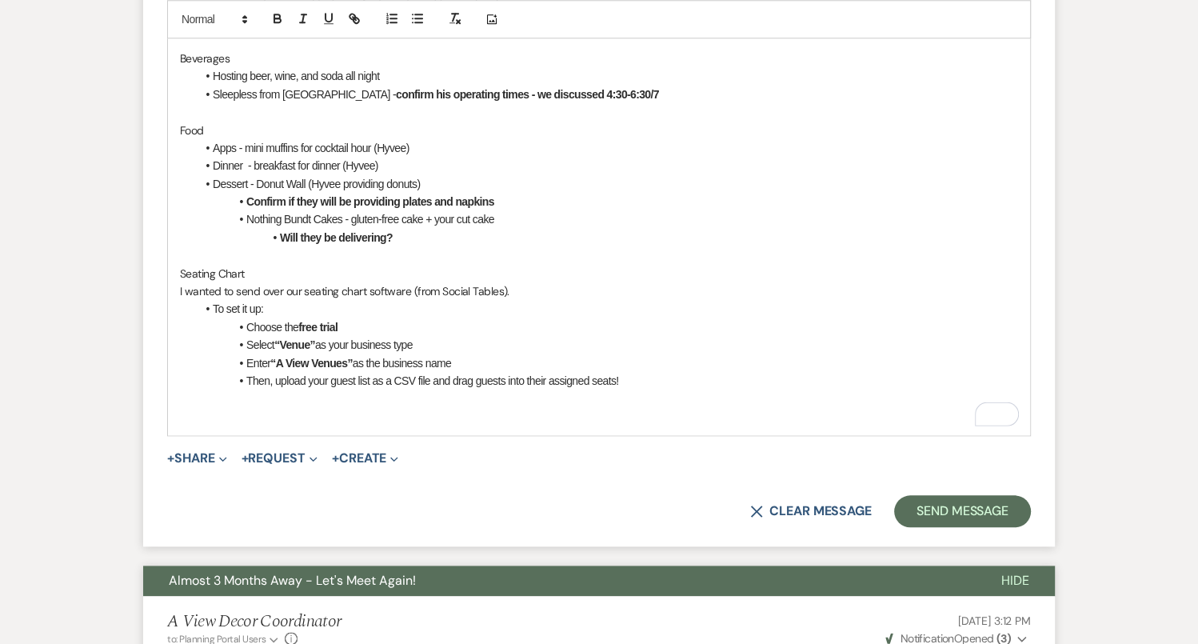
click at [351, 408] on p "To enrich screen reader interactions, please activate Accessibility in Grammarl…" at bounding box center [599, 417] width 838 height 18
click at [326, 390] on p "To enrich screen reader interactions, please activate Accessibility in Grammarl…" at bounding box center [599, 399] width 838 height 18
click at [649, 372] on li "Then, upload your guest list as a CSV file and drag guests into their assigned …" at bounding box center [607, 381] width 822 height 18
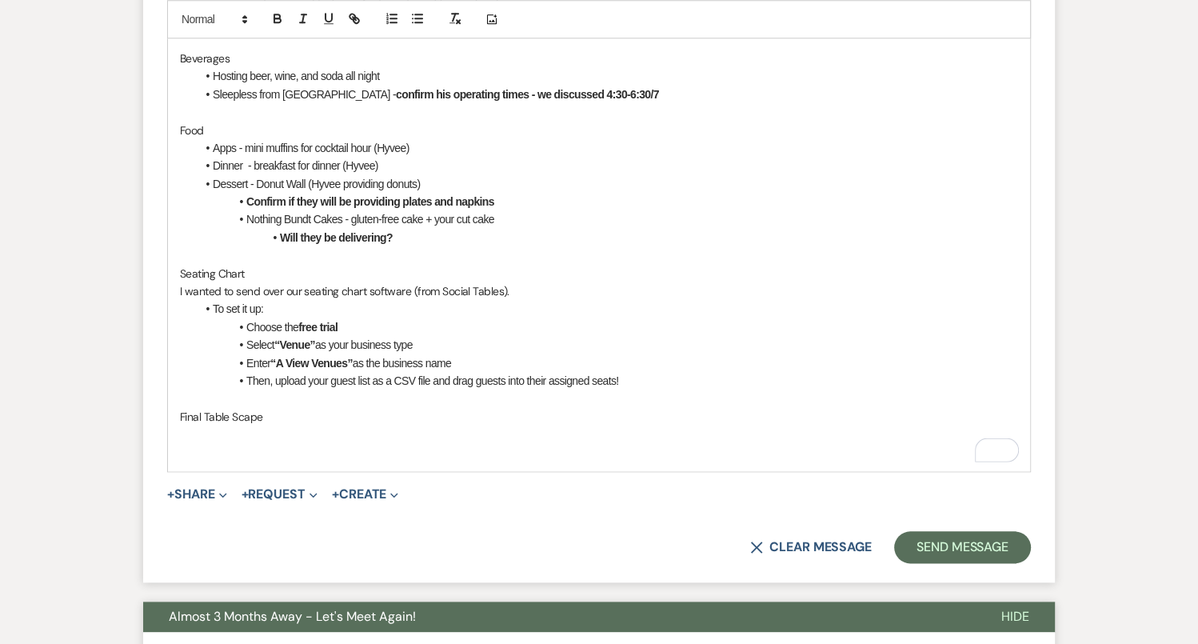
click at [293, 408] on p "Final Table Scape" at bounding box center [599, 417] width 838 height 18
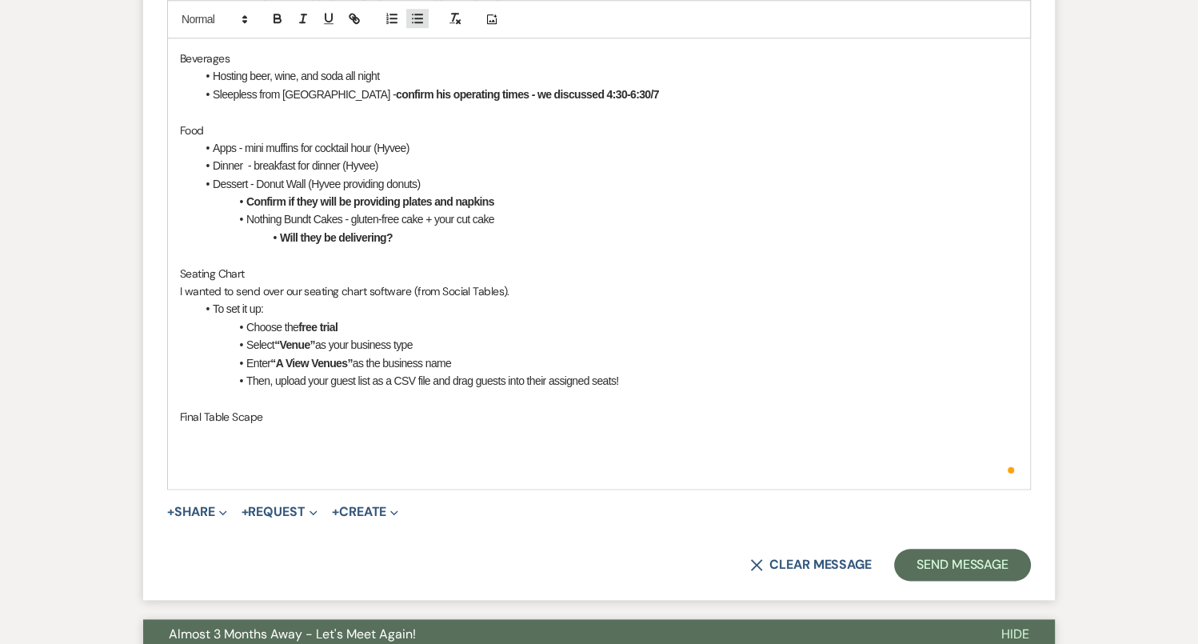
click at [418, 21] on icon "button" at bounding box center [417, 18] width 14 height 14
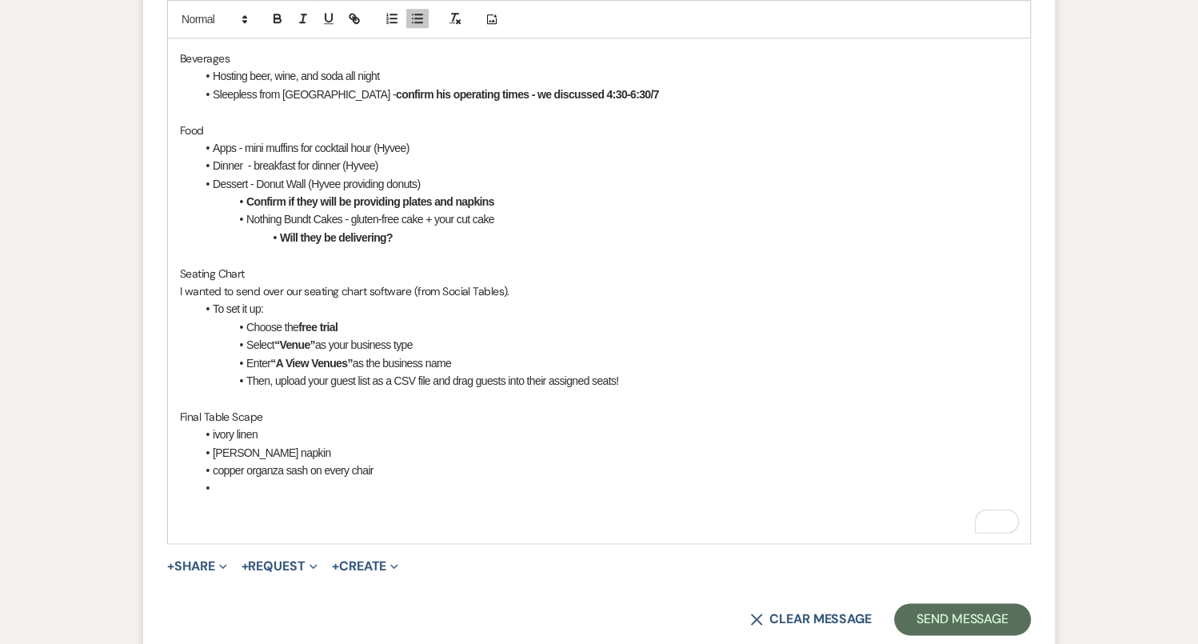
click at [215, 425] on li "ivory linen" at bounding box center [607, 434] width 822 height 18
click at [271, 479] on li "To enrich screen reader interactions, please activate Accessibility in Grammarl…" at bounding box center [607, 488] width 822 height 18
click at [219, 461] on li "copper organza sash on every chair" at bounding box center [607, 470] width 822 height 18
click at [231, 479] on li "To enrich screen reader interactions, please activate Accessibility in Grammarl…" at bounding box center [607, 488] width 822 height 18
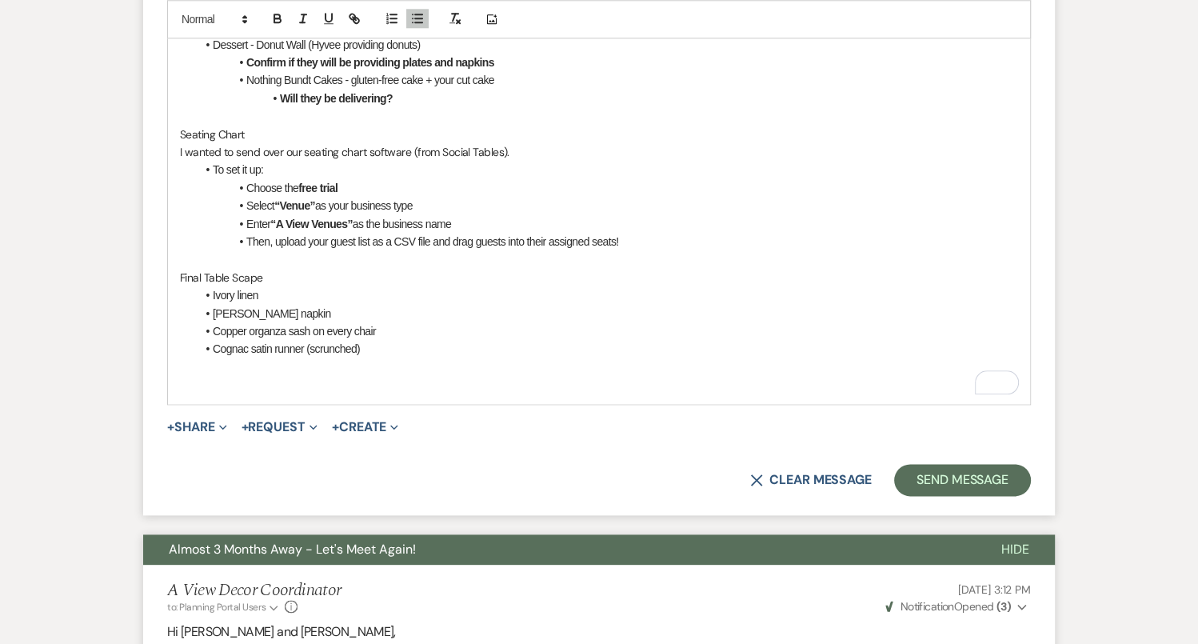
scroll to position [1557, 0]
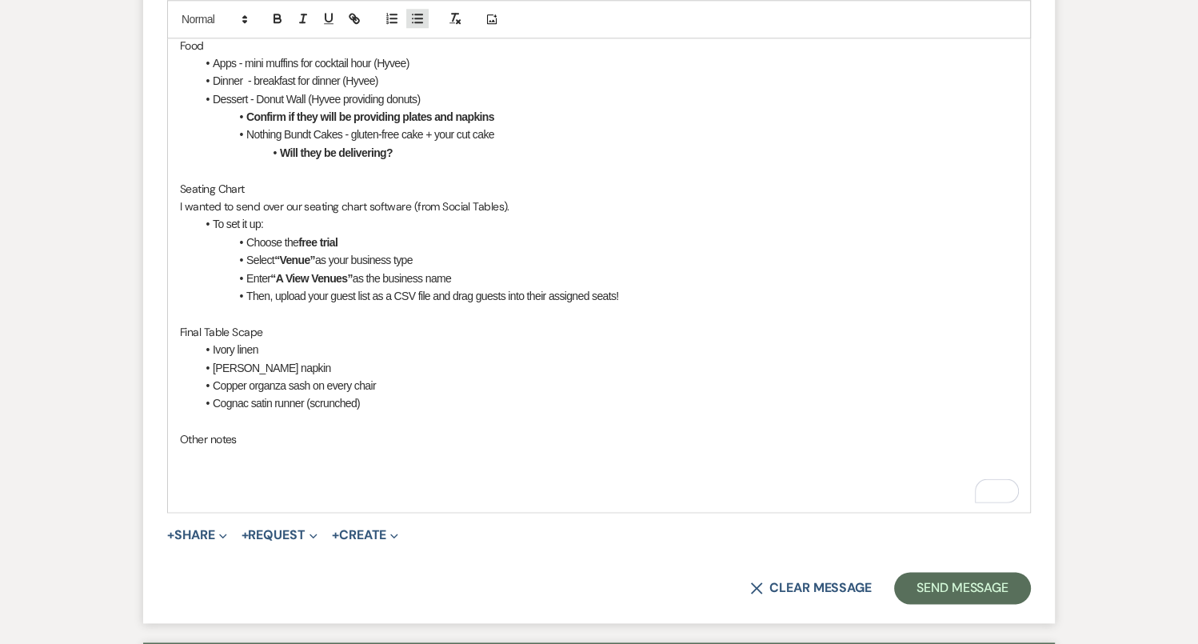
click at [421, 18] on line "button" at bounding box center [418, 18] width 7 height 0
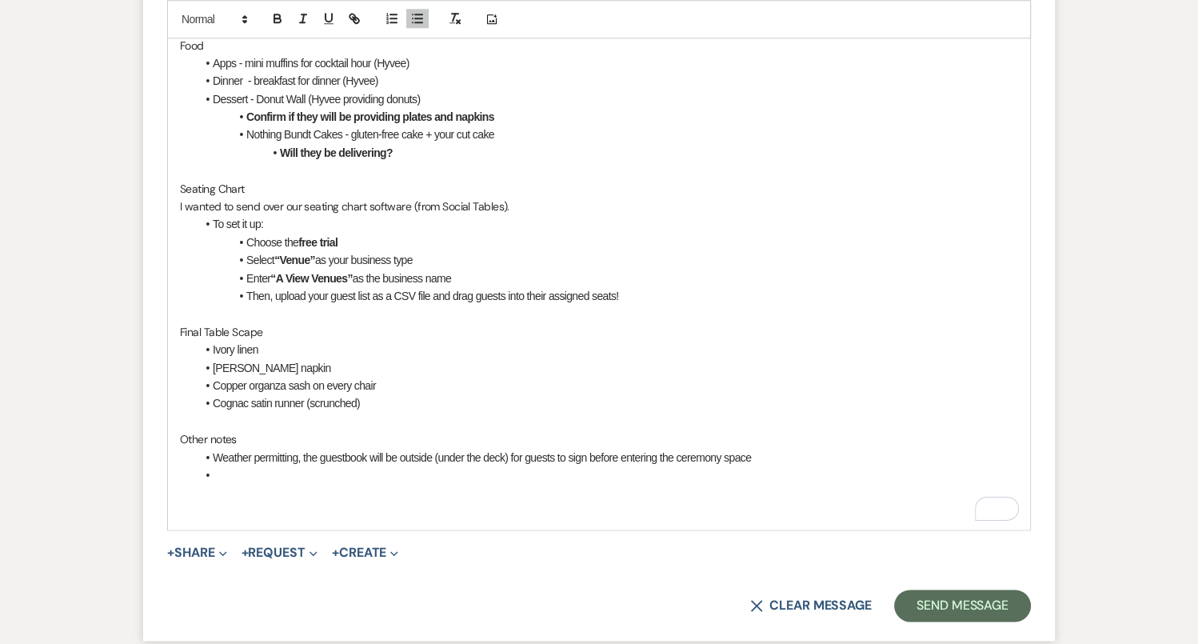
click at [272, 466] on li "To enrich screen reader interactions, please activate Accessibility in Grammarl…" at bounding box center [607, 475] width 822 height 18
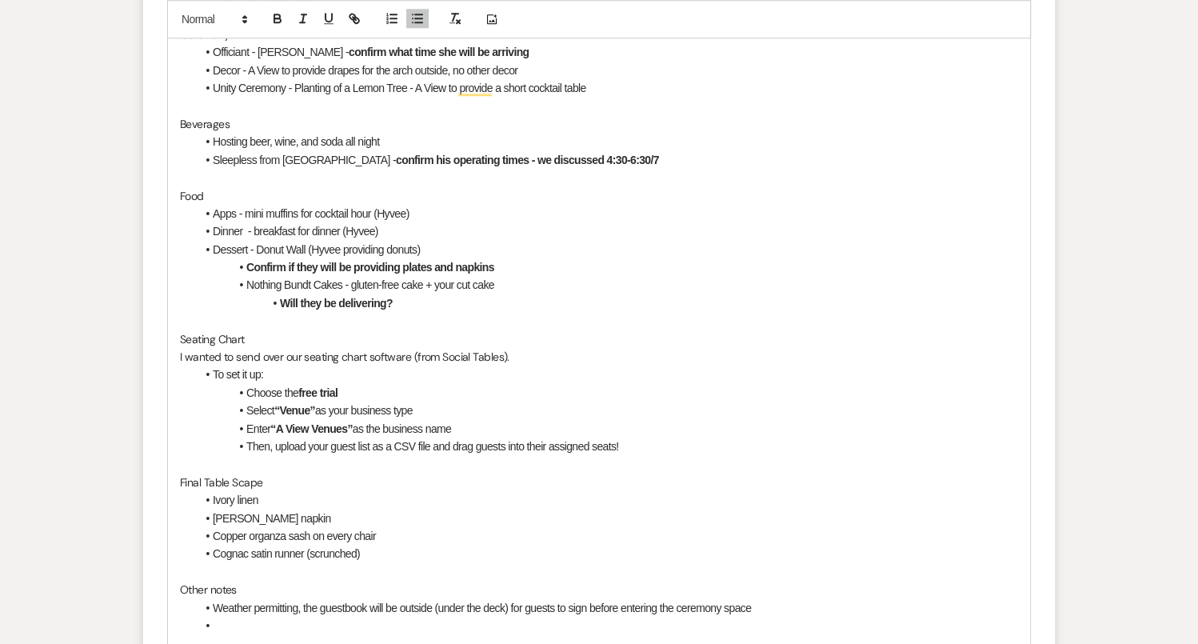
scroll to position [1428, 0]
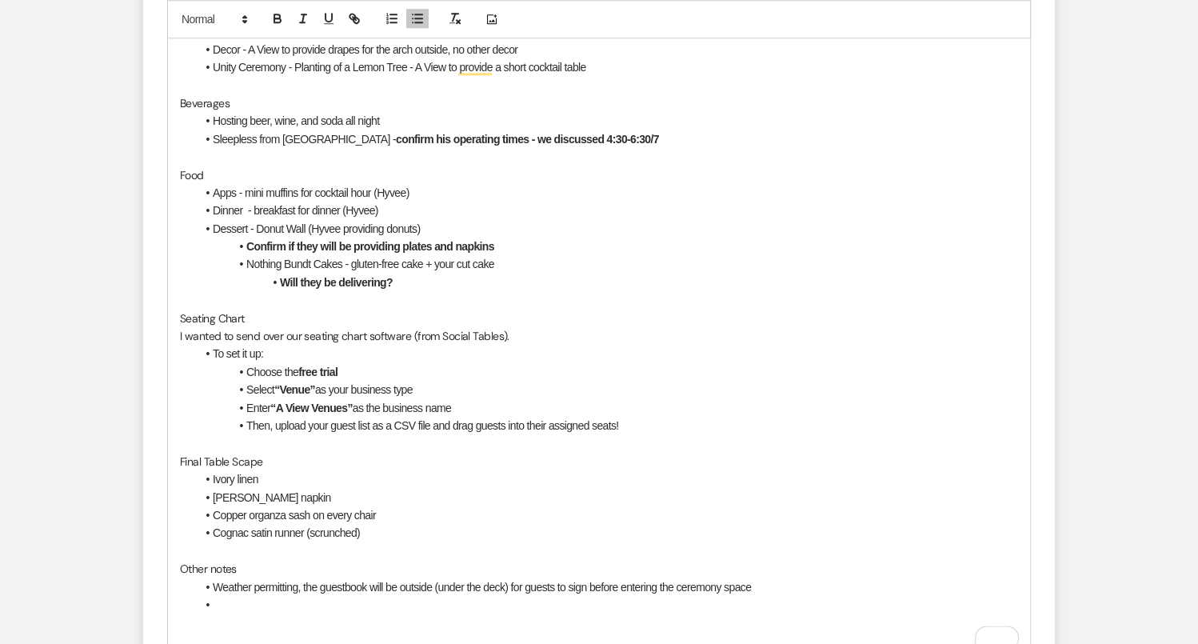
drag, startPoint x: 482, startPoint y: 366, endPoint x: 241, endPoint y: 339, distance: 243.0
click at [241, 345] on ul "To set it up: Choose the free trial Select “Venue” as your business type Enter …" at bounding box center [607, 390] width 822 height 90
click at [278, 24] on icon "button" at bounding box center [277, 18] width 14 height 14
click at [327, 524] on li "Cognac satin runner (scrunched)" at bounding box center [607, 533] width 822 height 18
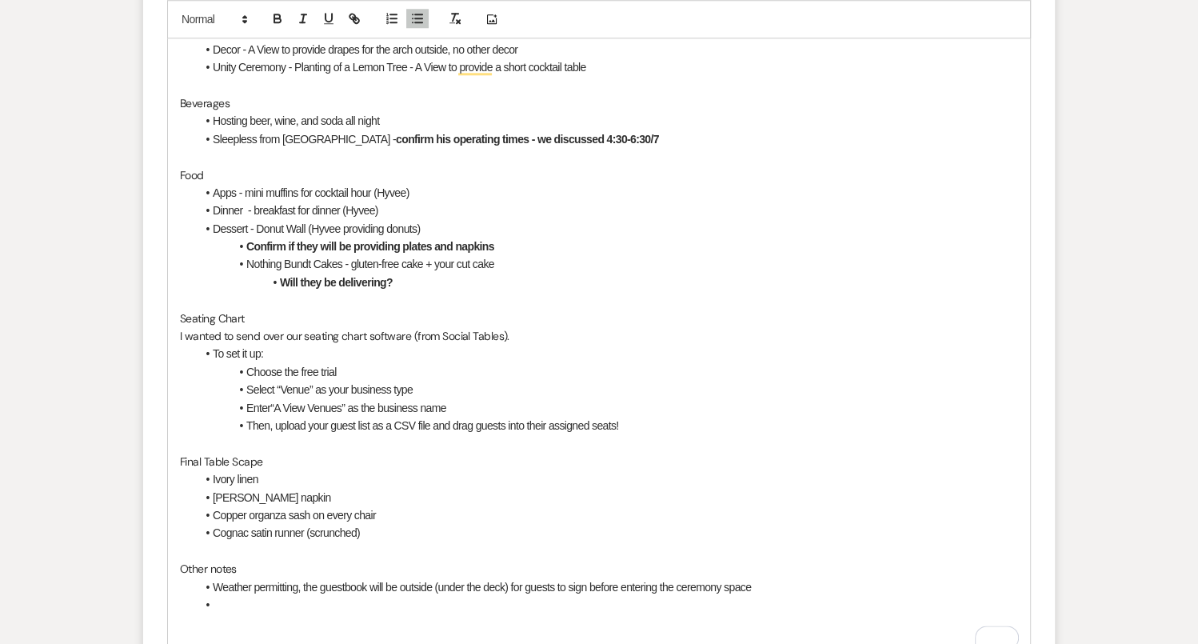
click at [264, 596] on li "To enrich screen reader interactions, please activate Accessibility in Grammarl…" at bounding box center [607, 605] width 822 height 18
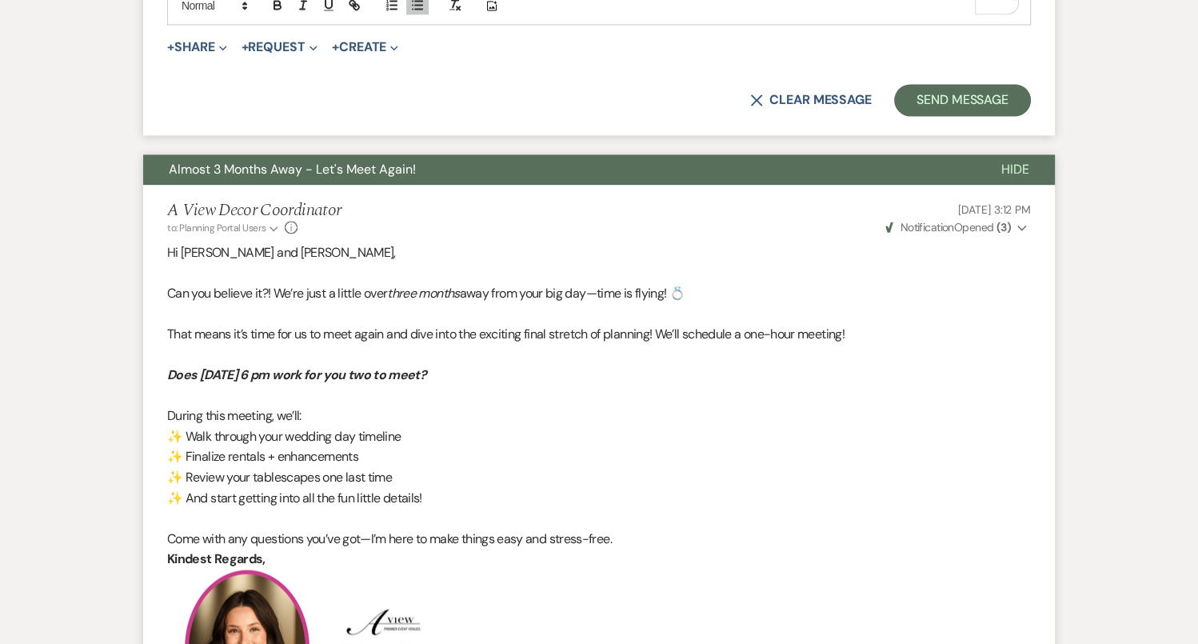
scroll to position [1760, 0]
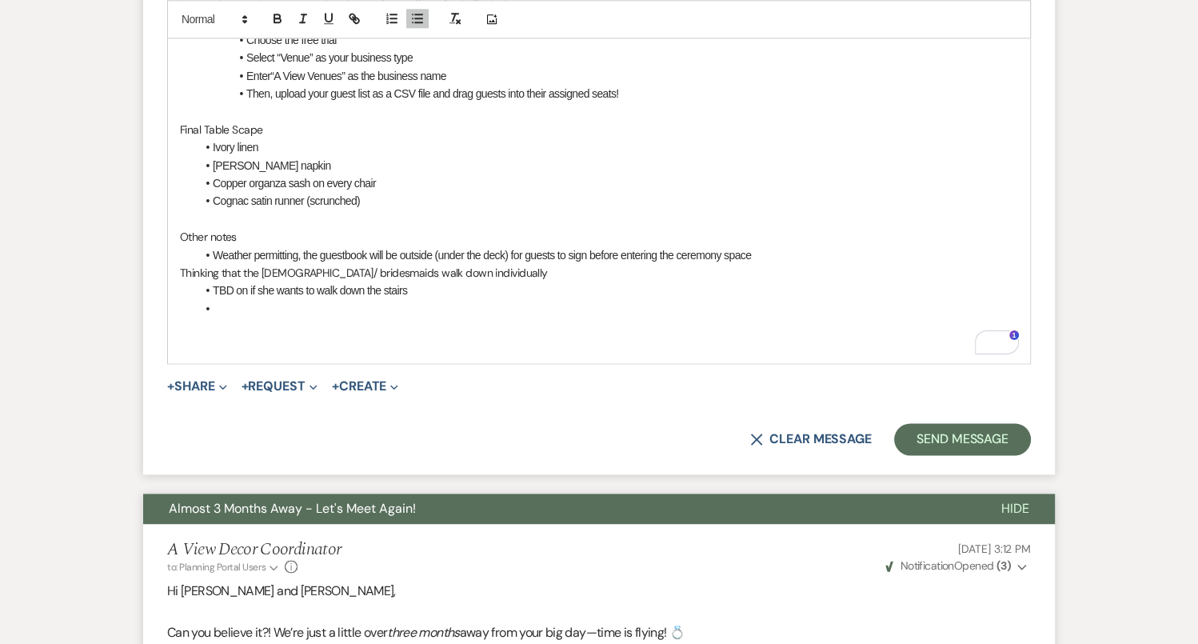
click at [181, 266] on span "Thinking that the [DEMOGRAPHIC_DATA]/ bridesmaids walk down individually" at bounding box center [364, 273] width 368 height 14
click at [212, 282] on li "TBD on if she wants to walk down the stairs" at bounding box center [607, 291] width 822 height 18
drag, startPoint x: 455, startPoint y: 248, endPoint x: 293, endPoint y: 248, distance: 162.4
click at [293, 282] on li "TBD on if she wants to walk down the stairs" at bounding box center [607, 291] width 822 height 18
click at [277, 300] on li "To enrich screen reader interactions, please activate Accessibility in Grammarl…" at bounding box center [607, 309] width 822 height 18
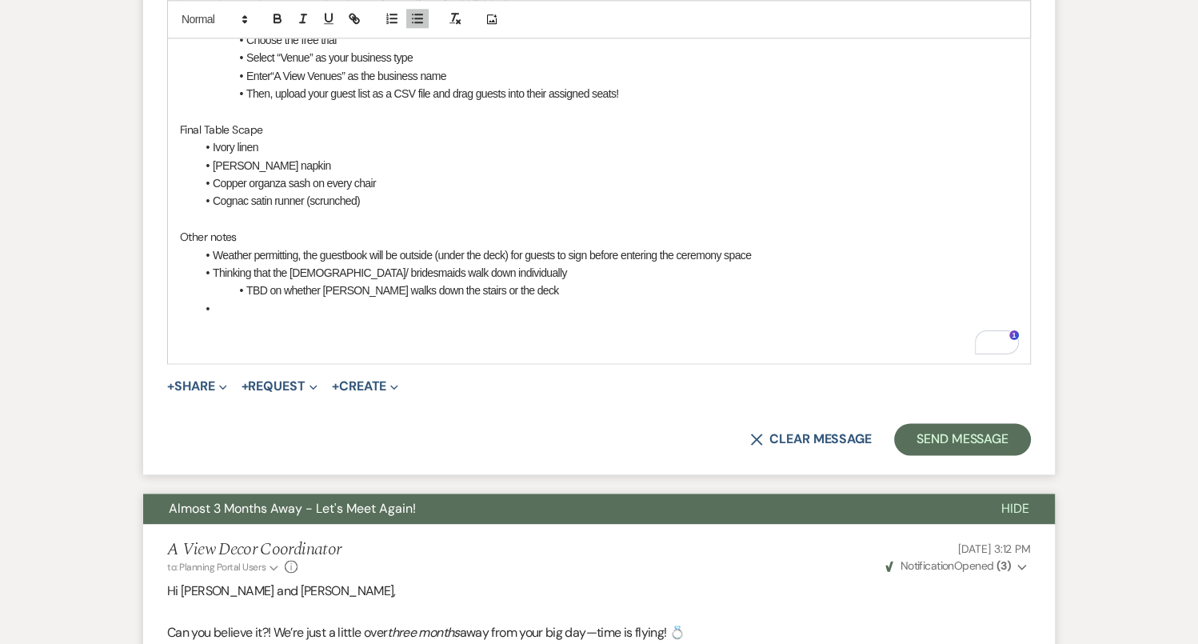
click at [437, 300] on li "To enrich screen reader interactions, please activate Accessibility in Grammarl…" at bounding box center [607, 309] width 822 height 18
click at [331, 157] on li "[PERSON_NAME] napkin" at bounding box center [607, 166] width 822 height 18
click at [322, 318] on p "To enrich screen reader interactions, please activate Accessibility in Grammarl…" at bounding box center [599, 327] width 838 height 18
click at [497, 335] on p "To enrich screen reader interactions, please activate Accessibility in Grammarl…" at bounding box center [599, 344] width 838 height 18
click at [413, 318] on p "Let me know if you have any questions, or if I miss anything!!" at bounding box center [599, 327] width 838 height 18
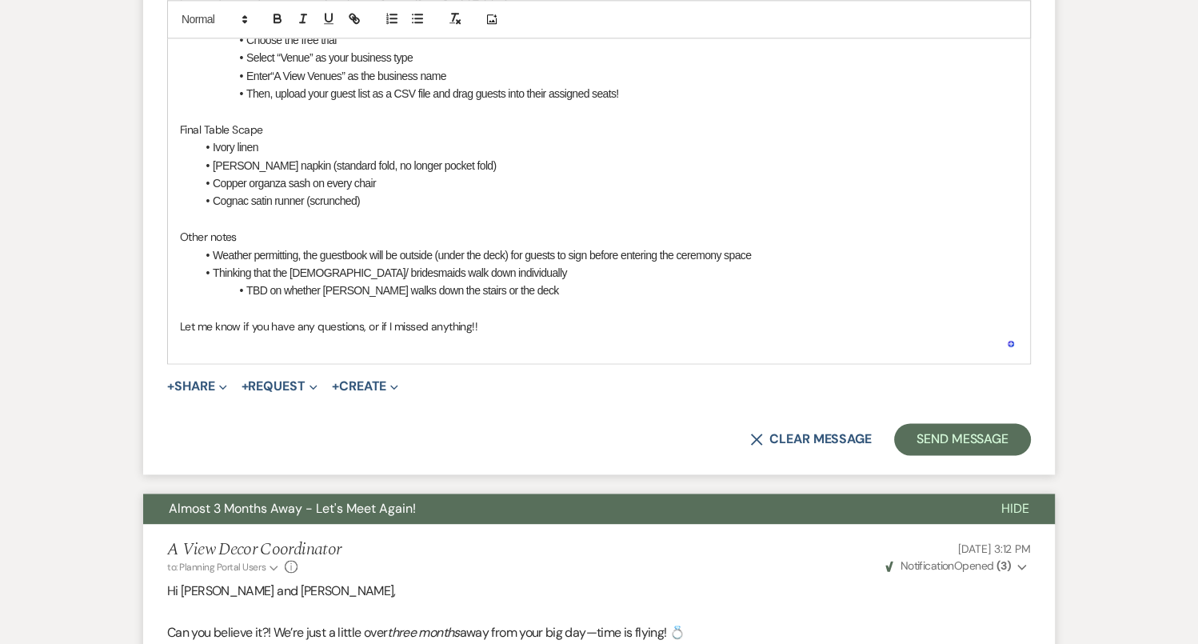
click at [523, 335] on p "To enrich screen reader interactions, please activate Accessibility in Grammarl…" at bounding box center [599, 344] width 838 height 18
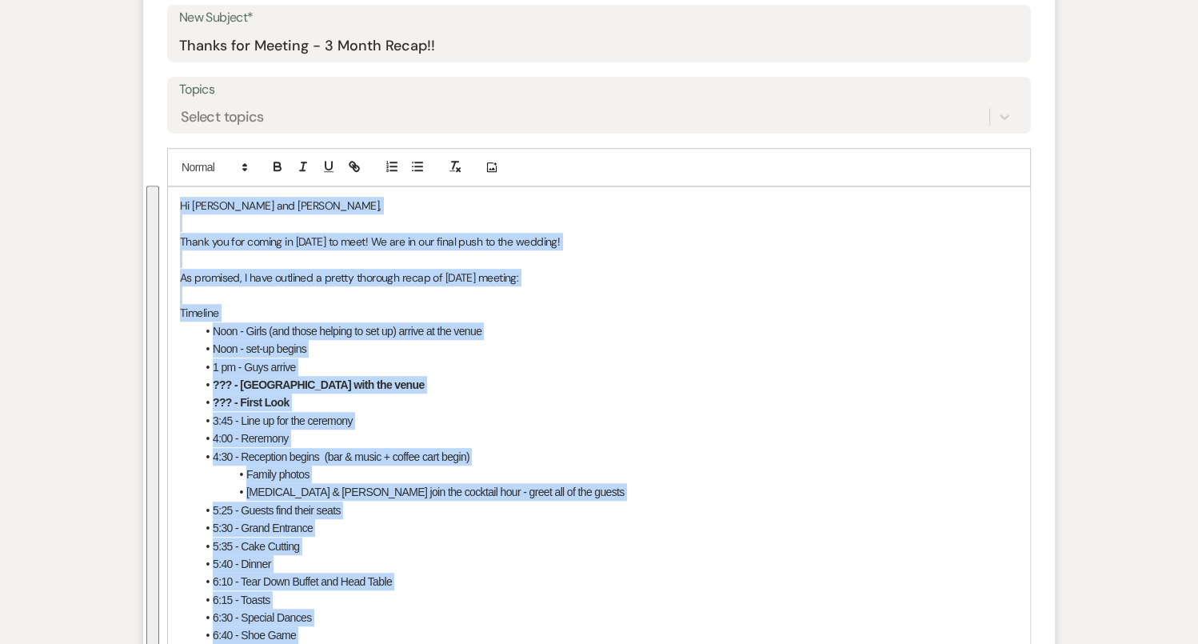
scroll to position [586, 0]
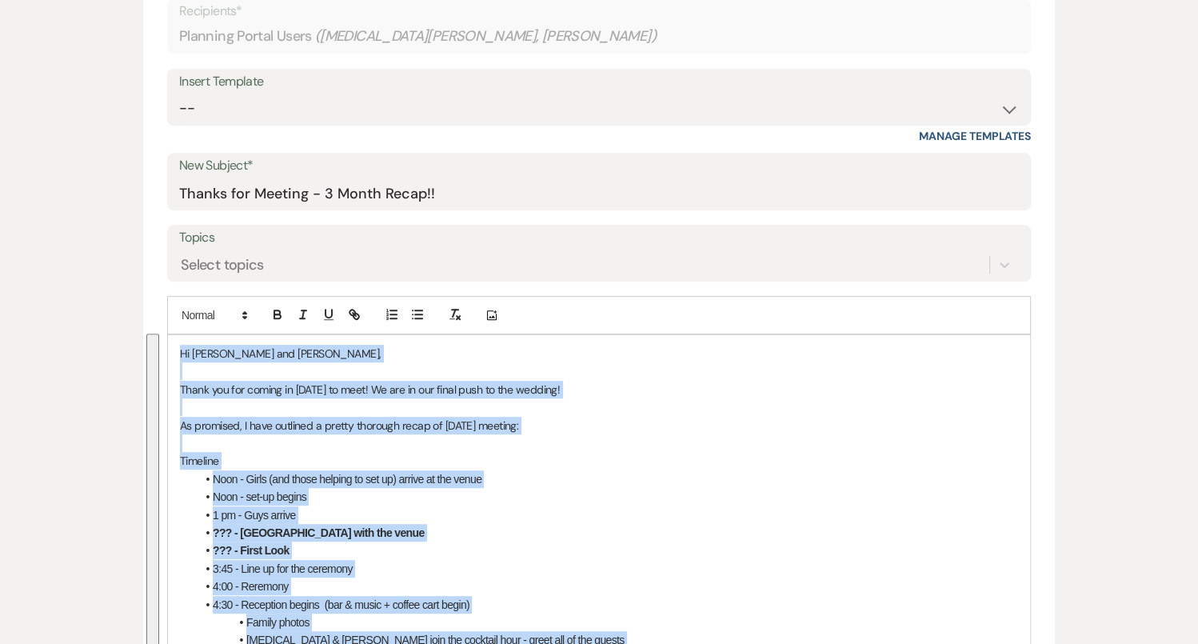
drag, startPoint x: 493, startPoint y: 286, endPoint x: 140, endPoint y: 194, distance: 364.7
copy div "Hi Tao and Alex, Thank you for coming in yesterday to meet! We are in our final…"
click at [290, 93] on select "-- Tour Confirmation Contract (Pre-Booked Leads) Out of office Inquiry Email Al…" at bounding box center [599, 108] width 840 height 31
select select "4142"
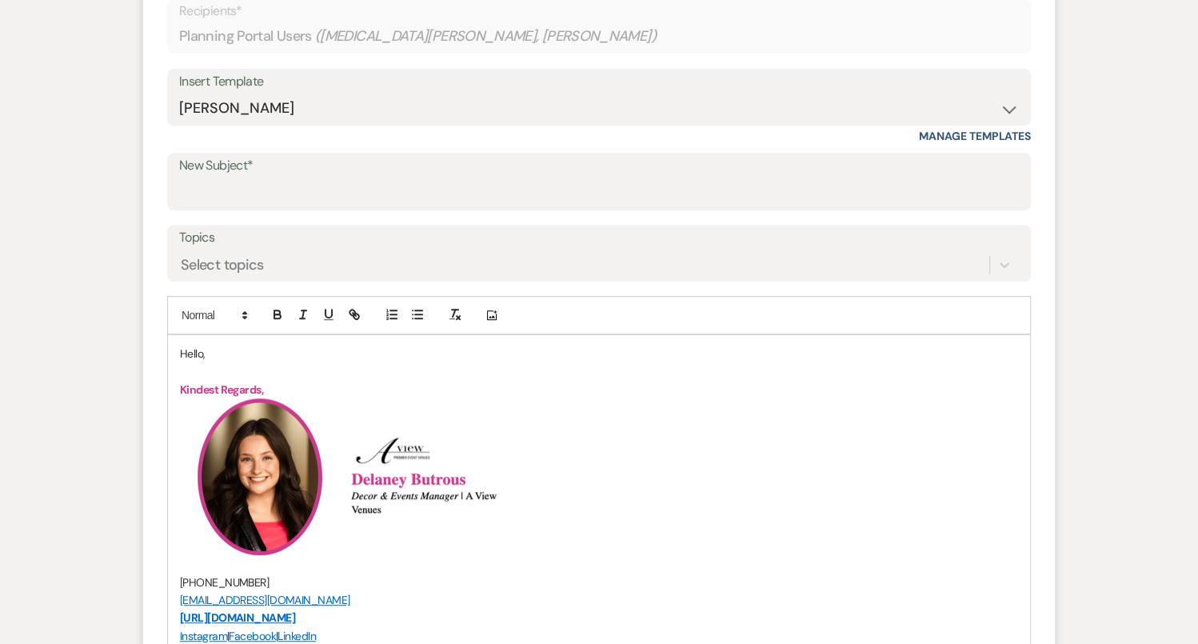
click at [197, 345] on p "Hello," at bounding box center [599, 354] width 838 height 18
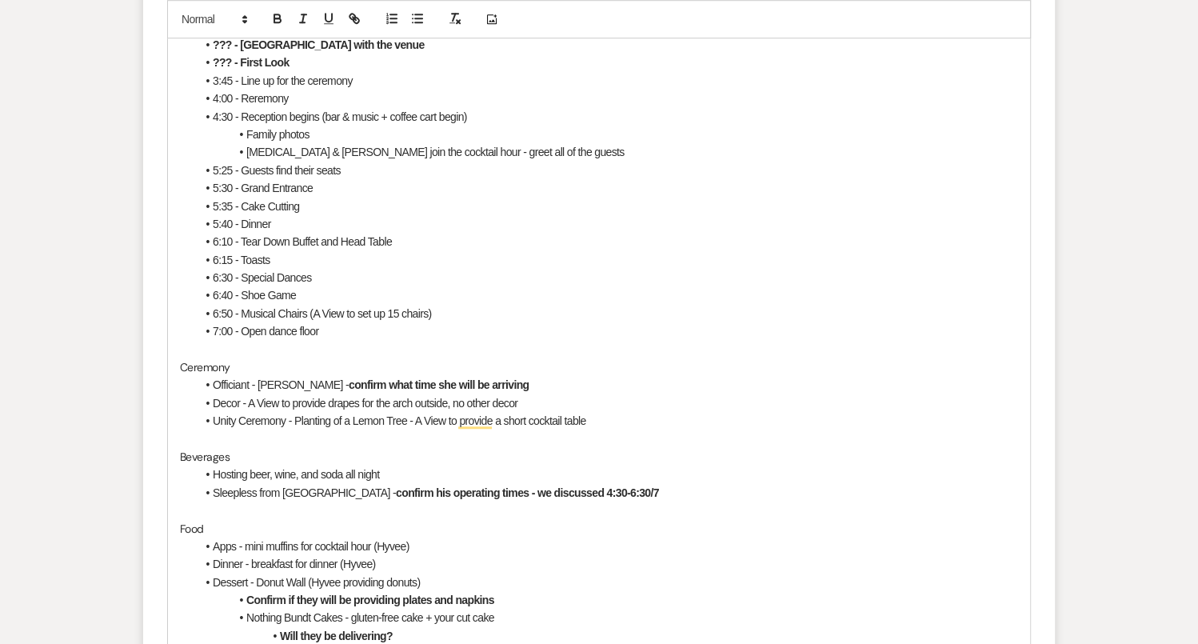
scroll to position [1115, 0]
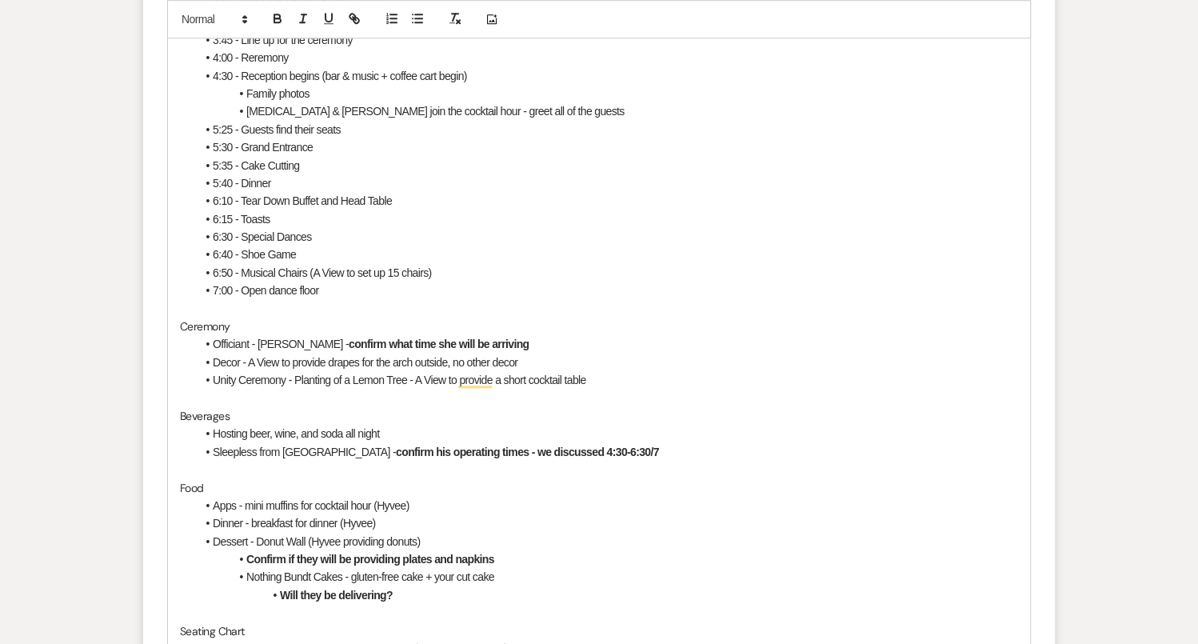
click at [453, 445] on strong "confirm his operating times - we discussed 4:30-6:30/7" at bounding box center [527, 451] width 263 height 13
click at [481, 479] on p "Food" at bounding box center [599, 488] width 838 height 18
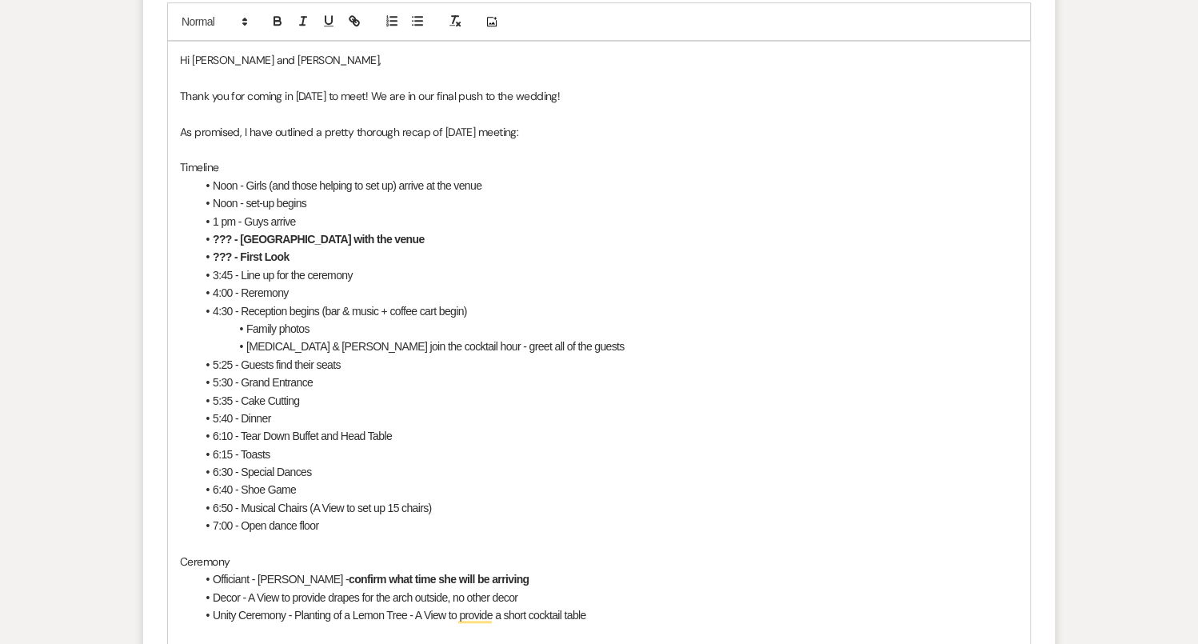
scroll to position [395, 0]
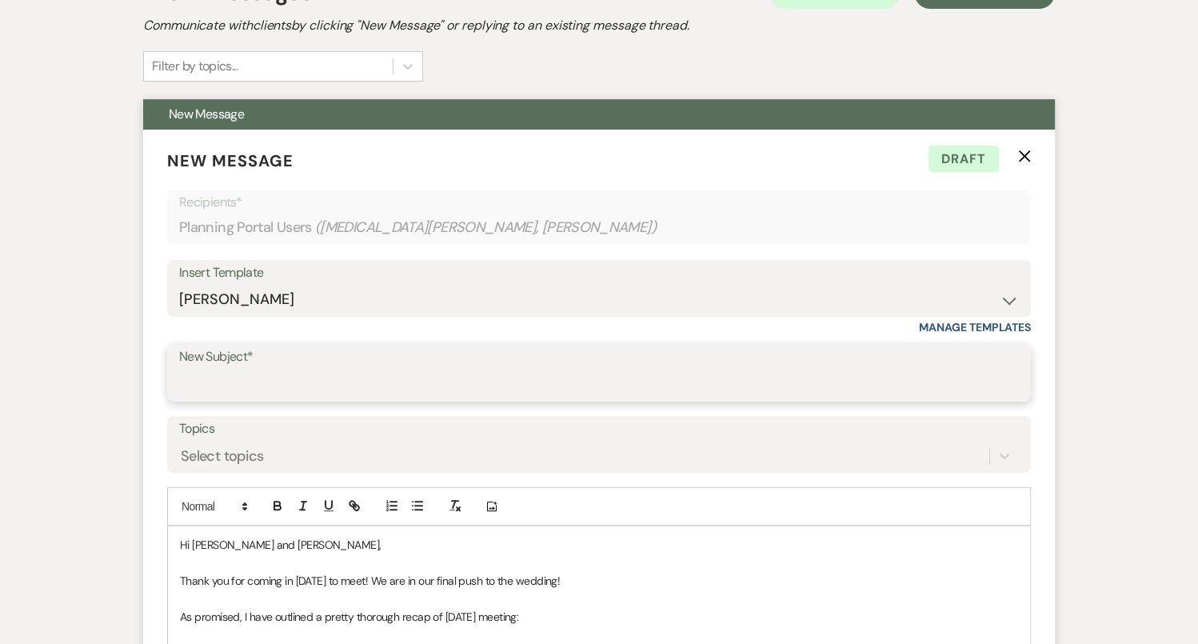
click at [358, 369] on input "New Subject*" at bounding box center [599, 384] width 840 height 31
type input "Thanks for Meeting - 3 Month Recap!!"
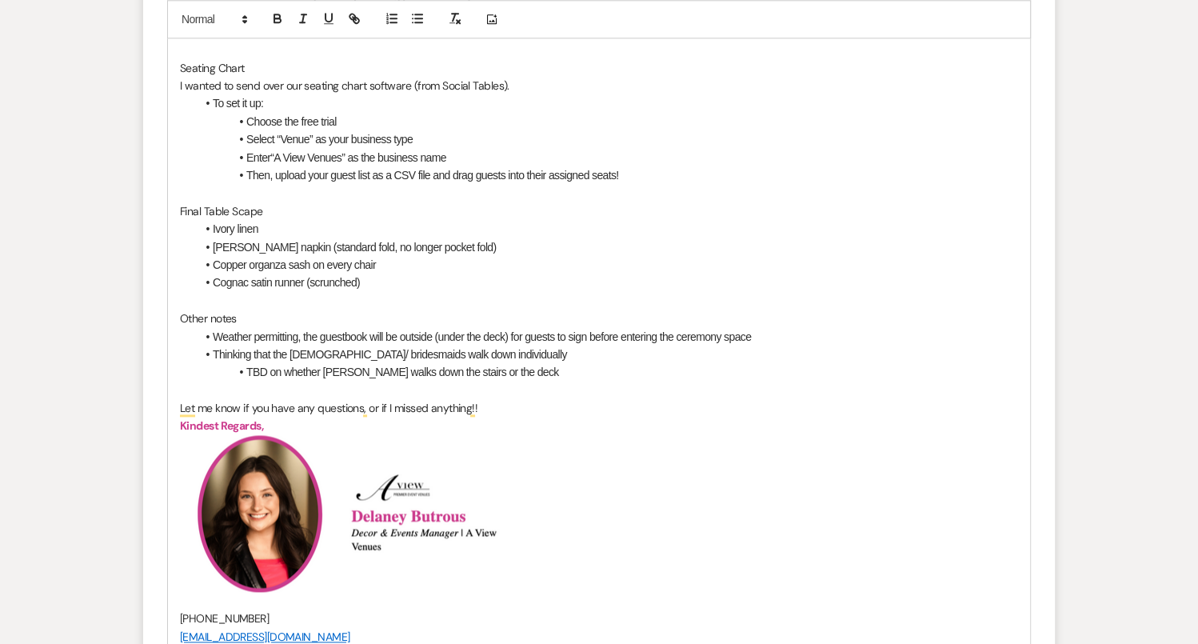
scroll to position [2091, 0]
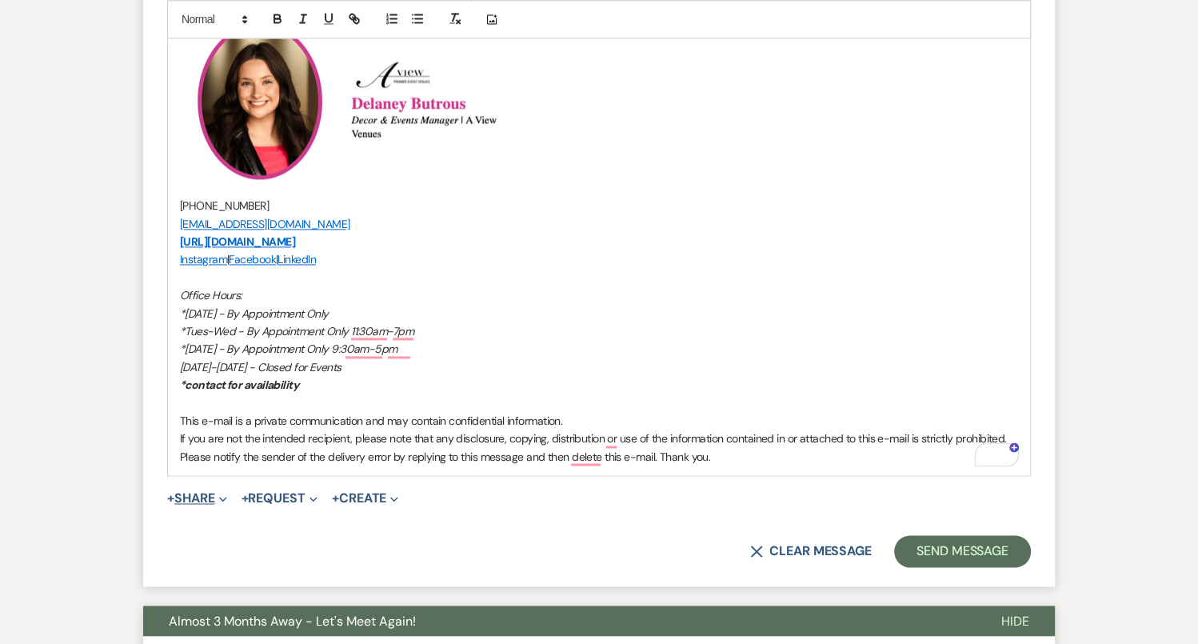
click at [209, 492] on button "+ Share Expand" at bounding box center [197, 498] width 60 height 13
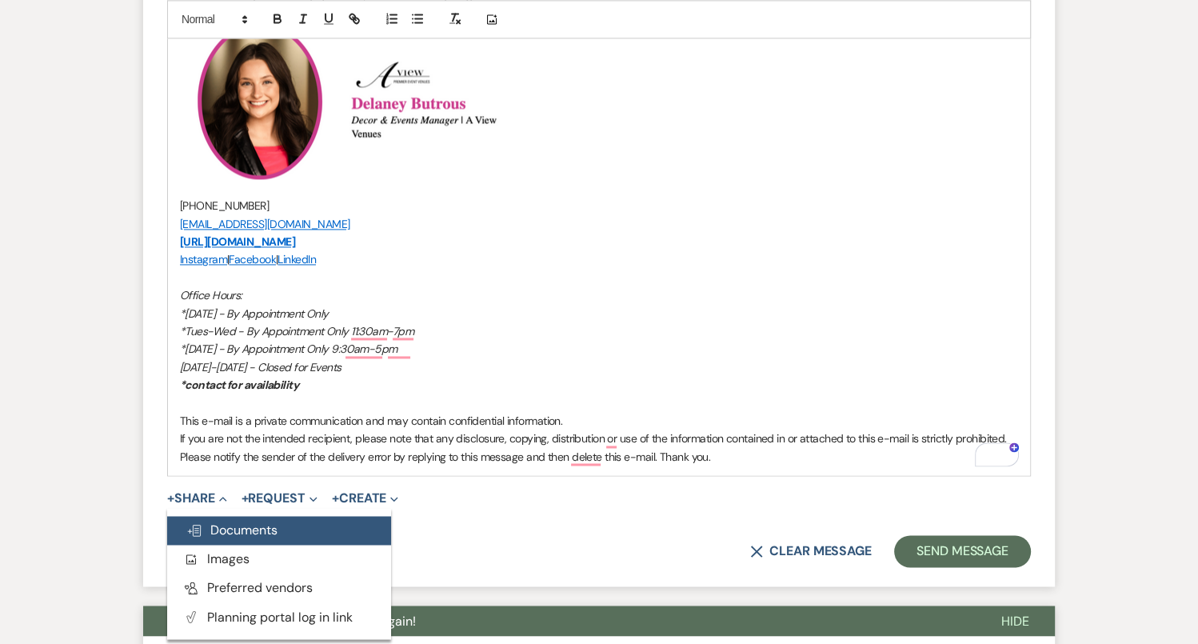
click at [224, 521] on span "Doc Upload Documents" at bounding box center [231, 529] width 91 height 17
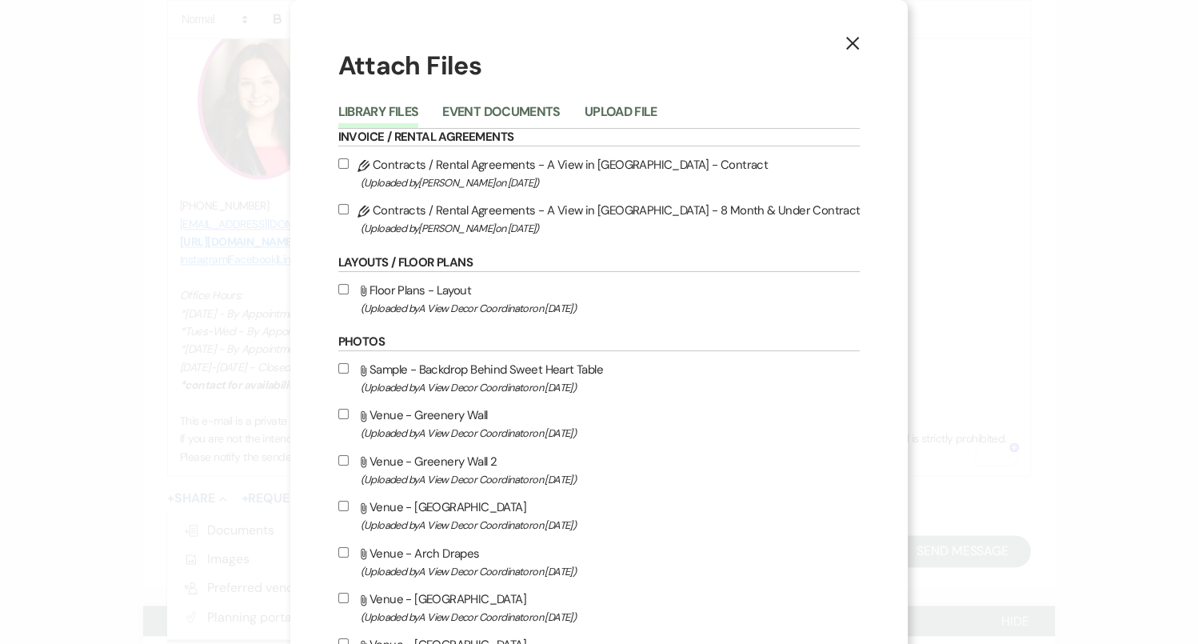
click at [637, 98] on div "Library Files Event Documents Upload File" at bounding box center [599, 112] width 522 height 34
click at [637, 113] on button "Upload File" at bounding box center [621, 117] width 73 height 22
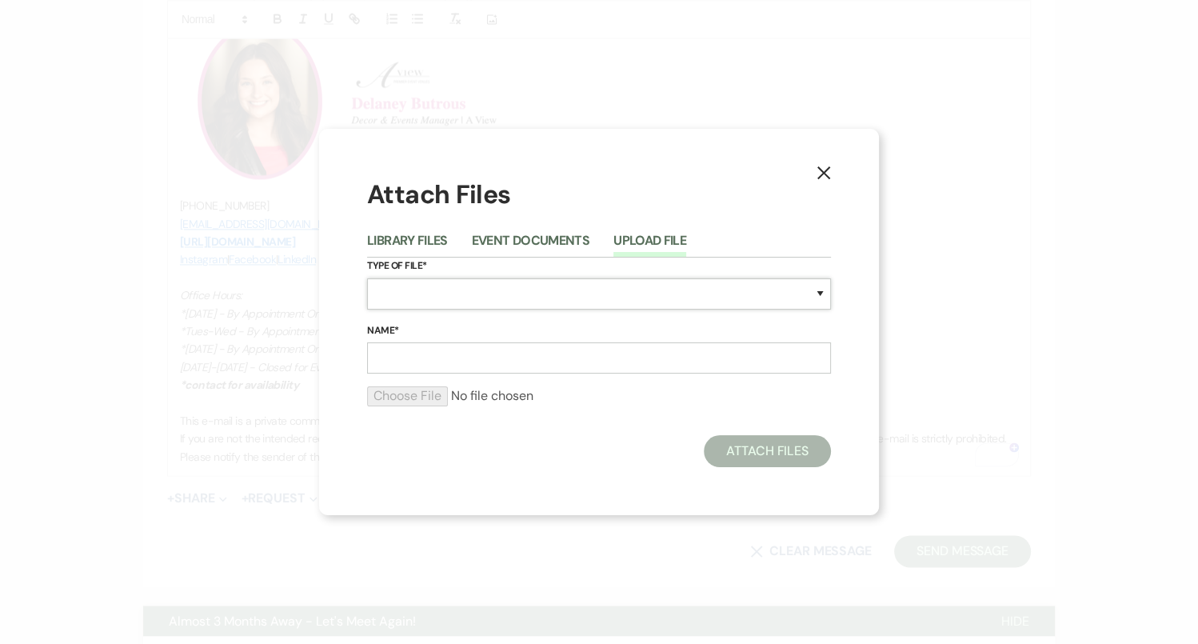
click at [498, 308] on select "Special Event Insurance Vendor Certificate of Insurance Contracts / Rental Agre…" at bounding box center [599, 293] width 464 height 31
select select "22"
click at [465, 366] on input "Name*" at bounding box center [599, 357] width 464 height 31
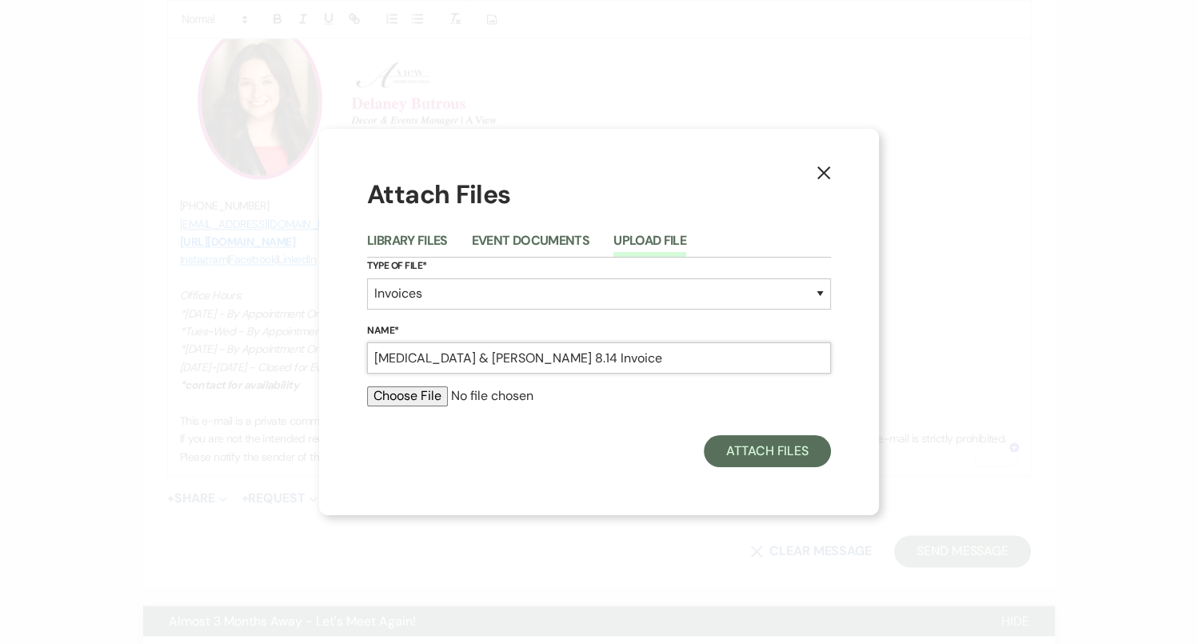
type input "Tao & Alex 8.14 Invoice"
click at [387, 395] on input "file" at bounding box center [599, 395] width 464 height 19
type input "C:\fakepath\Tao & Alex 8.14 Invoice"
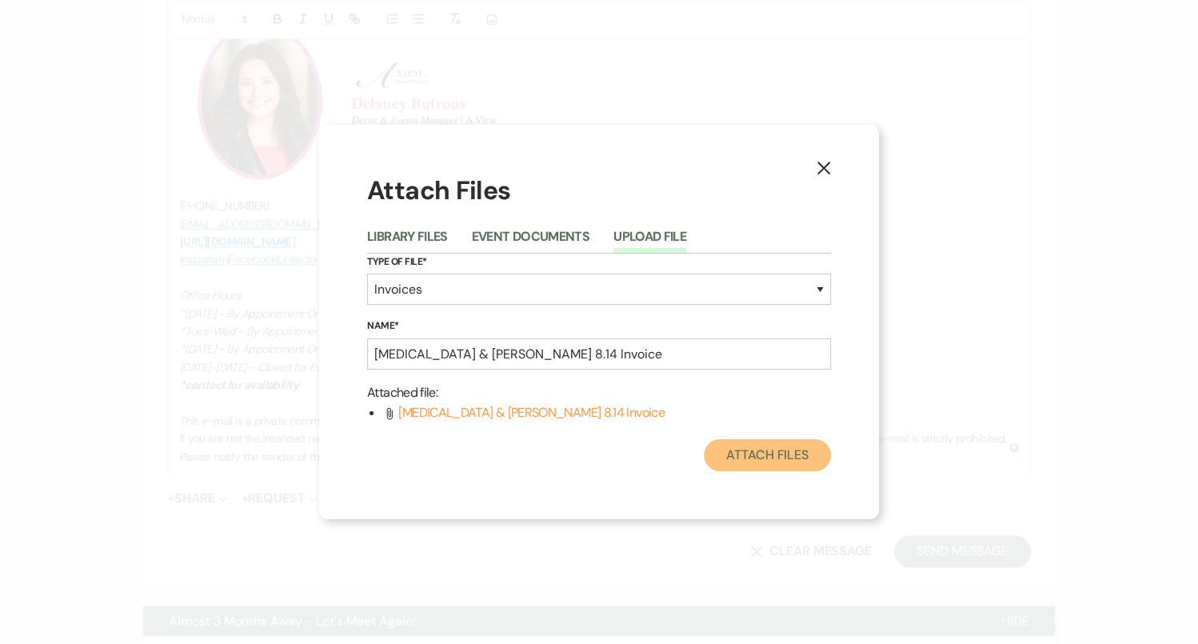
click at [746, 467] on button "Attach Files" at bounding box center [767, 455] width 127 height 32
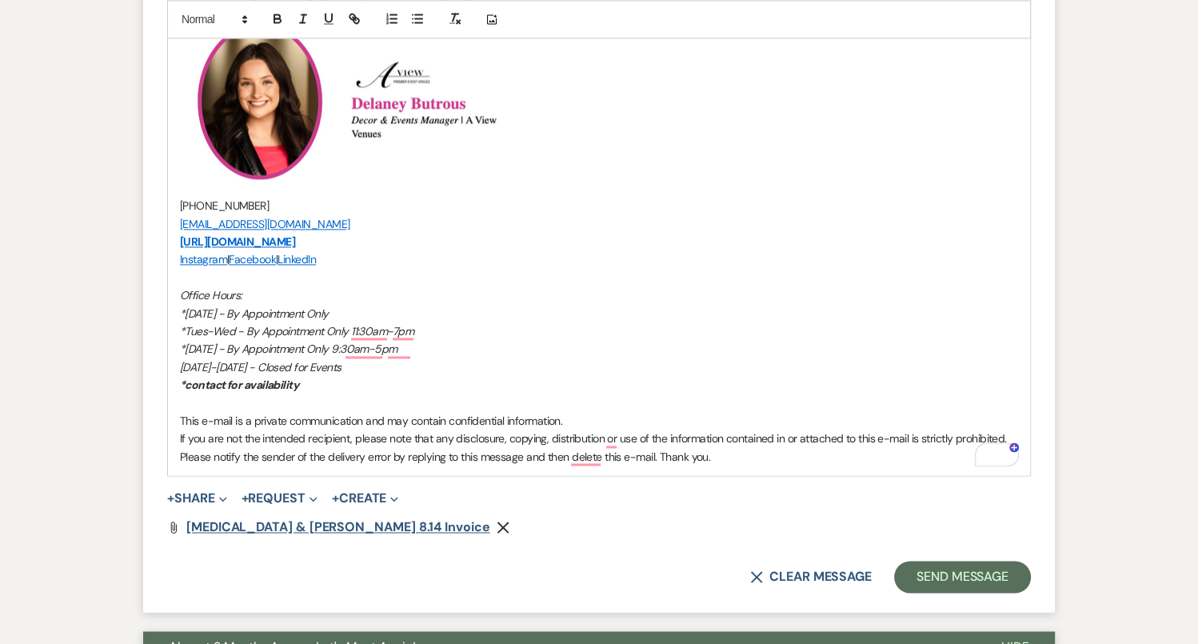
click at [217, 518] on span "Tao & Alex 8.14 Invoice" at bounding box center [338, 526] width 304 height 17
click at [949, 561] on button "Send Message" at bounding box center [962, 577] width 137 height 32
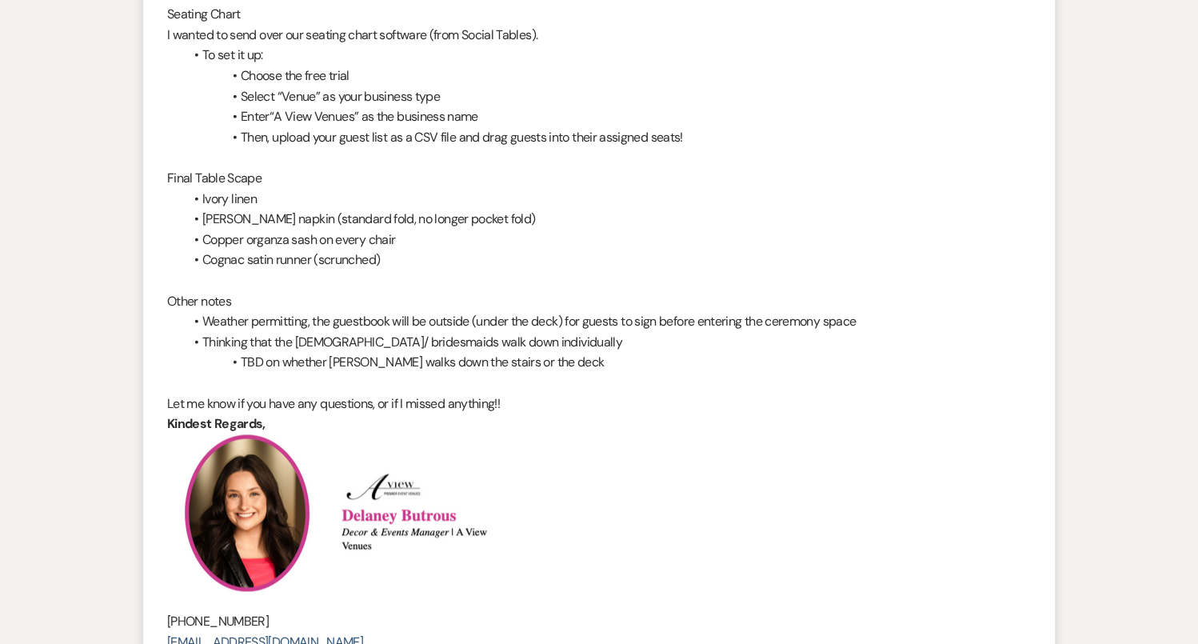
scroll to position [0, 0]
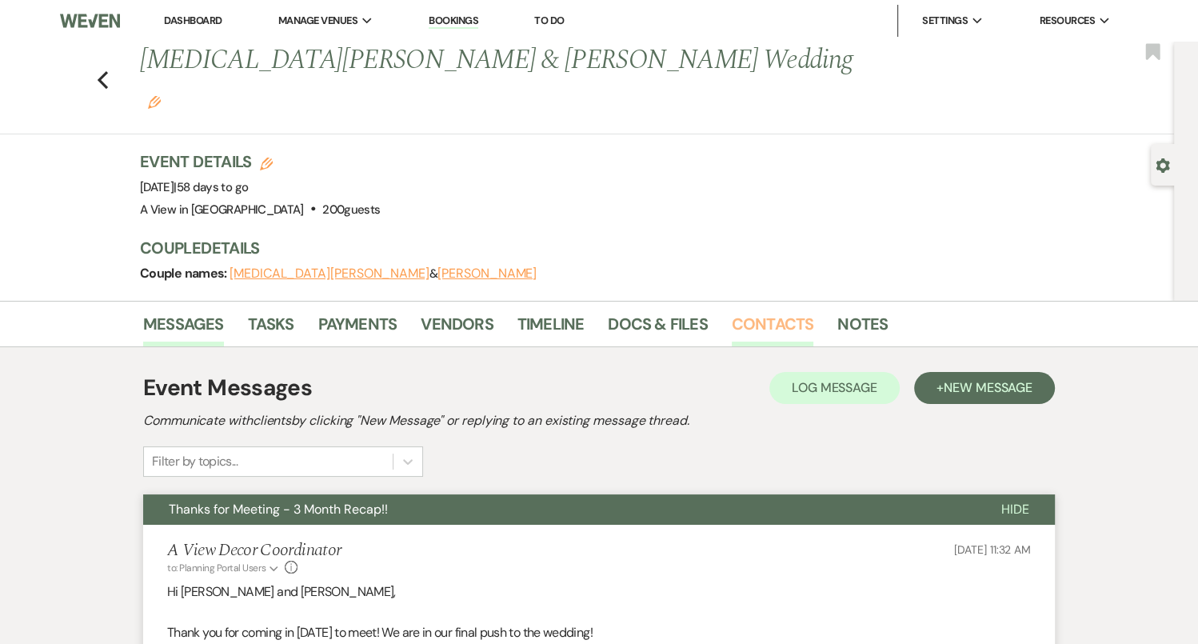
click at [775, 311] on link "Contacts" at bounding box center [773, 328] width 82 height 35
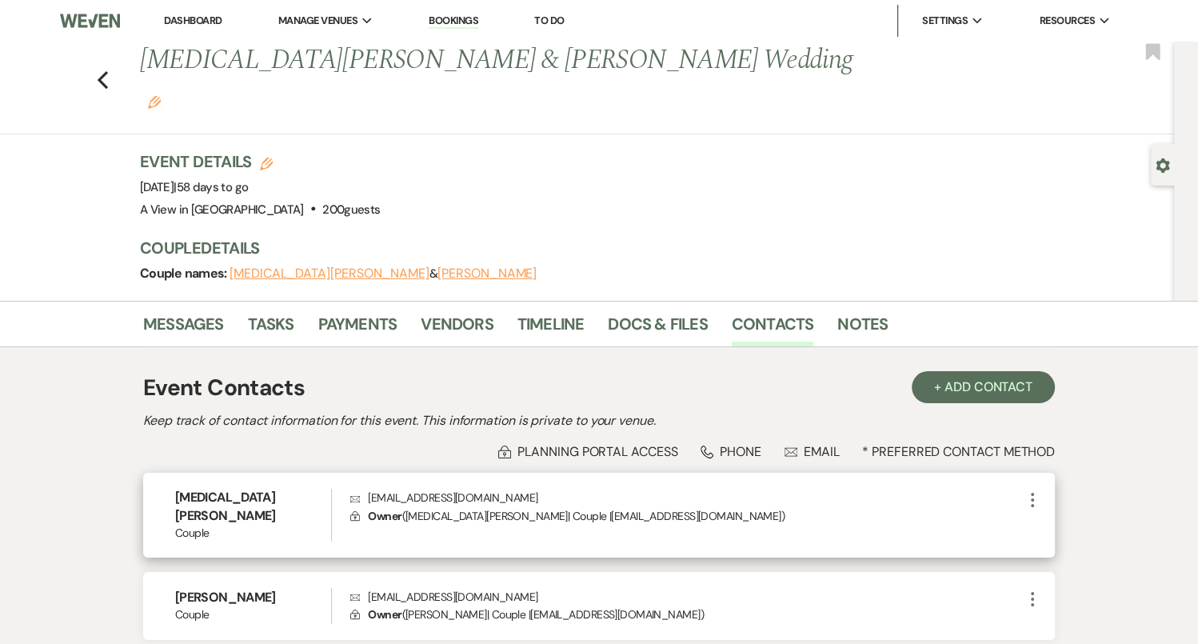
click at [405, 489] on p "Envelope atwedding28@gmail.com" at bounding box center [686, 498] width 673 height 18
copy p "atwedding28@gmail.com"
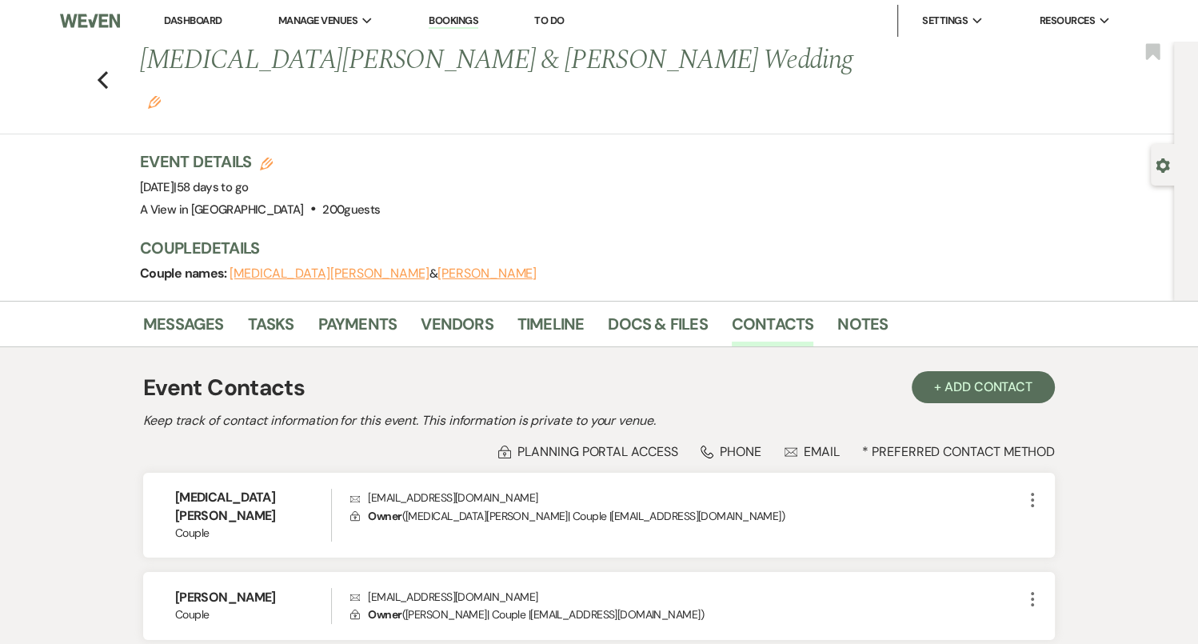
click at [465, 366] on div "Event Contacts + Add Contact Keep track of contact information for this event. …" at bounding box center [599, 512] width 912 height 299
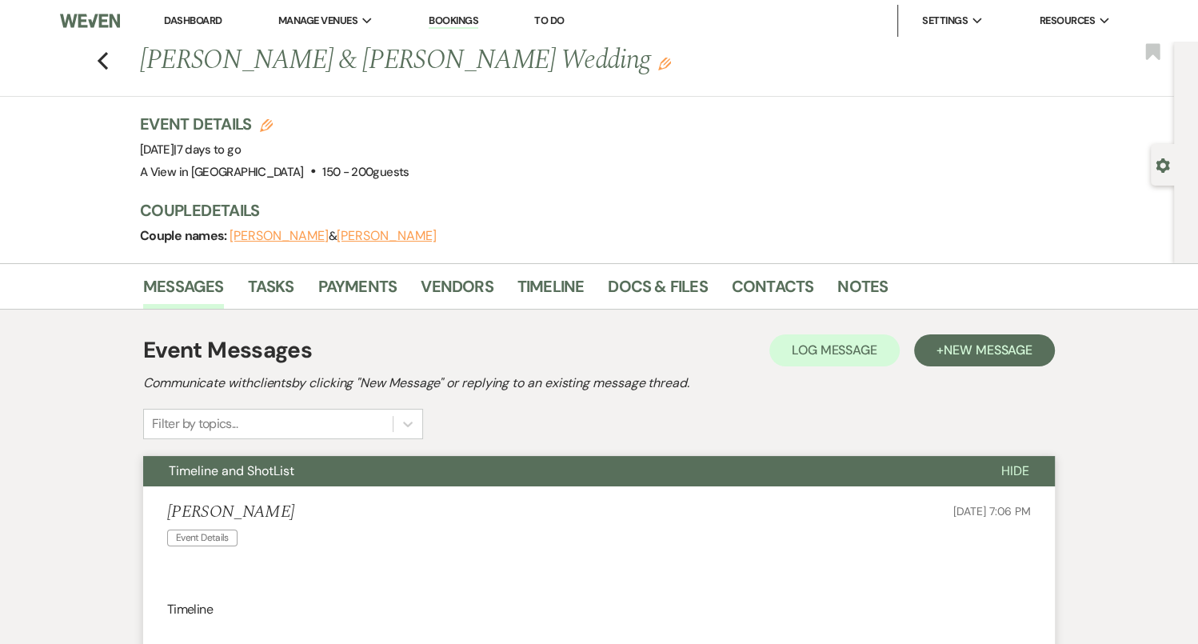
click at [93, 51] on div "Previous [PERSON_NAME] & [PERSON_NAME] Wedding Edit Bookmark" at bounding box center [583, 69] width 1182 height 55
click at [98, 55] on icon "Previous" at bounding box center [103, 60] width 12 height 19
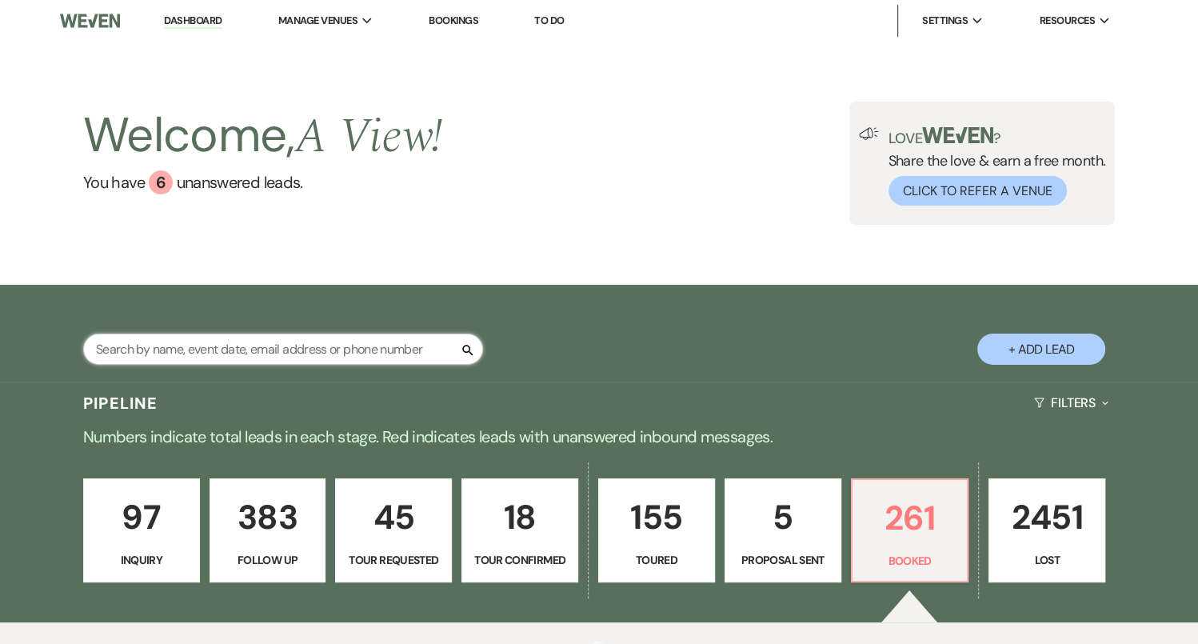
click at [275, 341] on input "text" at bounding box center [283, 349] width 400 height 31
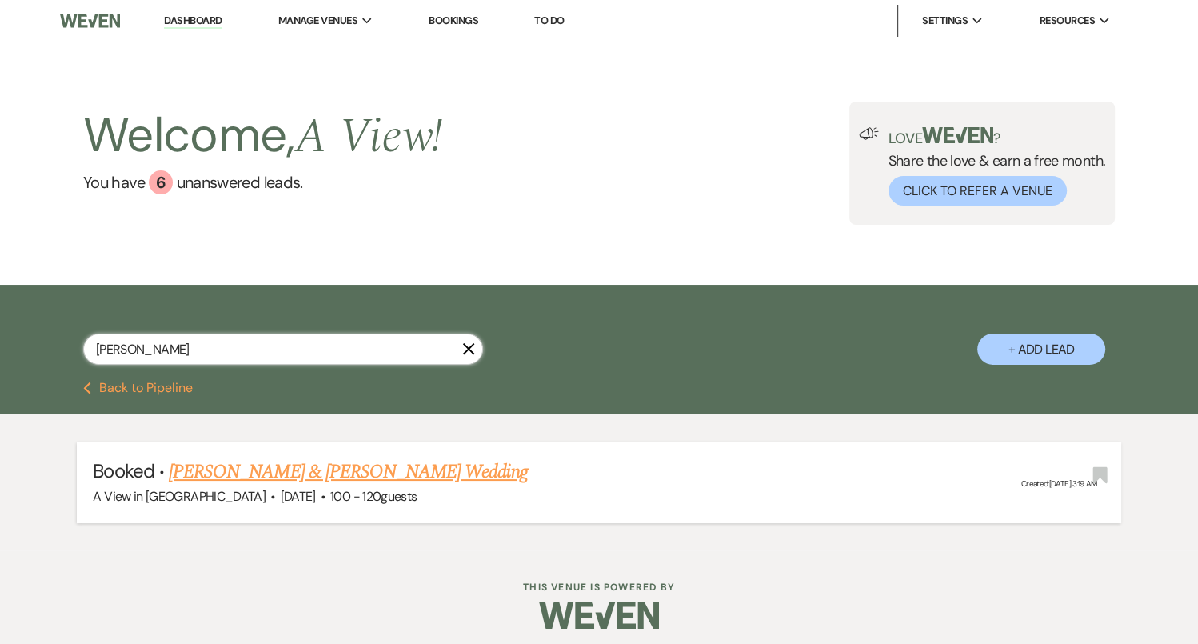
type input "[PERSON_NAME]"
click at [264, 476] on link "[PERSON_NAME] & [PERSON_NAME] Wedding" at bounding box center [348, 471] width 358 height 29
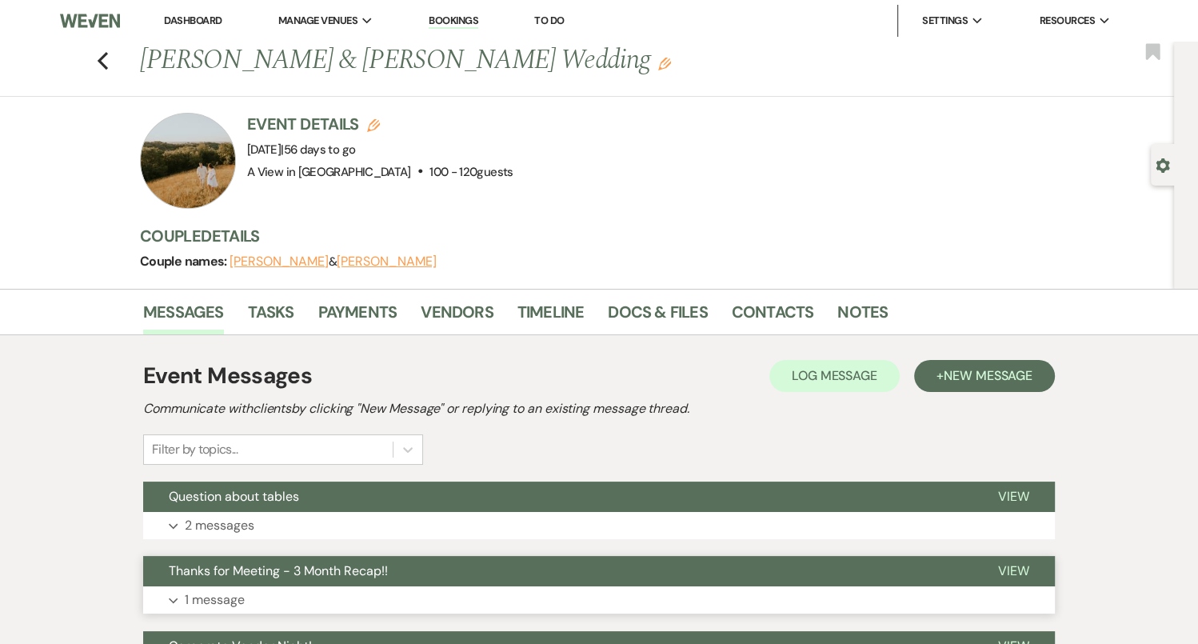
click at [469, 586] on button "Expand 1 message" at bounding box center [599, 599] width 912 height 27
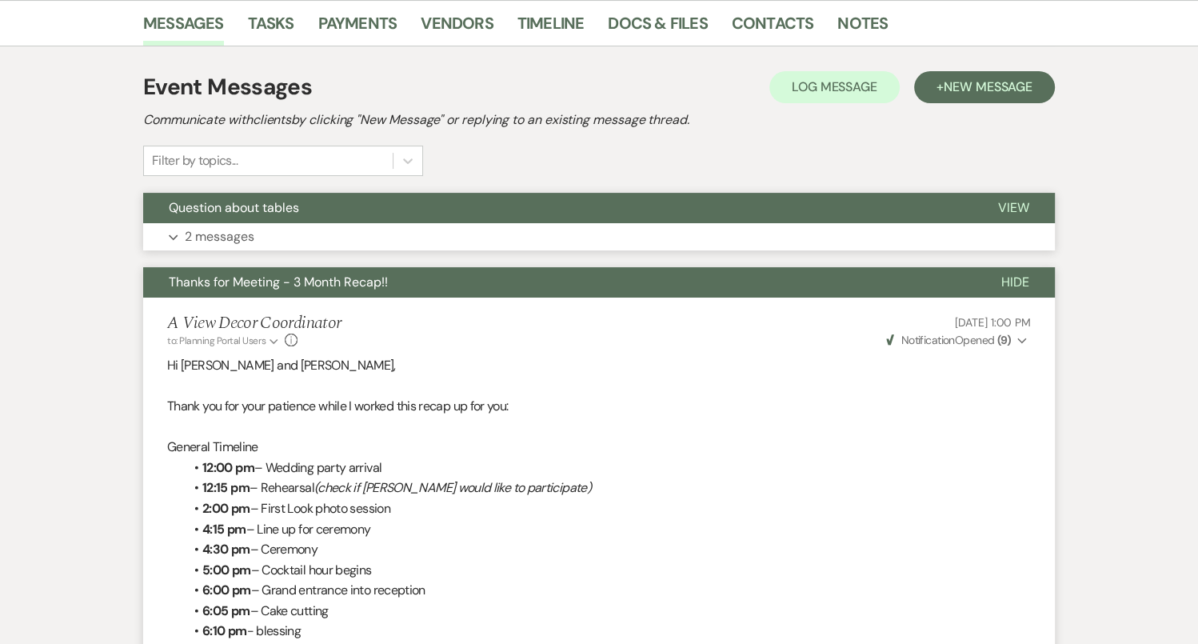
click at [298, 228] on button "Expand 2 messages" at bounding box center [599, 236] width 912 height 27
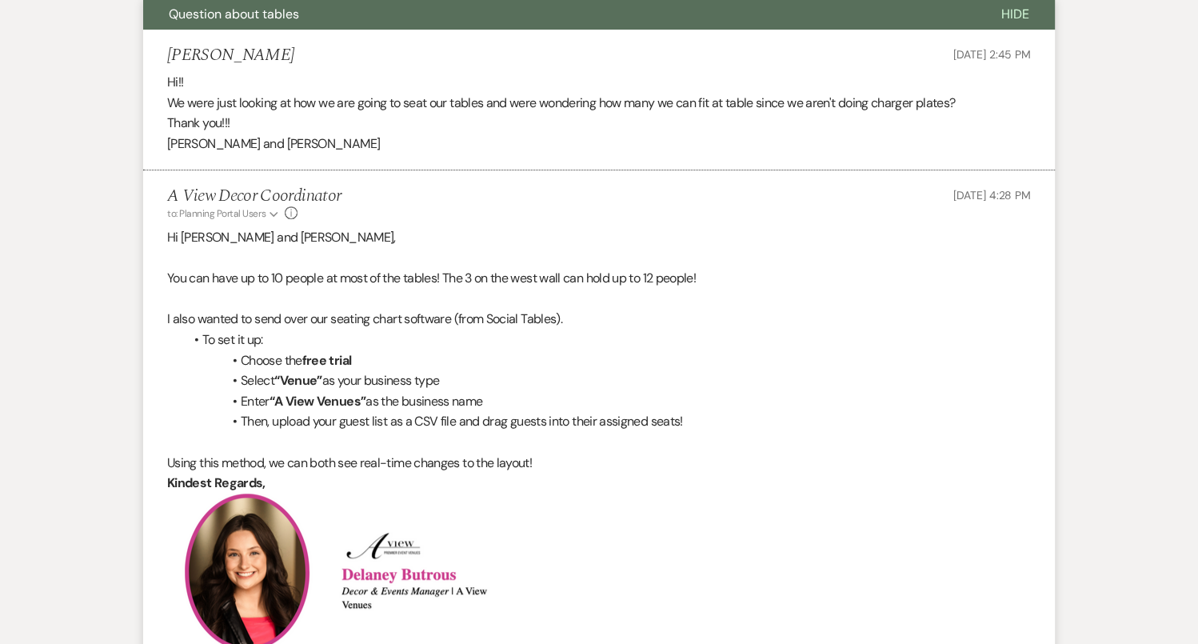
scroll to position [481, 0]
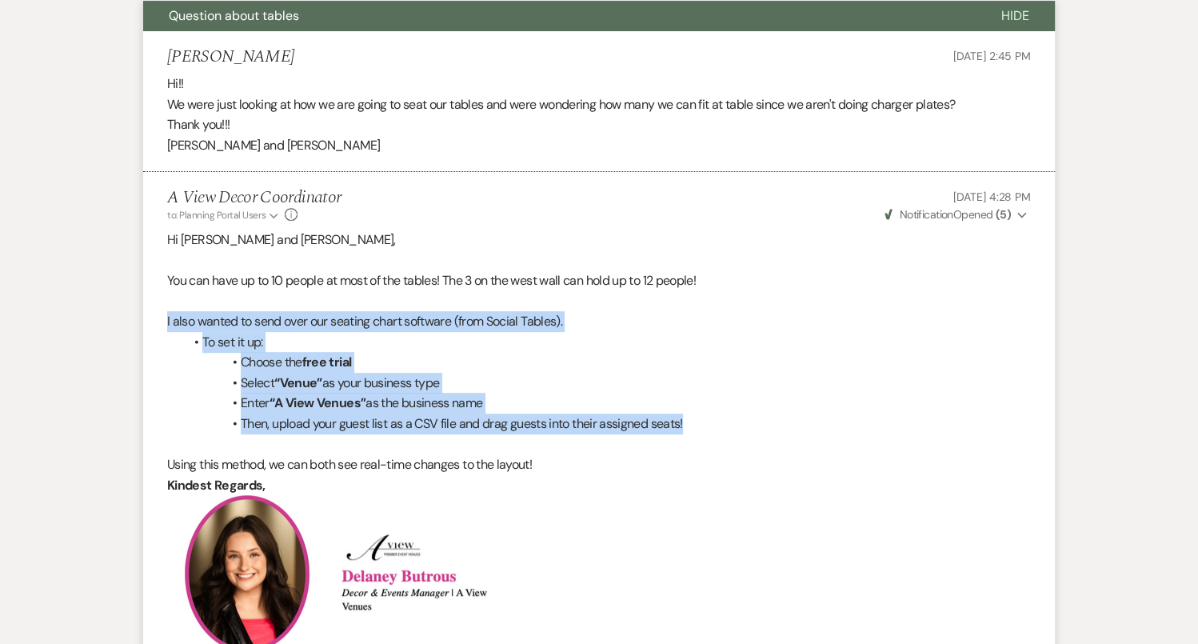
drag, startPoint x: 162, startPoint y: 320, endPoint x: 707, endPoint y: 428, distance: 556.0
click at [707, 428] on li "A View Decor Coordinator to: Planning Portal Users Expand Info [DATE] 4:28 PM W…" at bounding box center [599, 584] width 912 height 825
copy div "I also wanted to send over our seating chart software (from Social Tables). To …"
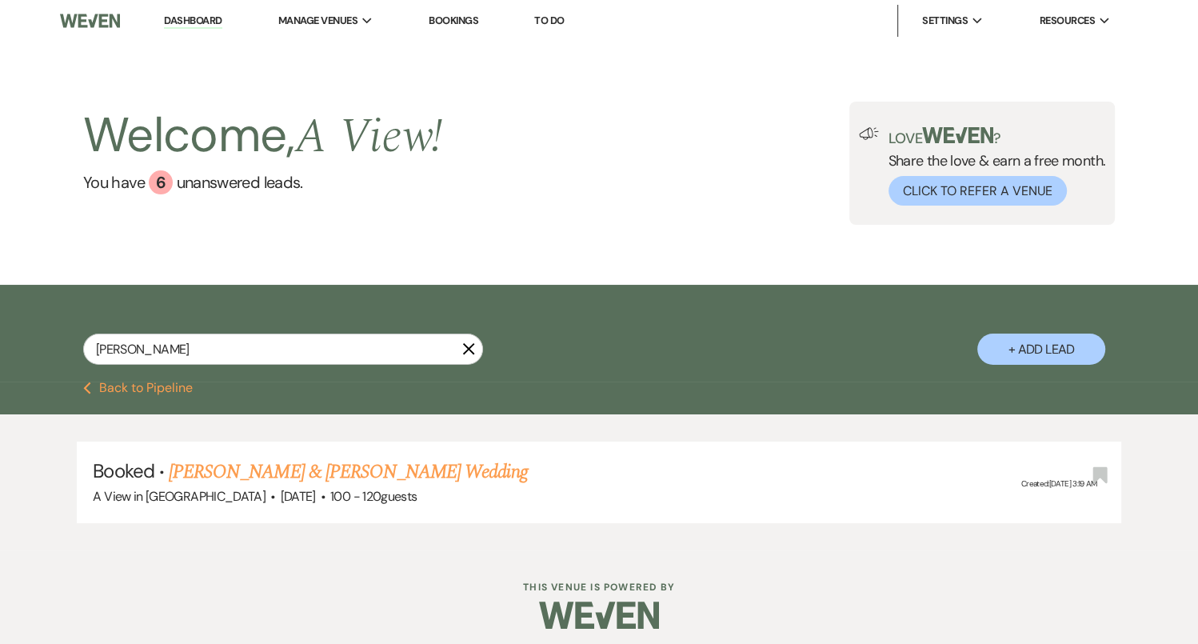
click at [300, 370] on div "[PERSON_NAME] X" at bounding box center [283, 356] width 400 height 44
click at [300, 347] on input "[PERSON_NAME]" at bounding box center [283, 349] width 400 height 31
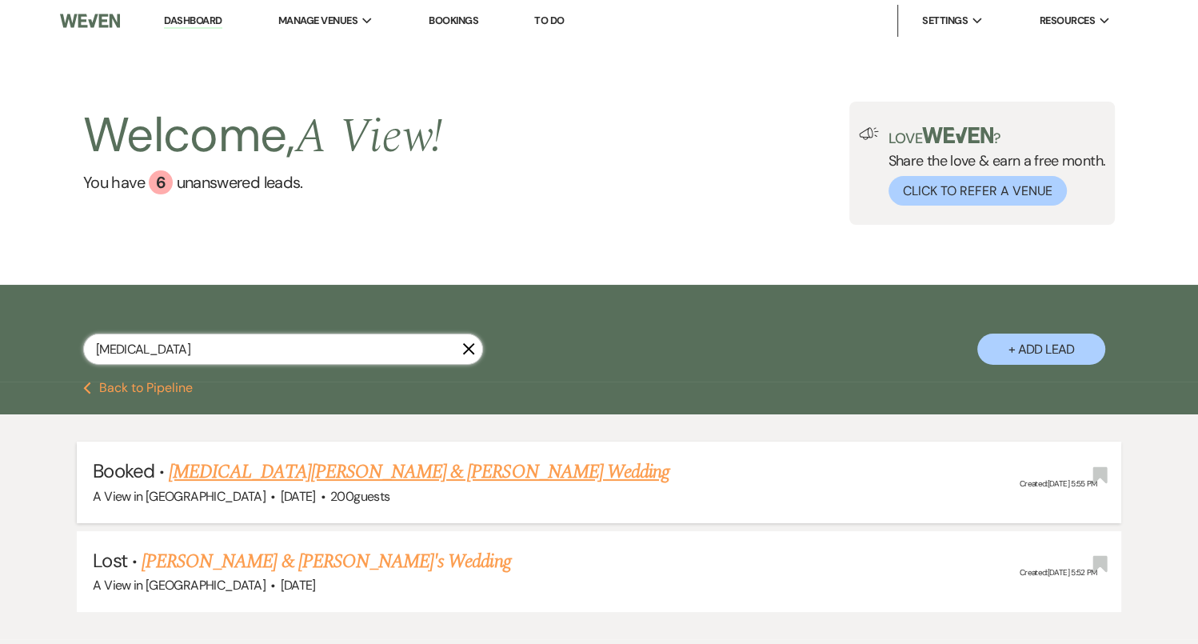
type input "[MEDICAL_DATA]"
click at [273, 467] on link "[MEDICAL_DATA][PERSON_NAME] & [PERSON_NAME] Wedding" at bounding box center [419, 471] width 501 height 29
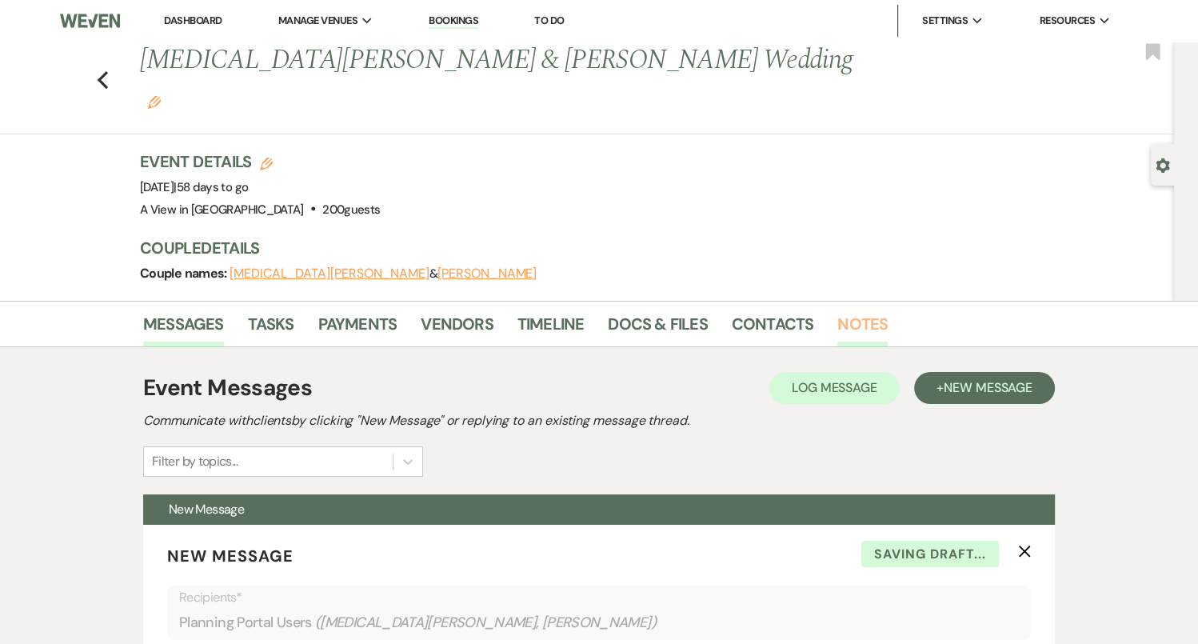
click at [832, 308] on ul "Messages Tasks Payments Vendors Timeline Docs & Files Contacts Notes" at bounding box center [599, 327] width 912 height 38
click at [857, 311] on link "Notes" at bounding box center [862, 328] width 50 height 35
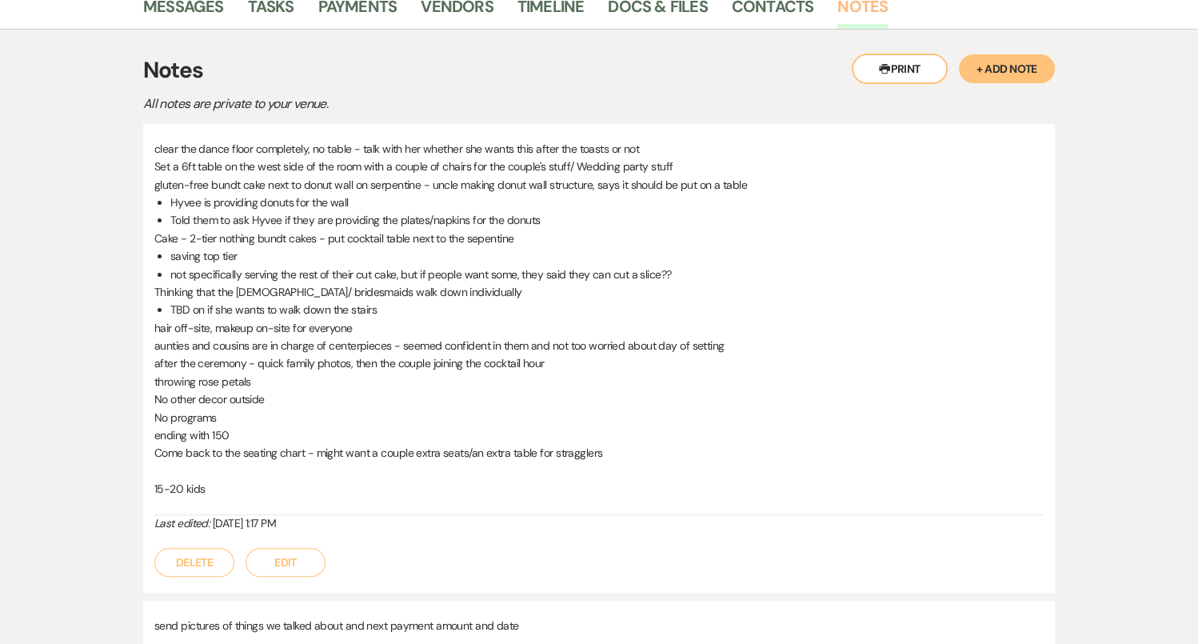
scroll to position [316, 0]
click at [475, 302] on li "TBD on if she wants to walk down the stairs" at bounding box center [606, 311] width 873 height 18
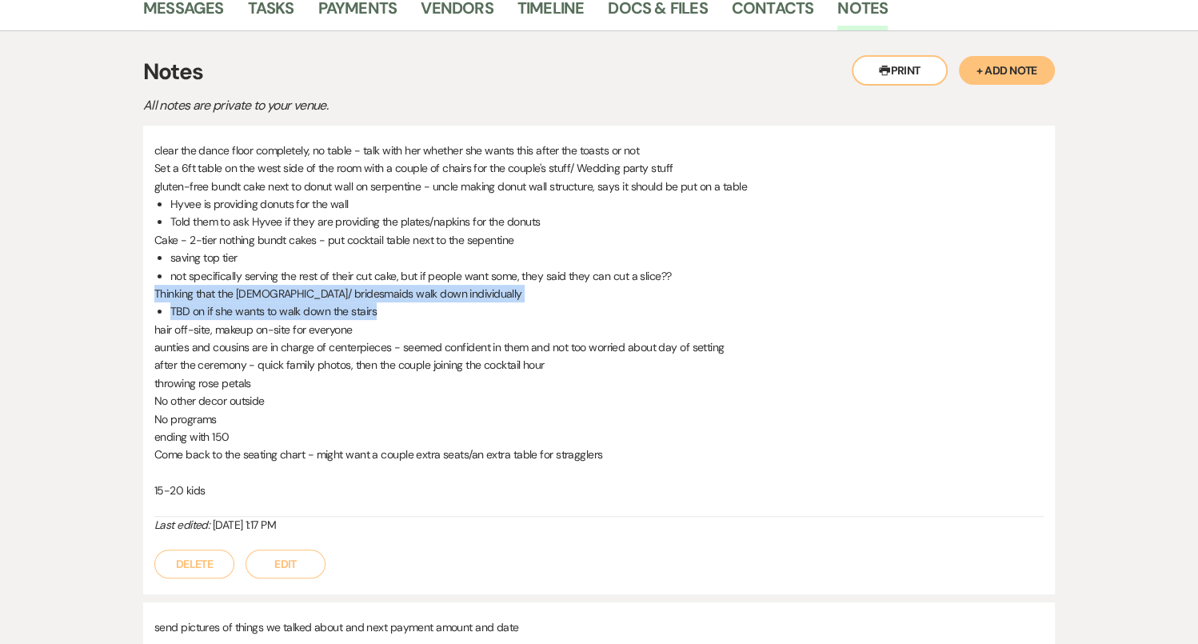
drag, startPoint x: 382, startPoint y: 274, endPoint x: 140, endPoint y: 254, distance: 243.2
copy div "Thinking that the groomsmen/ bridesmaids walk down individually TBD on if she w…"
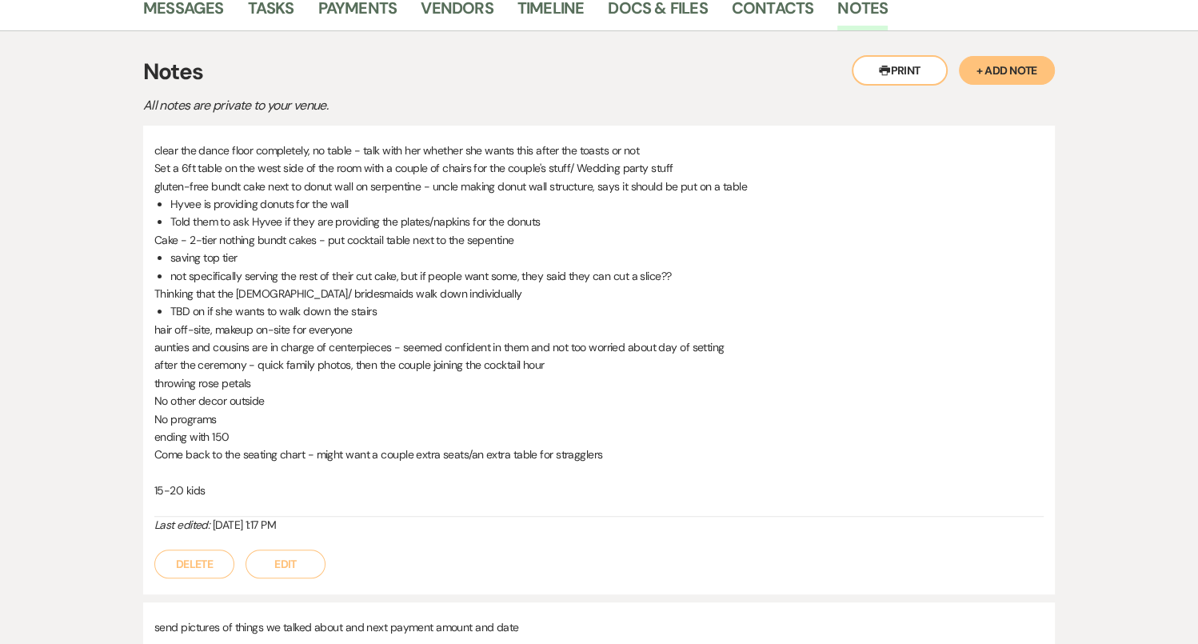
click at [389, 392] on p "No other decor outside" at bounding box center [598, 401] width 889 height 18
click at [341, 428] on p "ending with 150" at bounding box center [598, 437] width 889 height 18
click at [304, 374] on p "throwing rose petals" at bounding box center [598, 383] width 889 height 18
click at [258, 428] on p "ending with 150" at bounding box center [598, 437] width 889 height 18
